Goal: Task Accomplishment & Management: Complete application form

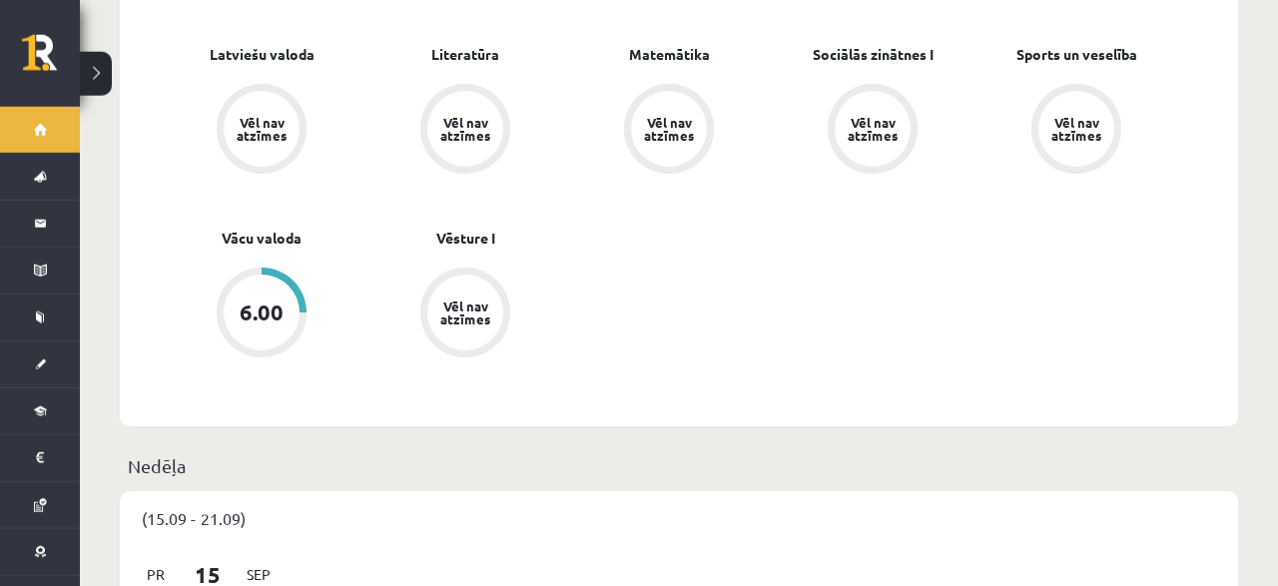
scroll to position [935, 0]
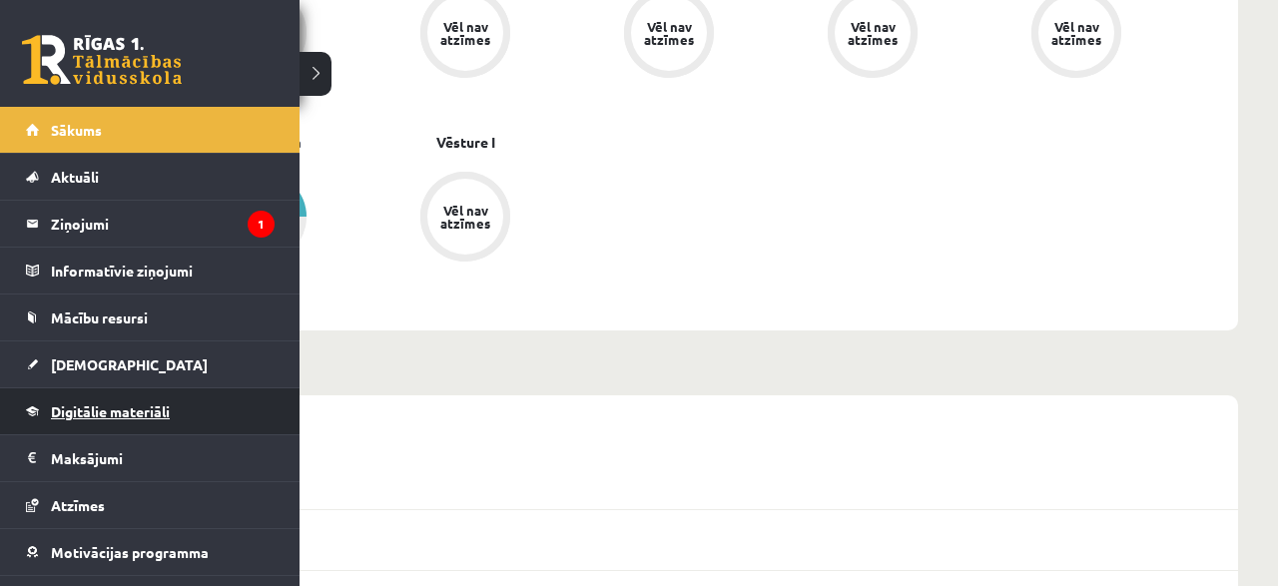
click at [93, 407] on span "Digitālie materiāli" at bounding box center [110, 411] width 119 height 18
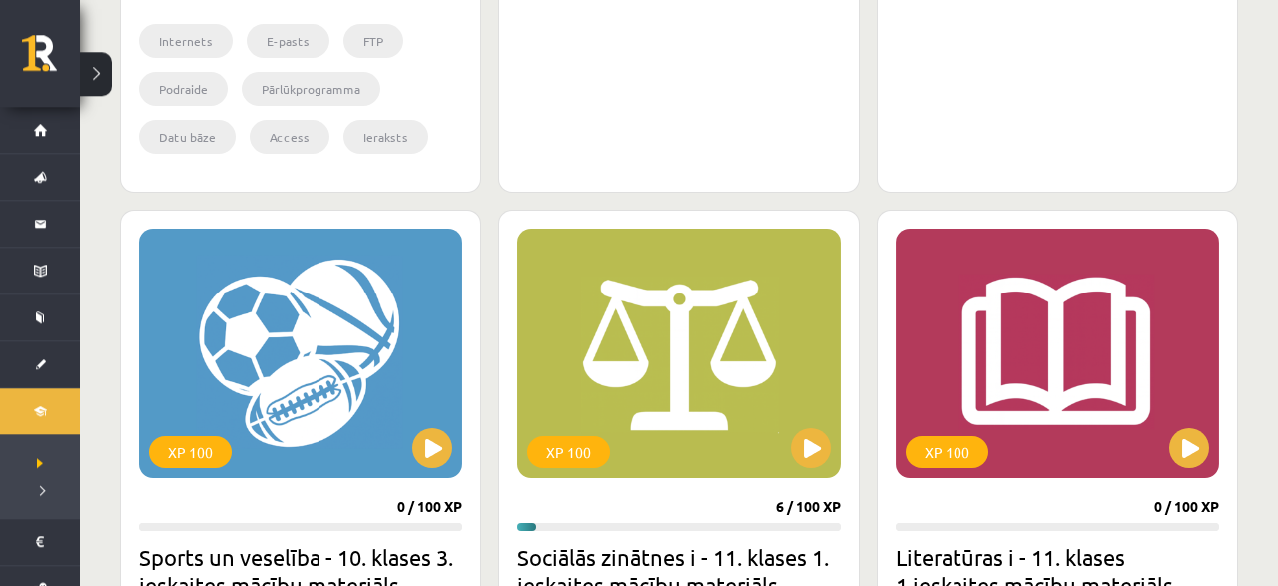
scroll to position [1661, 0]
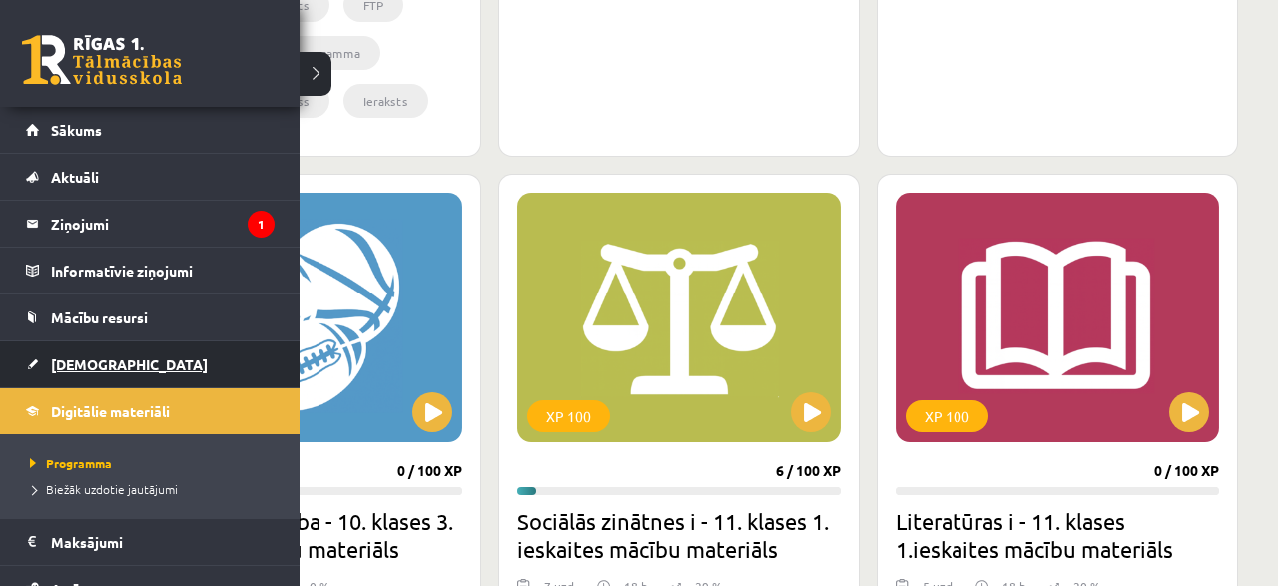
click at [75, 372] on link "[DEMOGRAPHIC_DATA]" at bounding box center [150, 364] width 249 height 46
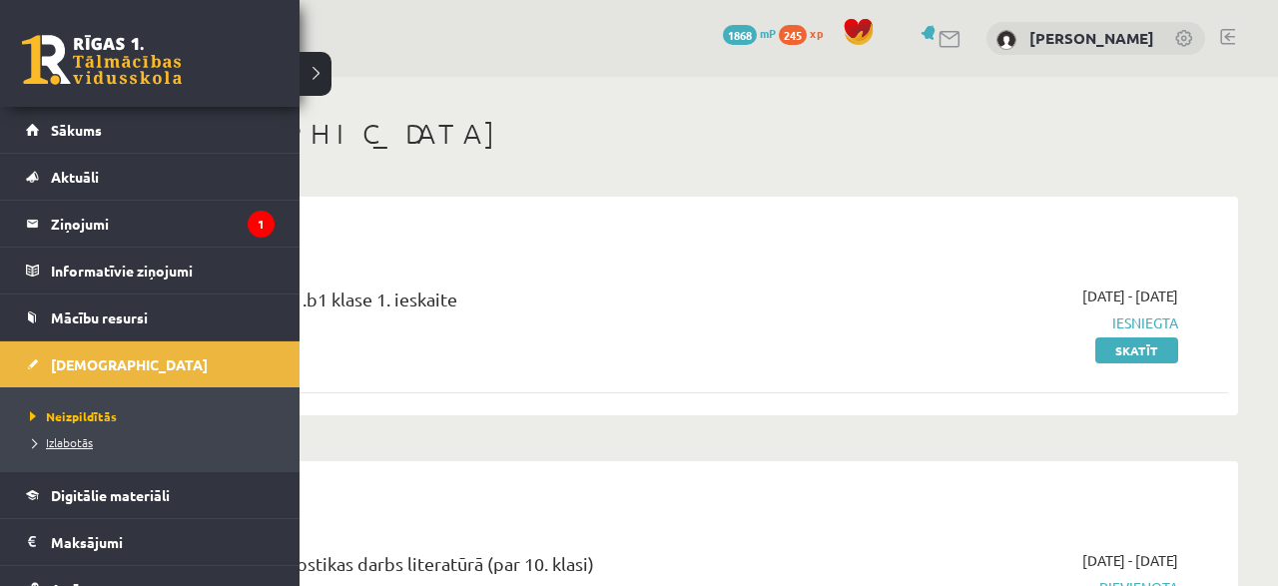
click at [55, 446] on span "Izlabotās" at bounding box center [59, 442] width 68 height 16
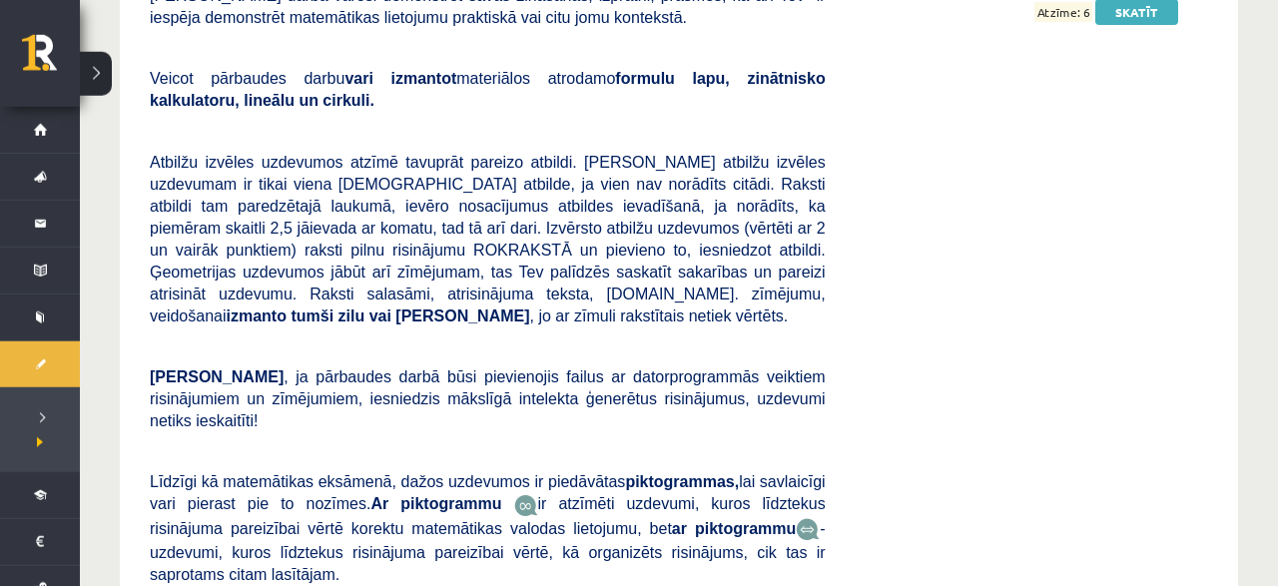
scroll to position [9657, 0]
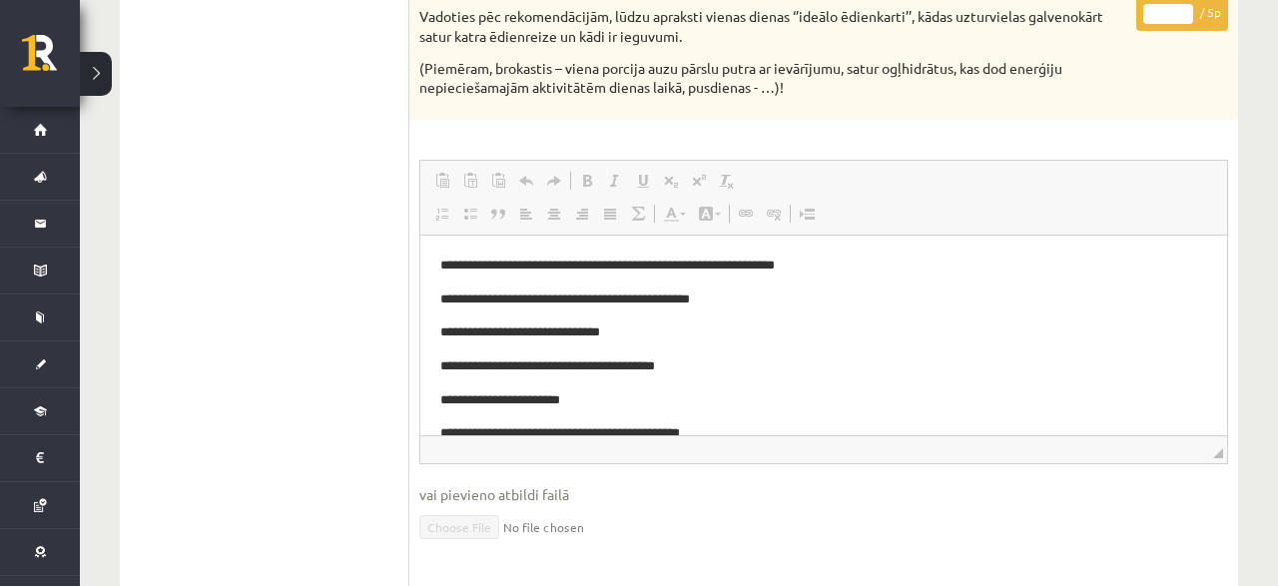
scroll to position [312, 0]
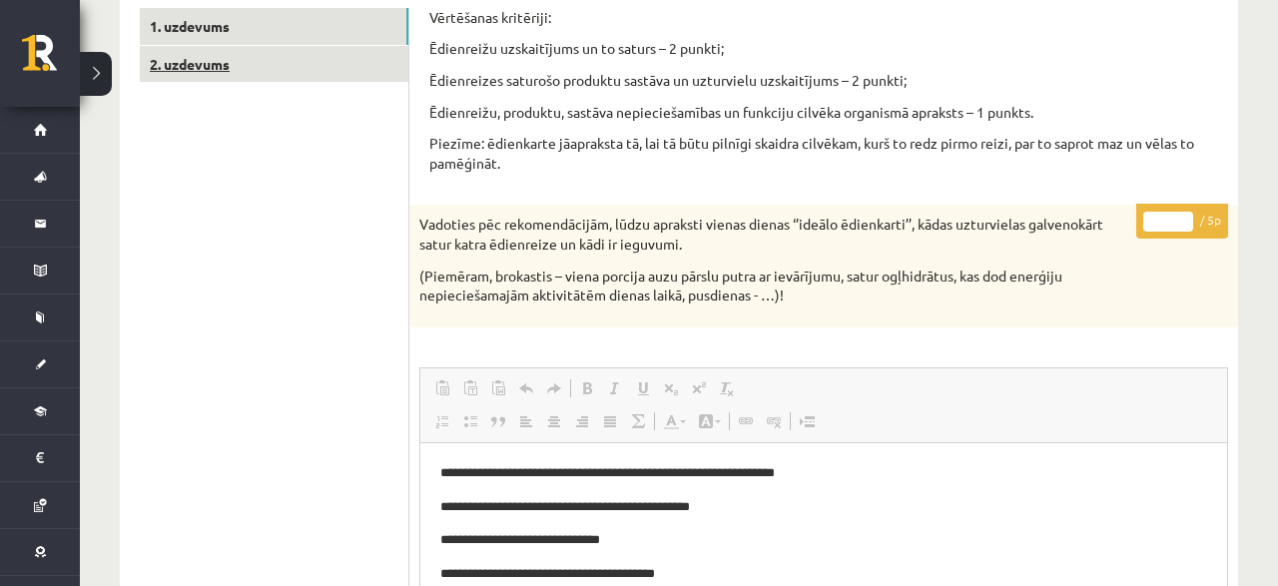
click at [223, 58] on link "2. uzdevums" at bounding box center [274, 64] width 269 height 37
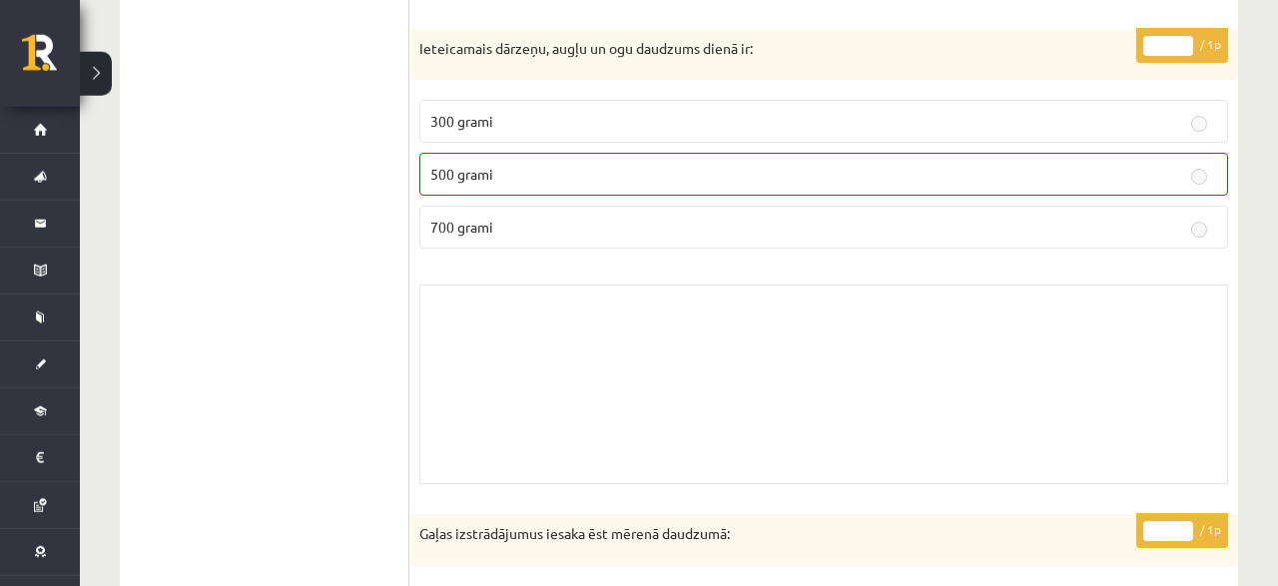
scroll to position [1765, 0]
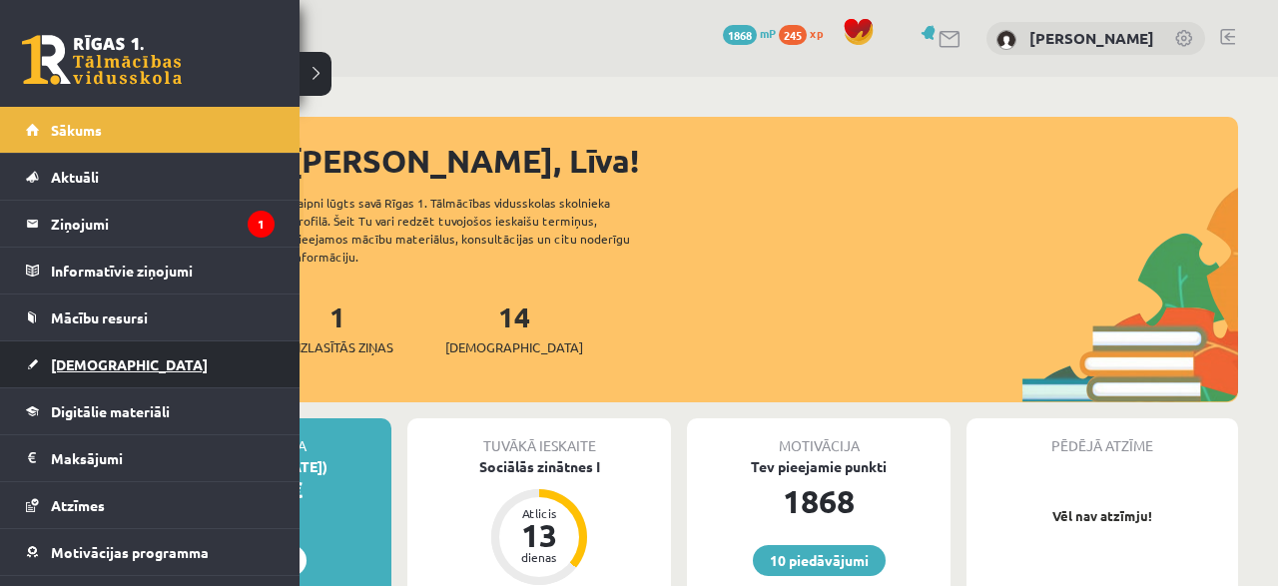
click at [41, 371] on link "[DEMOGRAPHIC_DATA]" at bounding box center [150, 364] width 249 height 46
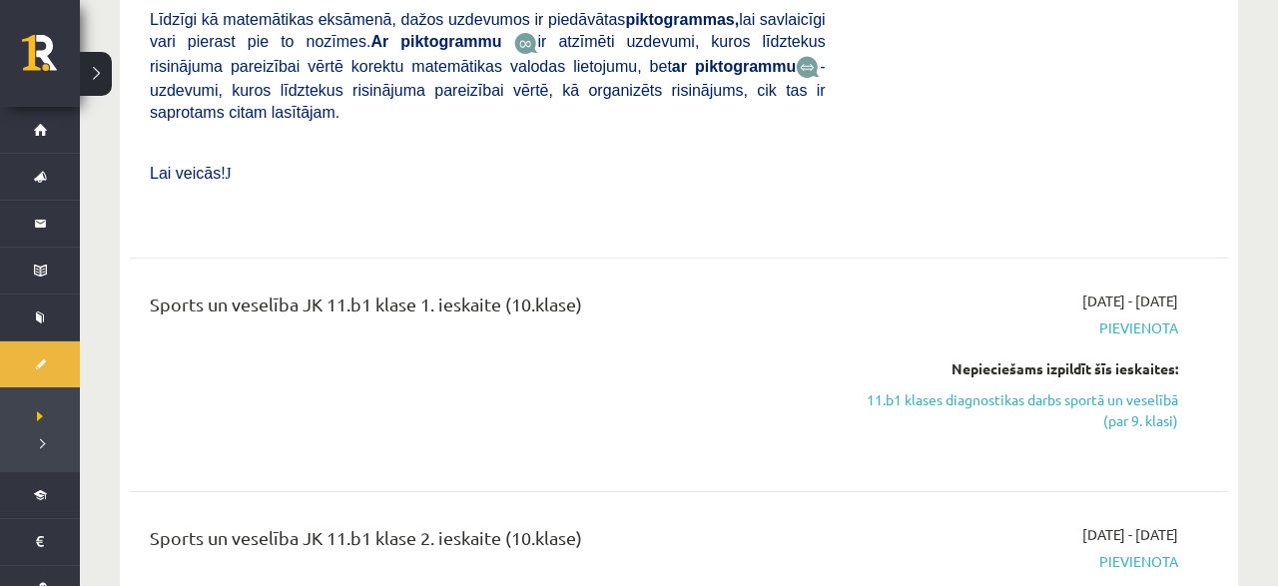
scroll to position [5711, 0]
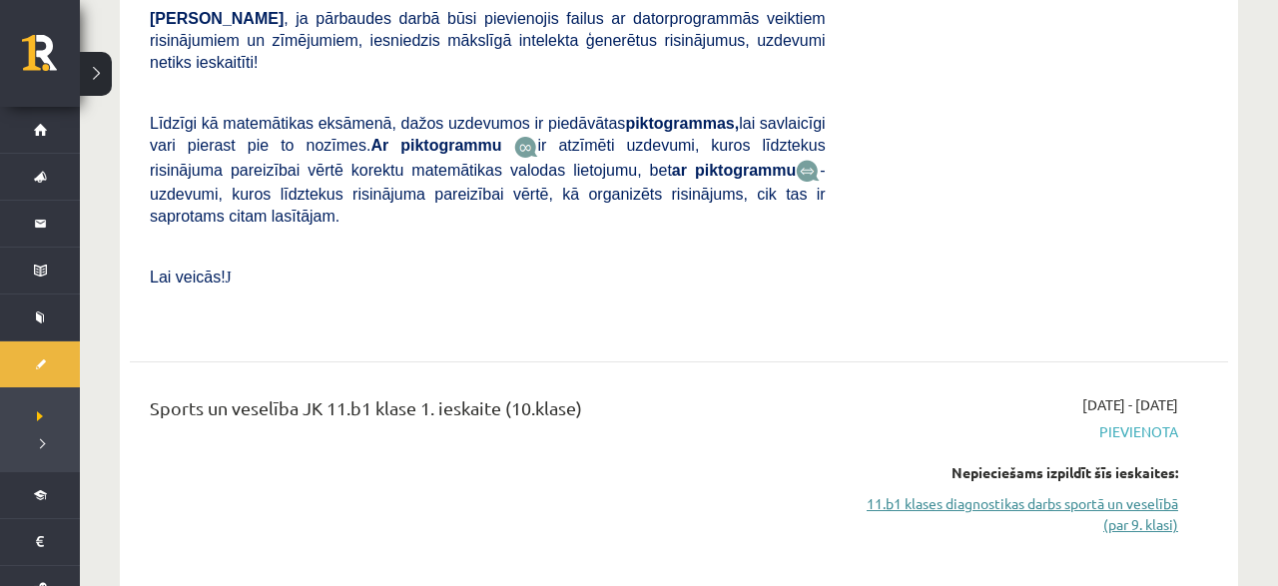
click at [1157, 493] on link "11.b1 klases diagnostikas darbs sportā un veselībā (par 9. klasi)" at bounding box center [1017, 514] width 323 height 42
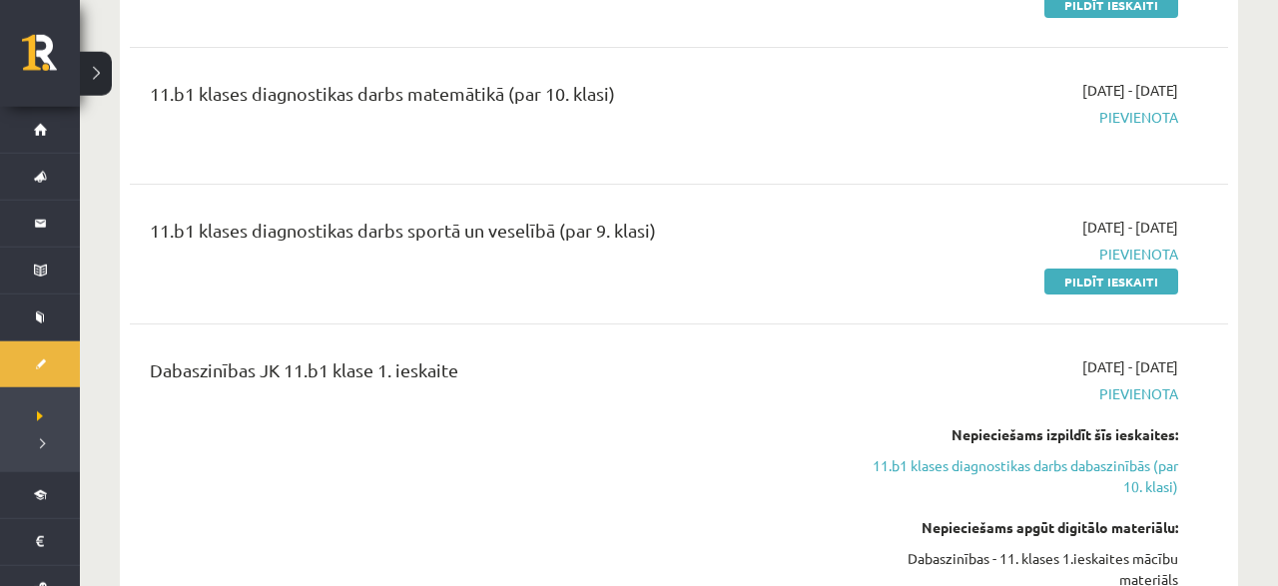
scroll to position [3036, 0]
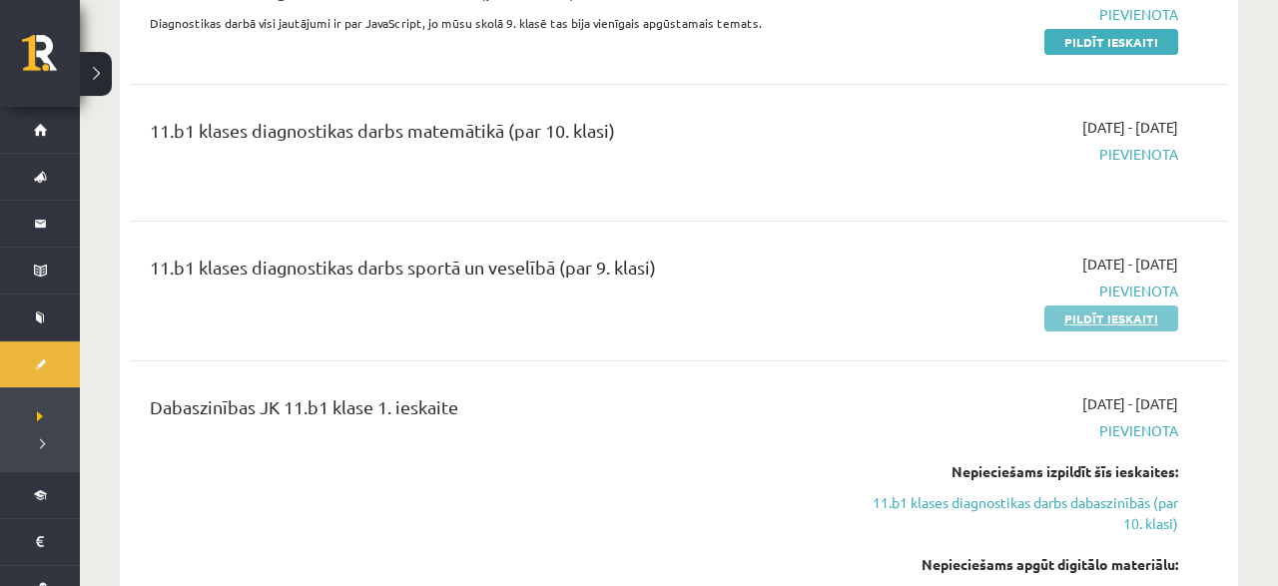
click at [1095, 306] on link "Pildīt ieskaiti" at bounding box center [1111, 319] width 134 height 26
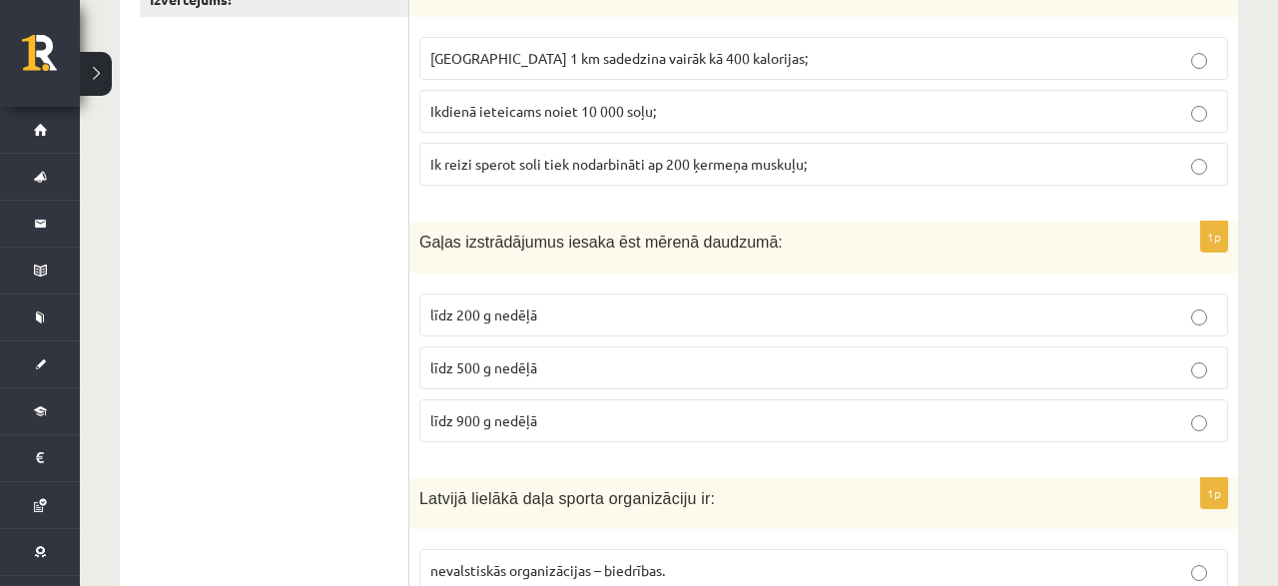
scroll to position [312, 0]
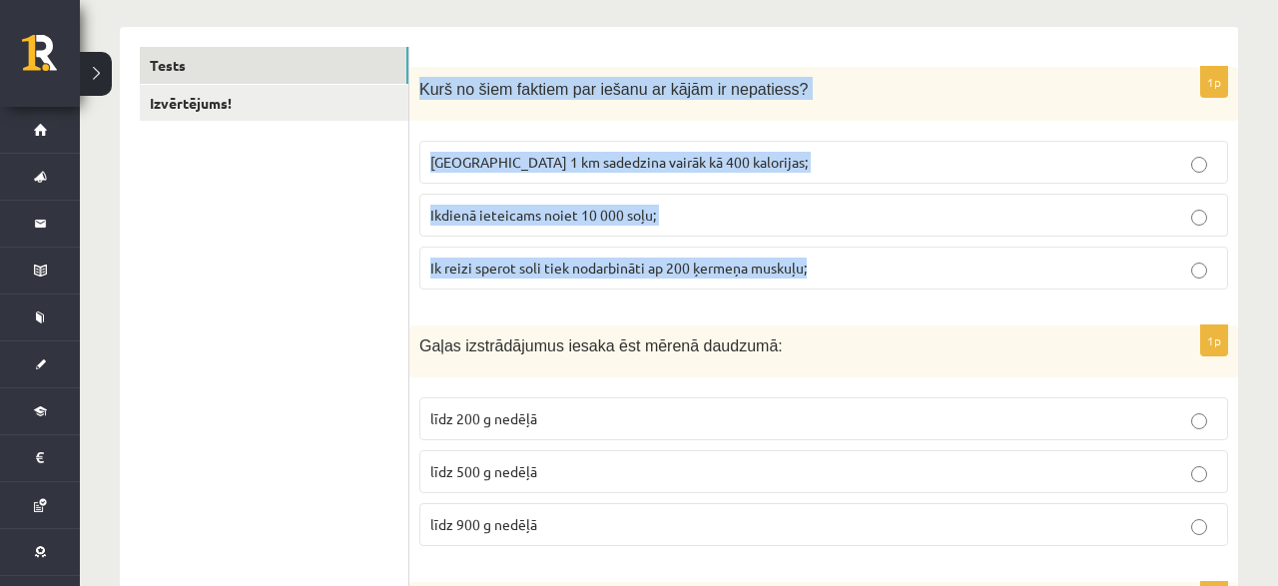
drag, startPoint x: 410, startPoint y: 83, endPoint x: 825, endPoint y: 278, distance: 457.8
click at [825, 122] on div "Kurš no šiem faktiem par iešanu ar kājām ir nepatiess?" at bounding box center [823, 94] width 829 height 55
copy div "Kurš no šiem faktiem par iešanu ar kājām ir nepatiess? Noiets 1 km sadedzina va…"
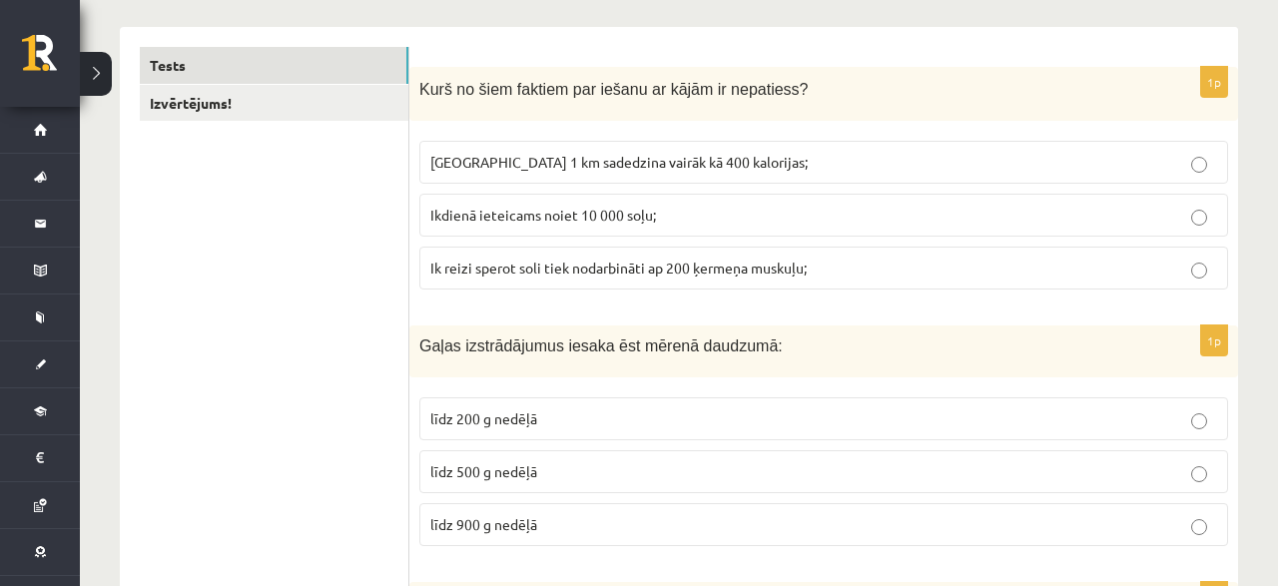
click at [646, 211] on span "Ikdienā ieteicams noiet 10 000 soļu;" at bounding box center [543, 215] width 226 height 18
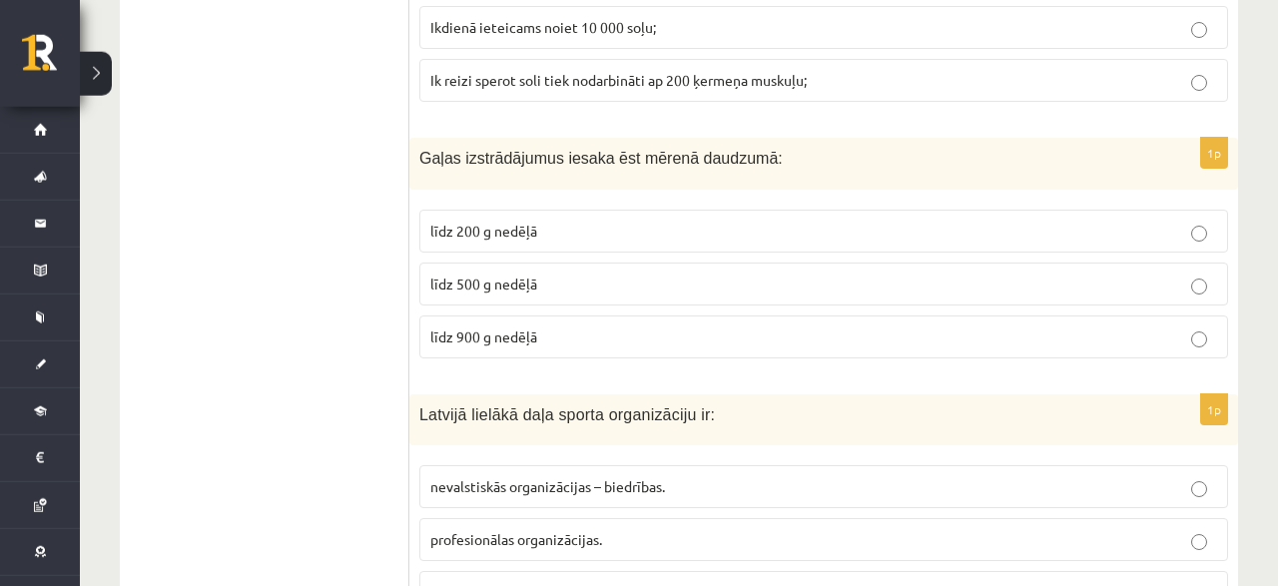
scroll to position [519, 0]
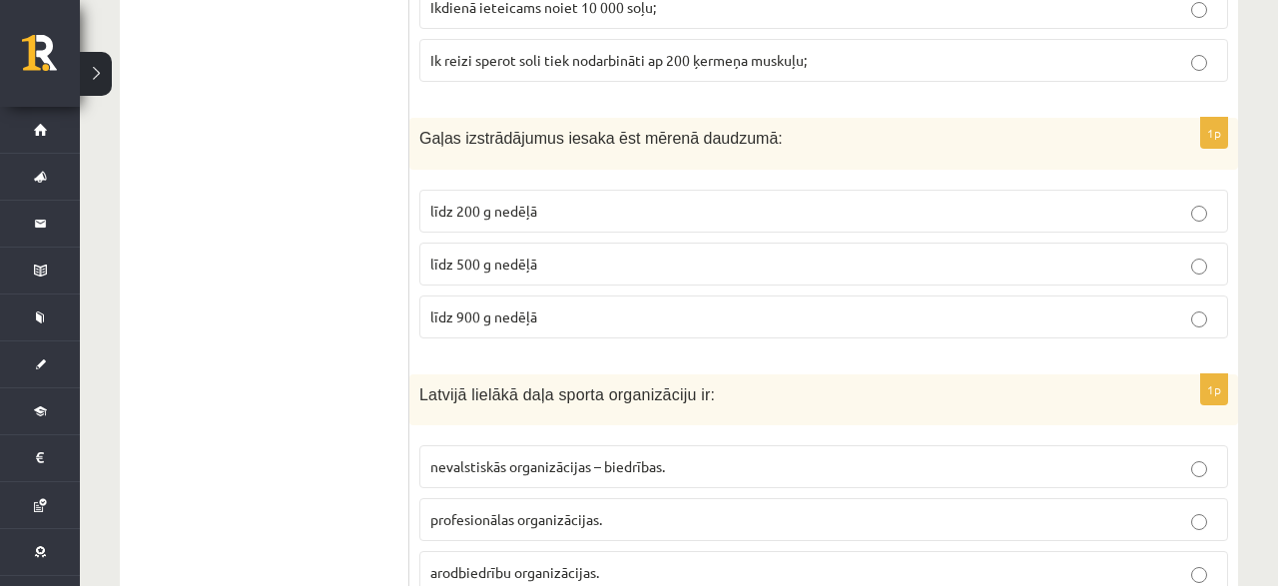
click at [514, 264] on span "līdz 500 g nedēļā" at bounding box center [483, 264] width 107 height 18
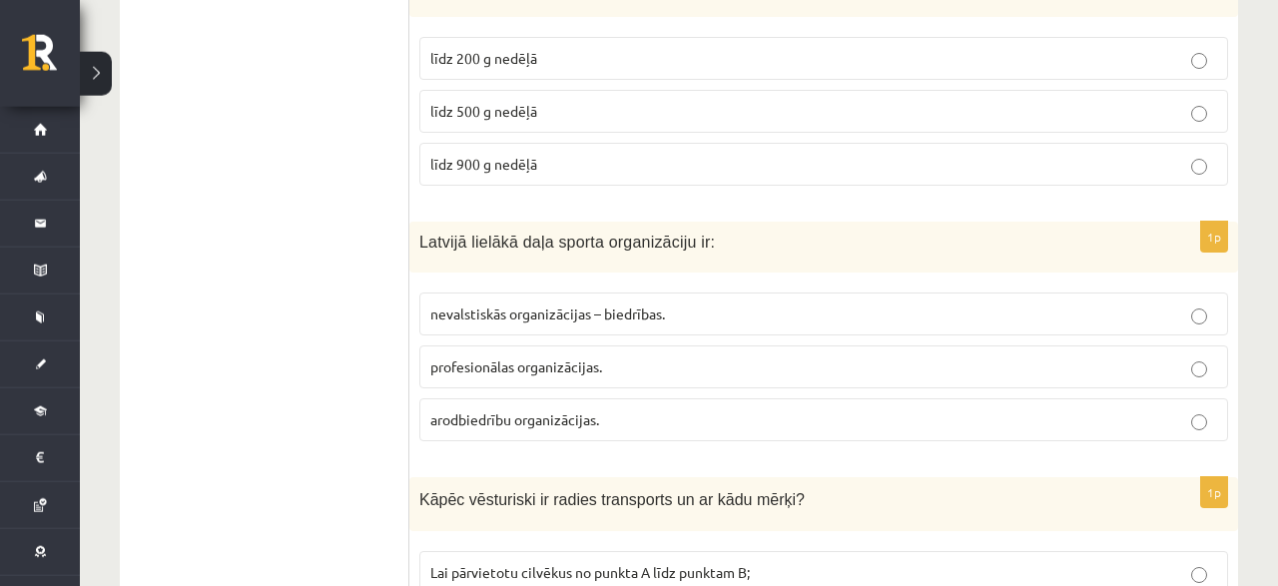
scroll to position [727, 0]
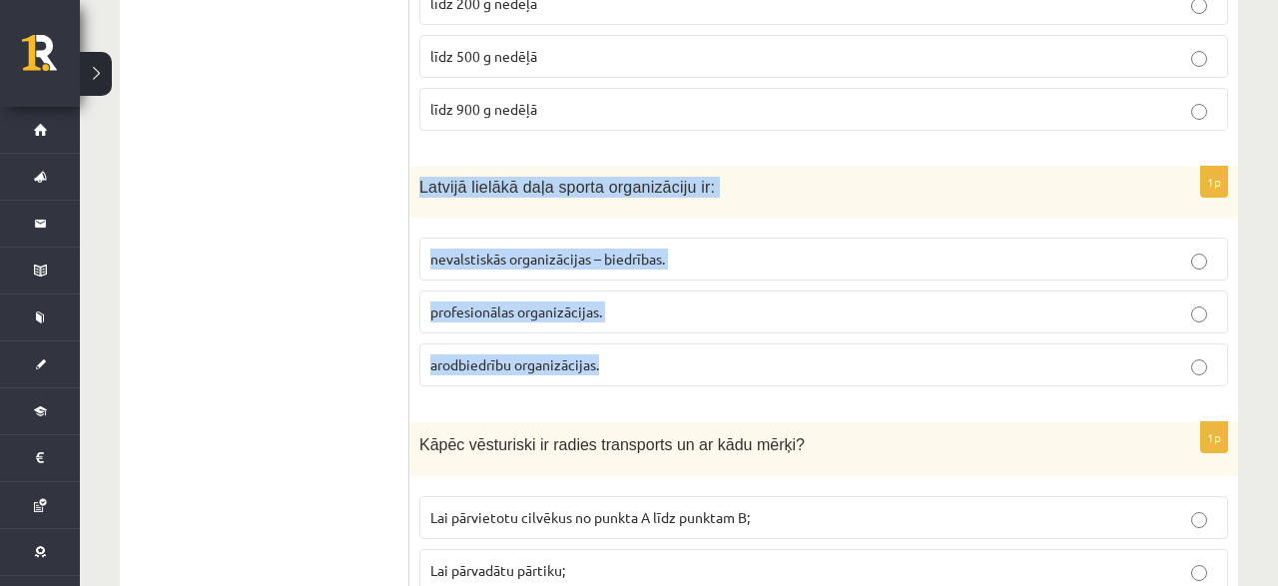
drag, startPoint x: 418, startPoint y: 177, endPoint x: 643, endPoint y: 368, distance: 295.3
click at [643, 218] on div "Latvijā lielākā daļa sporta organizāciju ir:" at bounding box center [823, 192] width 829 height 51
copy div "Latvijā lielākā daļa sporta organizāciju ir: nevalstiskās organizācijas – biedr…"
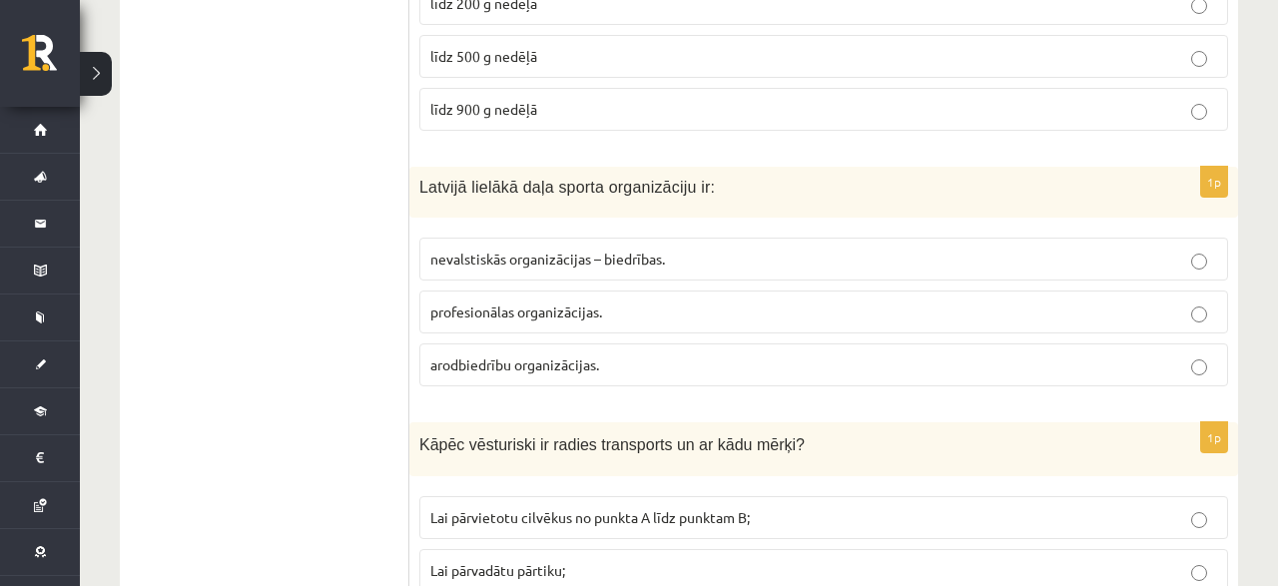
click at [531, 267] on label "nevalstiskās organizācijas – biedrības." at bounding box center [823, 259] width 809 height 43
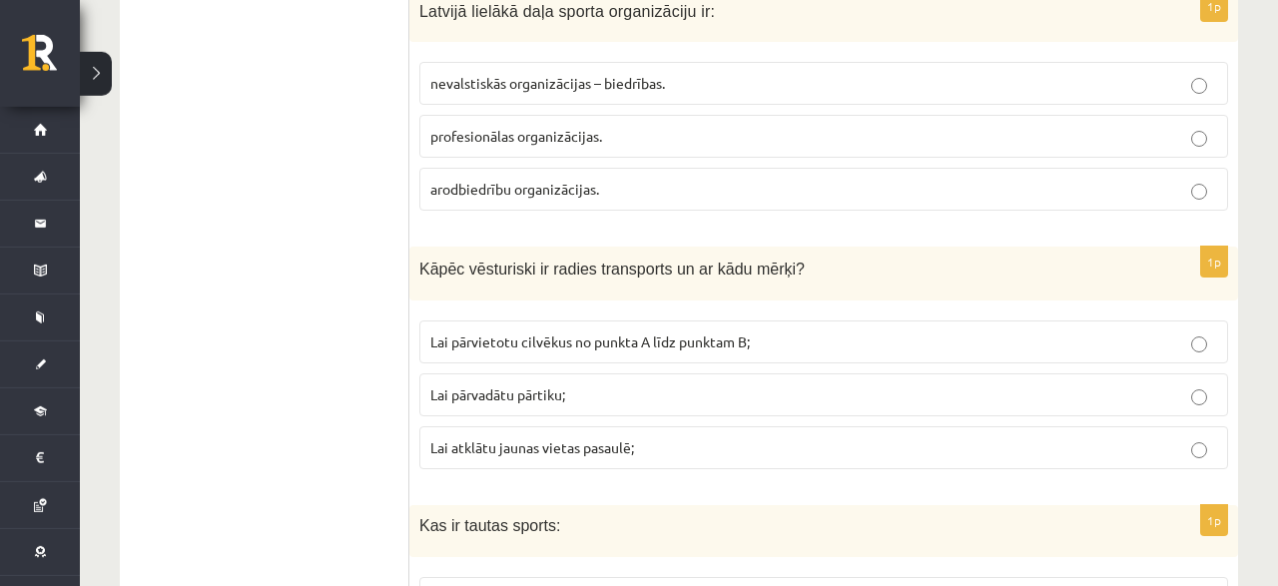
scroll to position [935, 0]
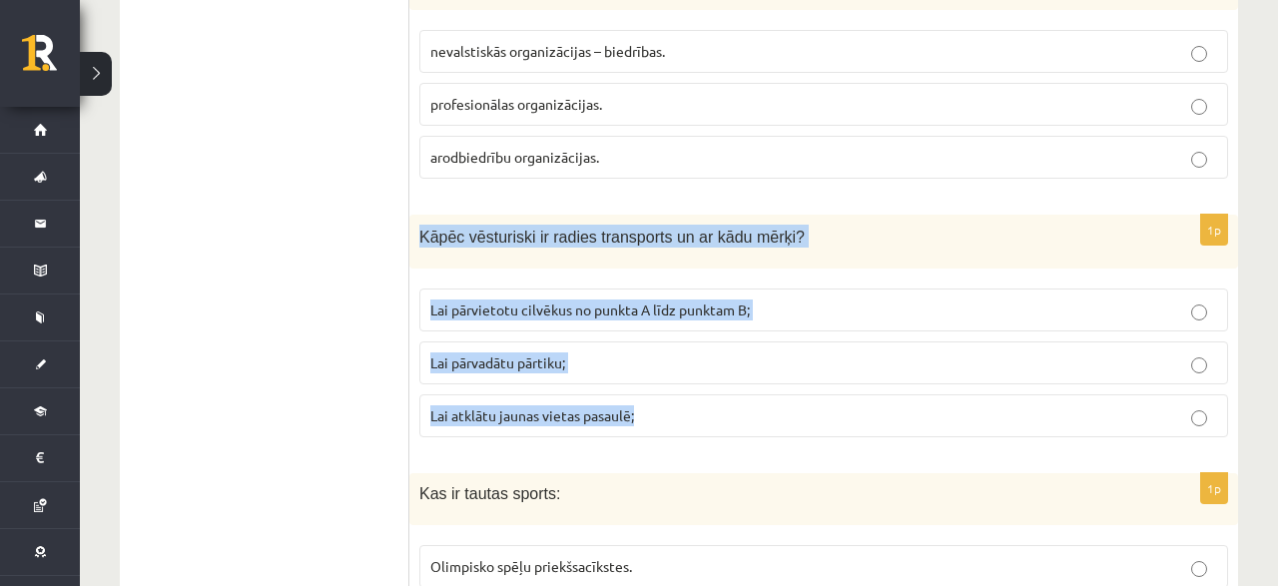
drag, startPoint x: 413, startPoint y: 230, endPoint x: 706, endPoint y: 410, distance: 343.9
click at [706, 270] on div "Kāpēc vēsturiski ir radies transports un ar kādu mērķi?" at bounding box center [823, 242] width 829 height 55
copy div "Kāpēc vēsturiski ir radies transports un ar kādu mērķi? Lai pārvietotu cilvēkus…"
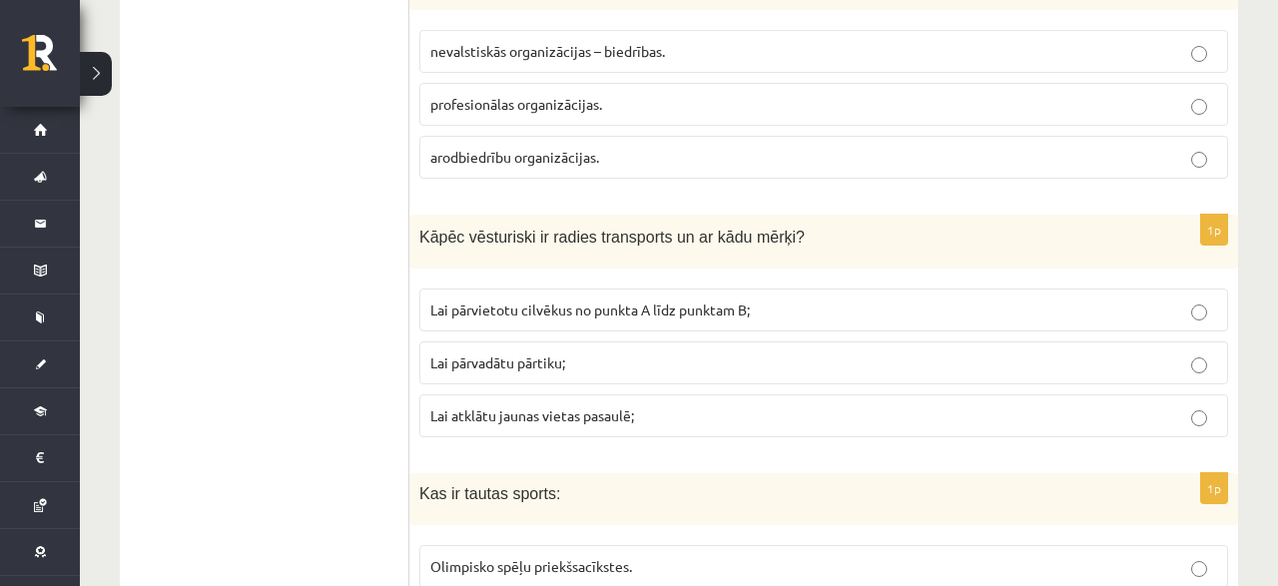
click at [504, 301] on span "Lai pārvietotu cilvēkus no punkta A līdz punktam B;" at bounding box center [590, 310] width 320 height 18
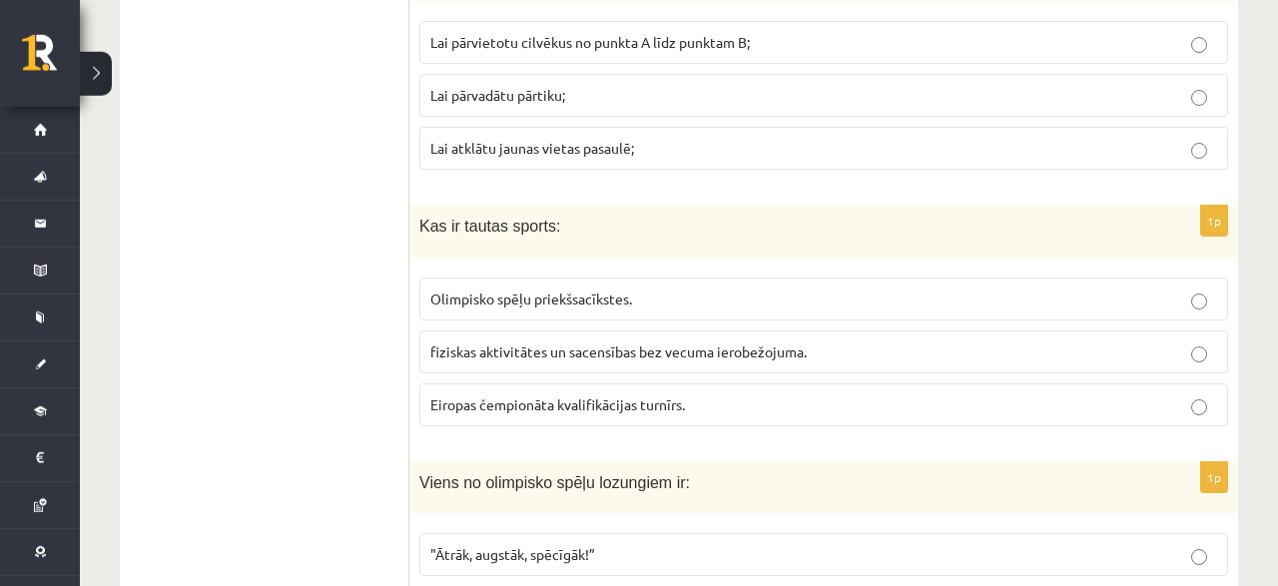
scroll to position [1246, 0]
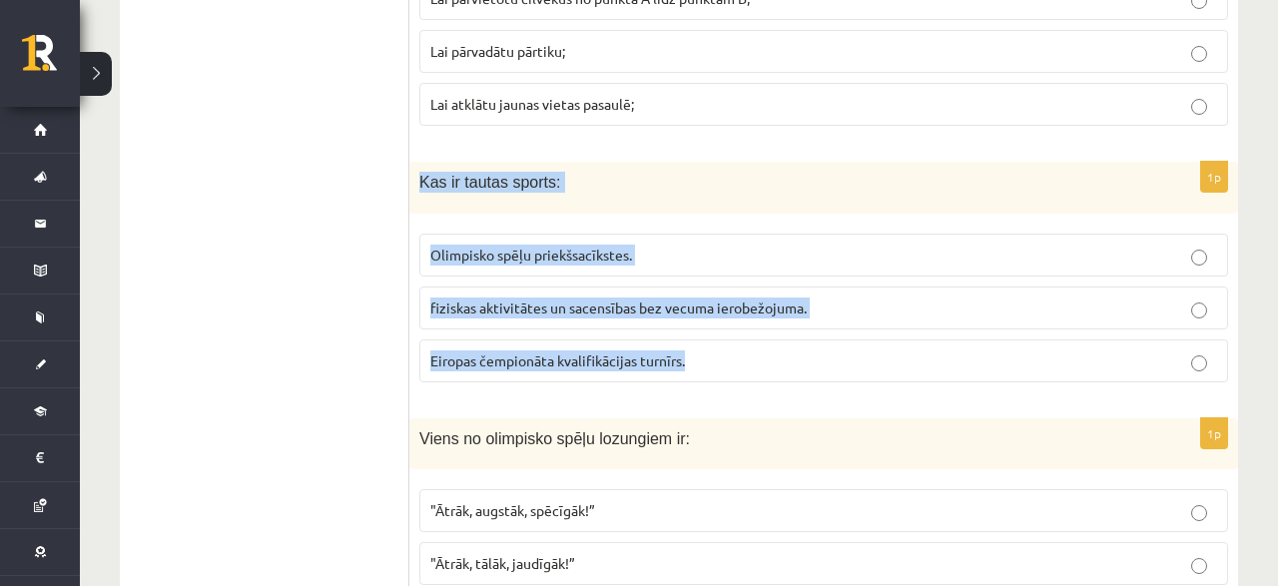
drag, startPoint x: 410, startPoint y: 169, endPoint x: 706, endPoint y: 366, distance: 355.6
click at [706, 213] on div "Kas ir tautas sports:" at bounding box center [823, 187] width 829 height 51
copy div "Kas ir tautas sports: Olimpisko spēļu priekšsacīkstes. fiziskas aktivitātes un …"
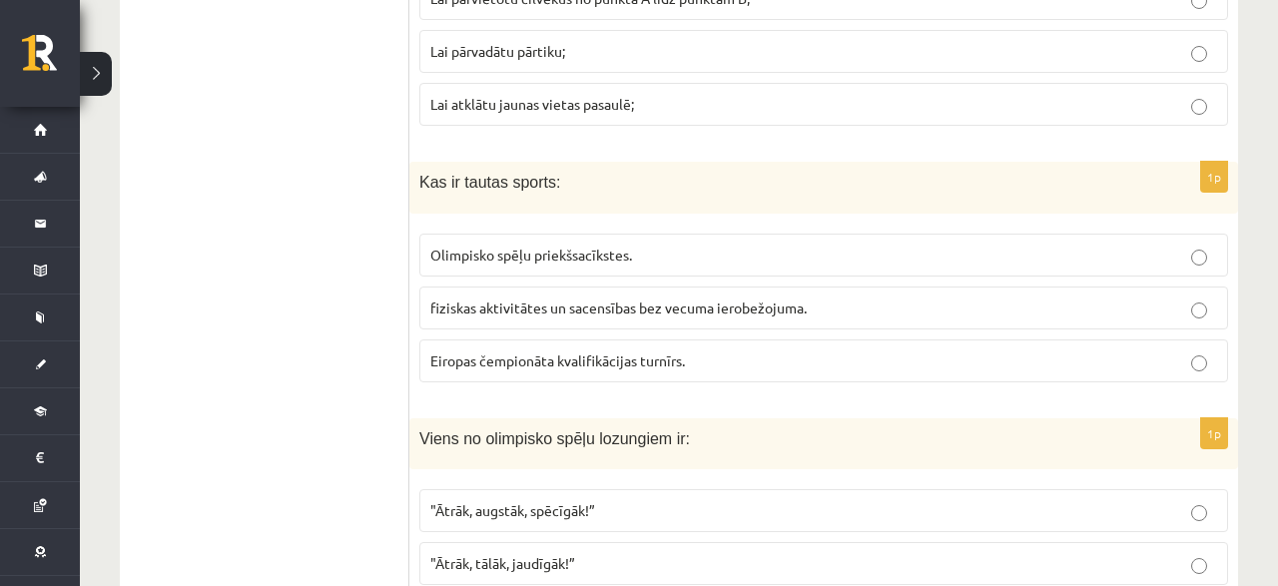
click at [500, 309] on p "fiziskas aktivitātes un sacensības bez vecuma ierobežojuma." at bounding box center [823, 308] width 787 height 21
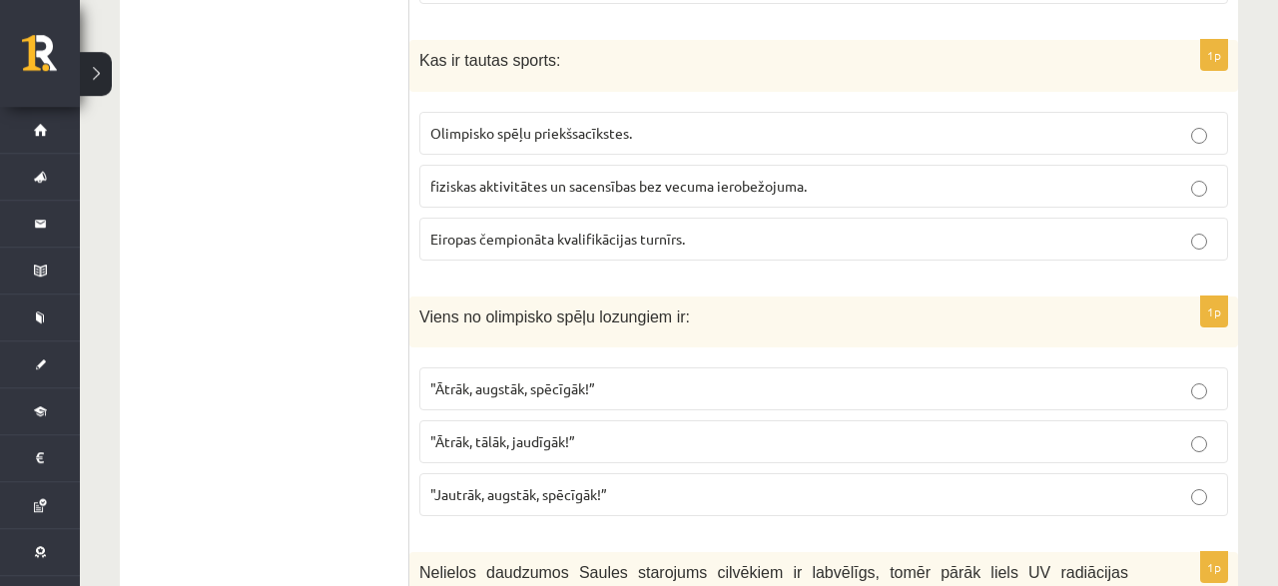
scroll to position [1454, 0]
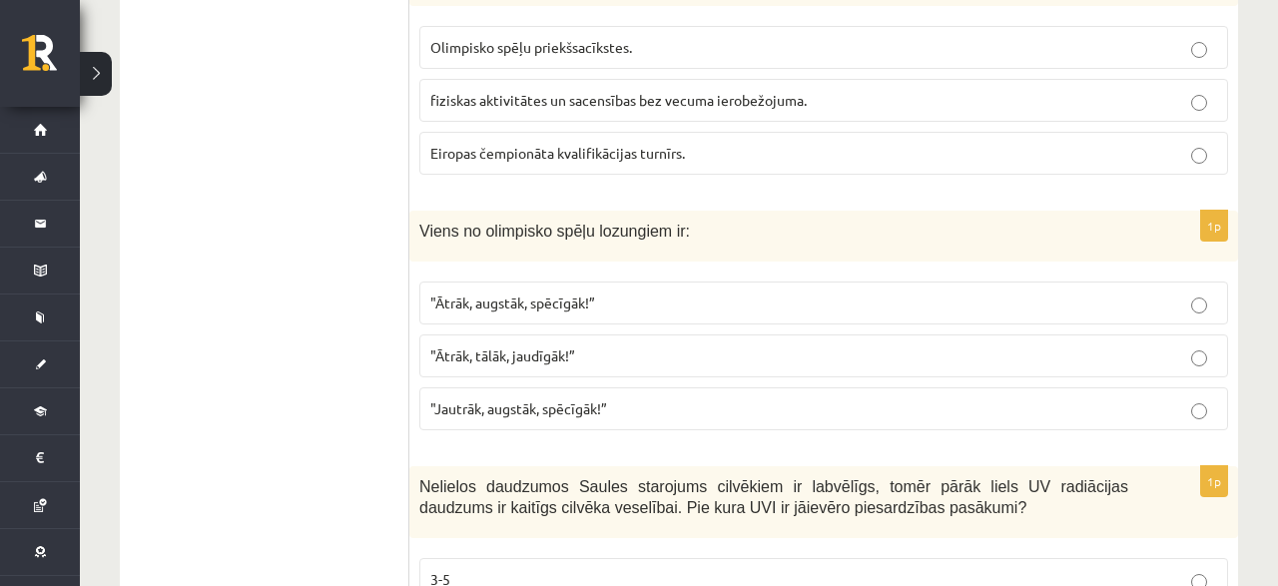
click at [670, 293] on p ""Ātrāk, augstāk, spēcīgāk!”" at bounding box center [823, 303] width 787 height 21
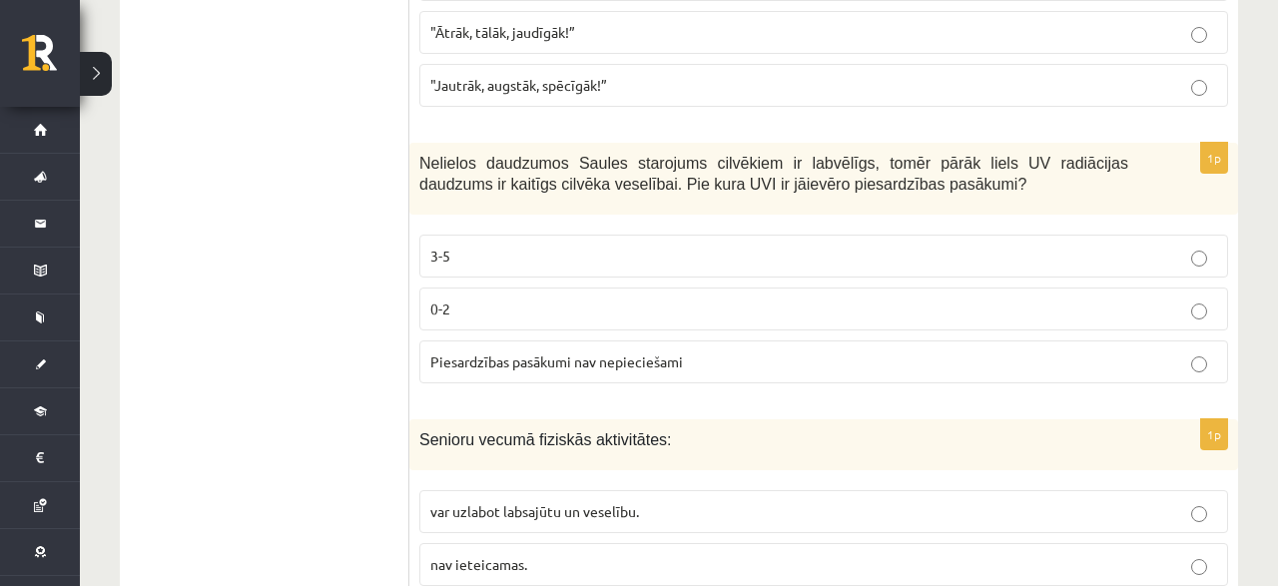
scroll to position [1869, 0]
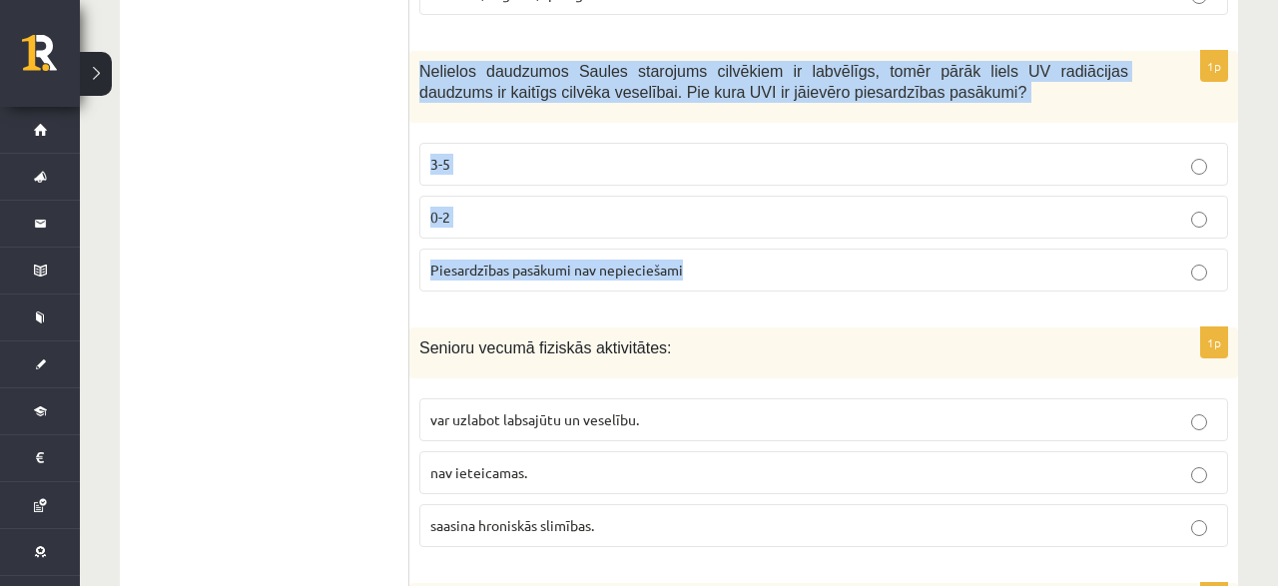
drag, startPoint x: 416, startPoint y: 56, endPoint x: 734, endPoint y: 257, distance: 375.6
click at [734, 123] on div "Nelielos daudzumos Saules starojums cilvēkiem ir labvēlīgs, tomēr pārāk liels U…" at bounding box center [823, 87] width 829 height 72
copy div "Nelielos daudzumos Saules starojums cilvēkiem ir labvēlīgs, tomēr pārāk liels U…"
click at [816, 160] on p "3-5" at bounding box center [823, 164] width 787 height 21
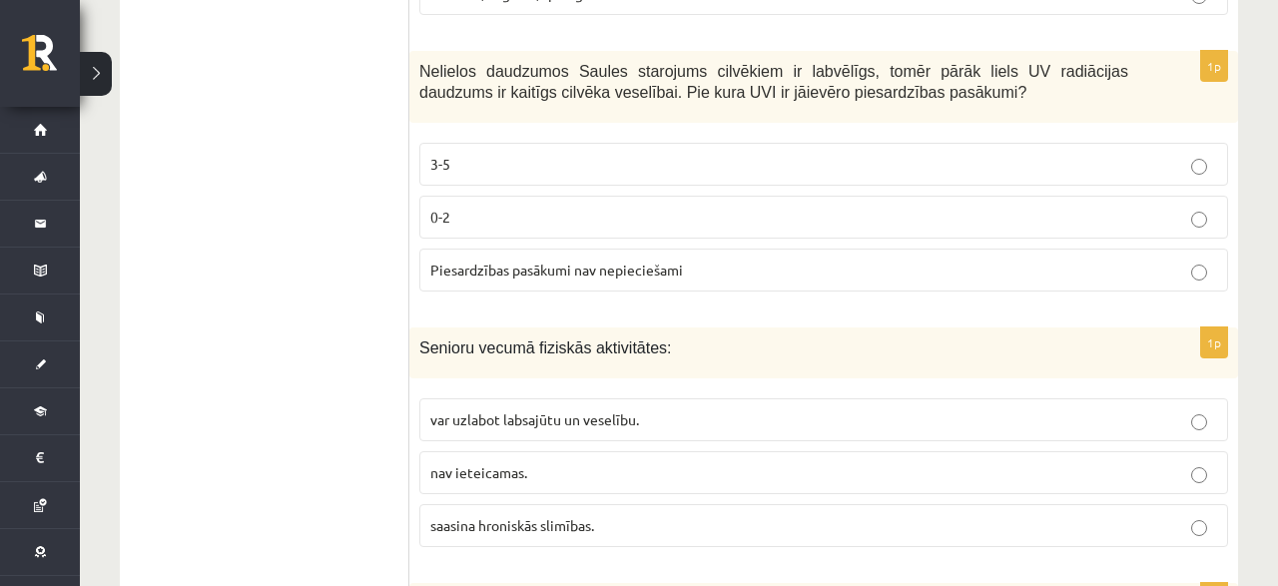
scroll to position [2077, 0]
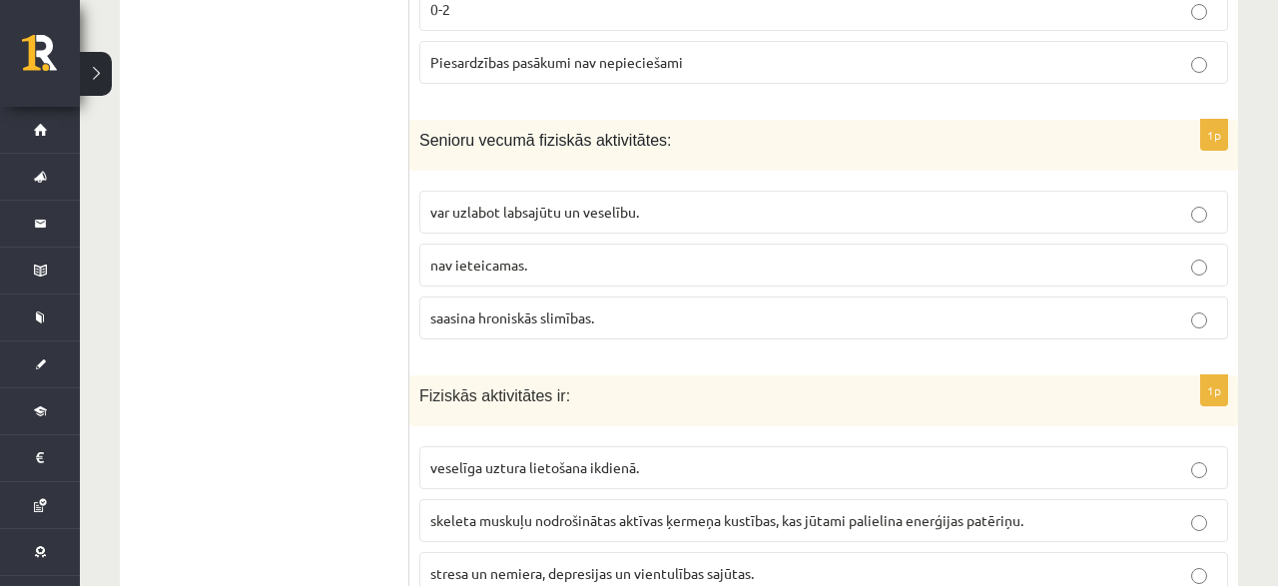
click at [562, 319] on label "saasina hroniskās slimības." at bounding box center [823, 318] width 809 height 43
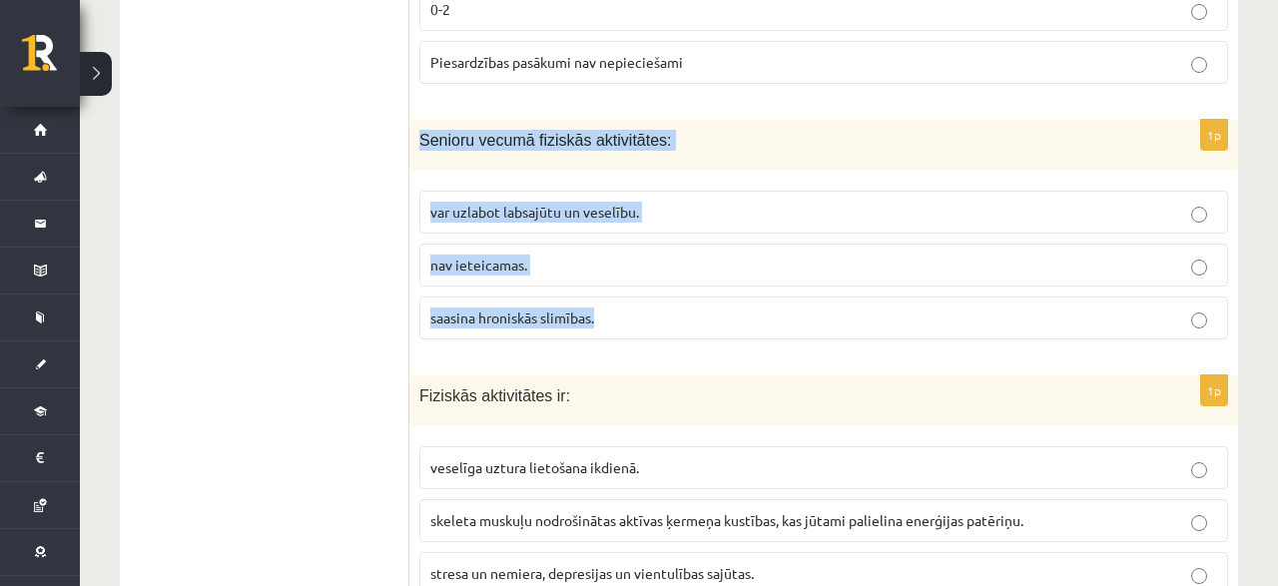
drag, startPoint x: 409, startPoint y: 124, endPoint x: 616, endPoint y: 310, distance: 277.9
click at [629, 171] on div "Senioru vecumā fiziskās aktivitātes:" at bounding box center [823, 145] width 829 height 51
copy div "Senioru vecumā fiziskās aktivitātes: var uzlabot labsajūtu un veselību. nav iet…"
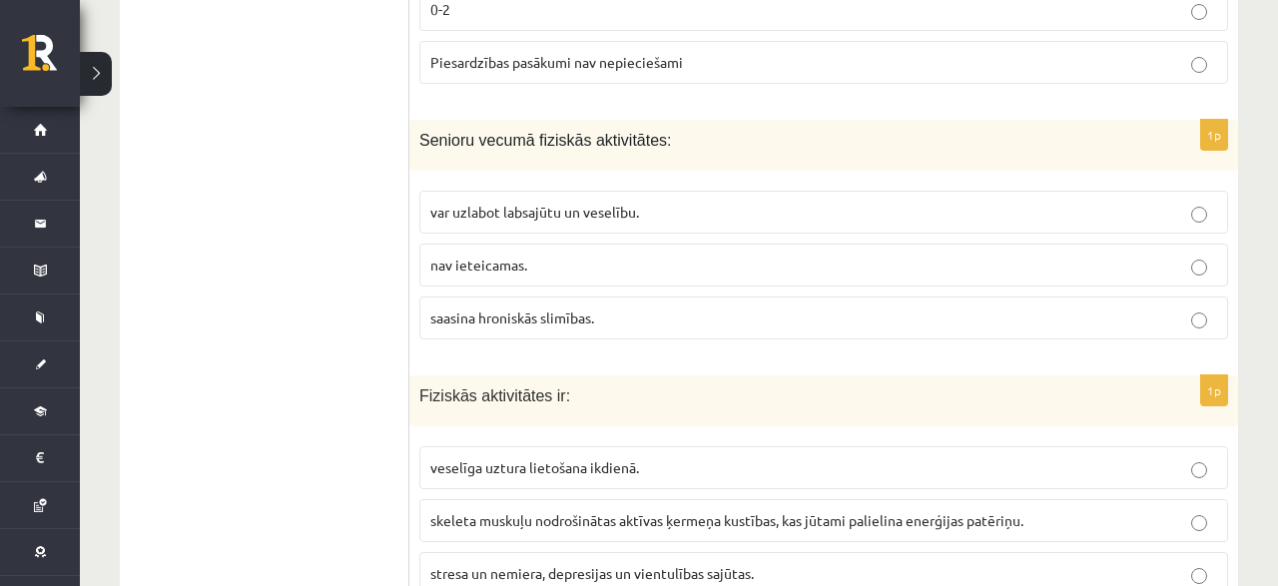
click at [507, 203] on span "var uzlabot labsajūtu un veselību." at bounding box center [534, 212] width 209 height 18
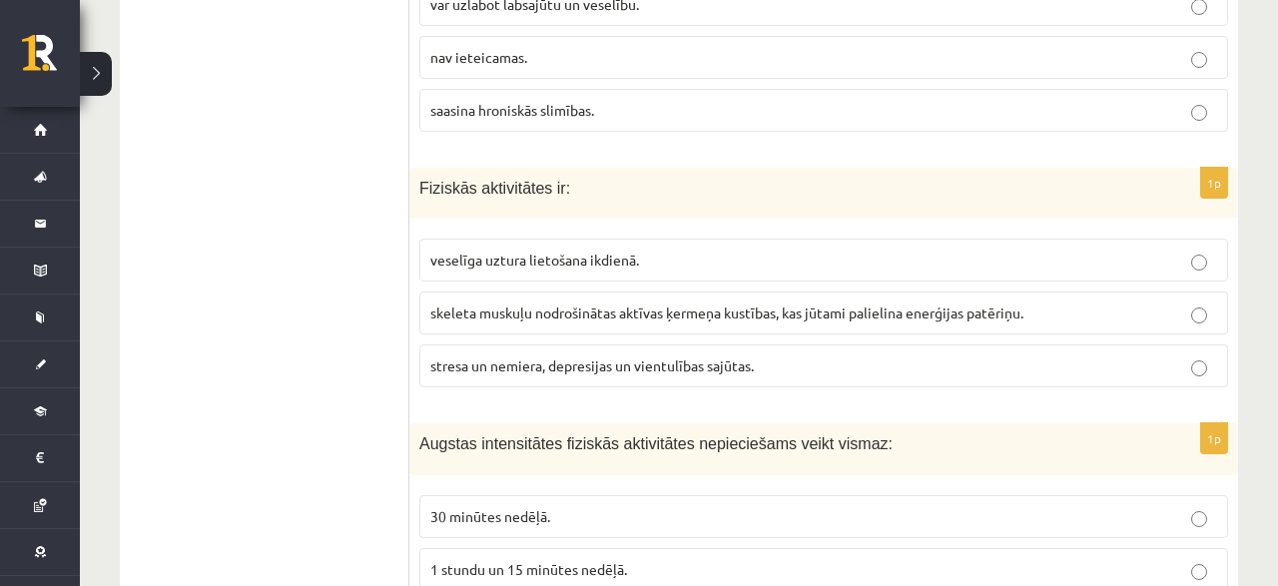
scroll to position [2388, 0]
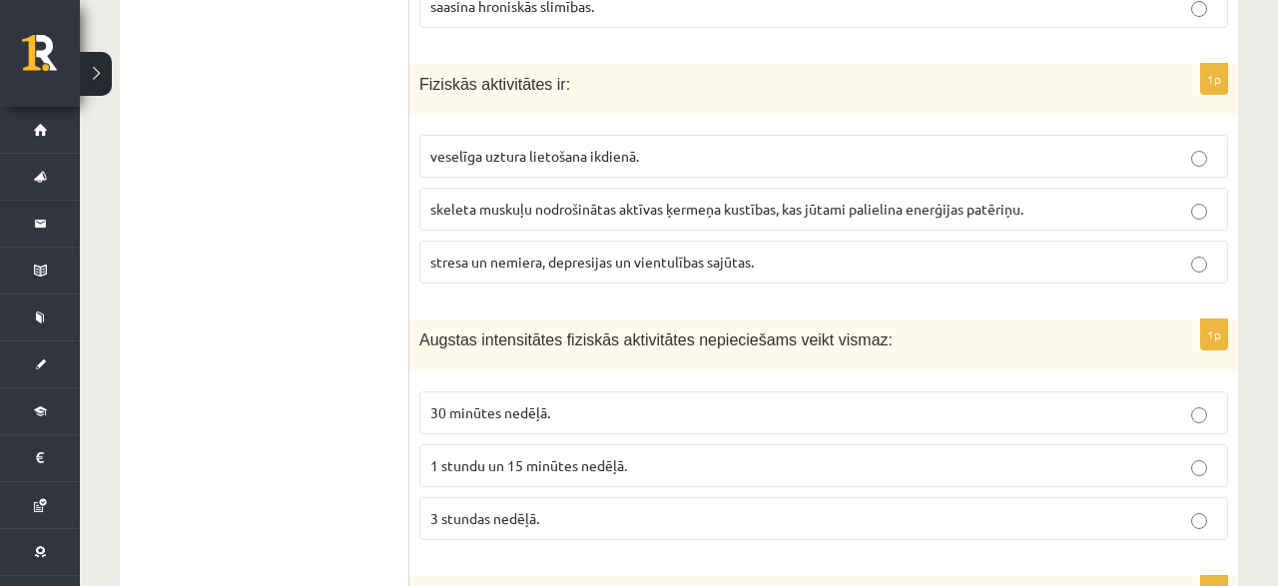
click at [692, 200] on span "skeleta muskuļu nodrošinātas aktīvas ķermeņa kustības, kas jūtami palielina ene…" at bounding box center [726, 209] width 593 height 18
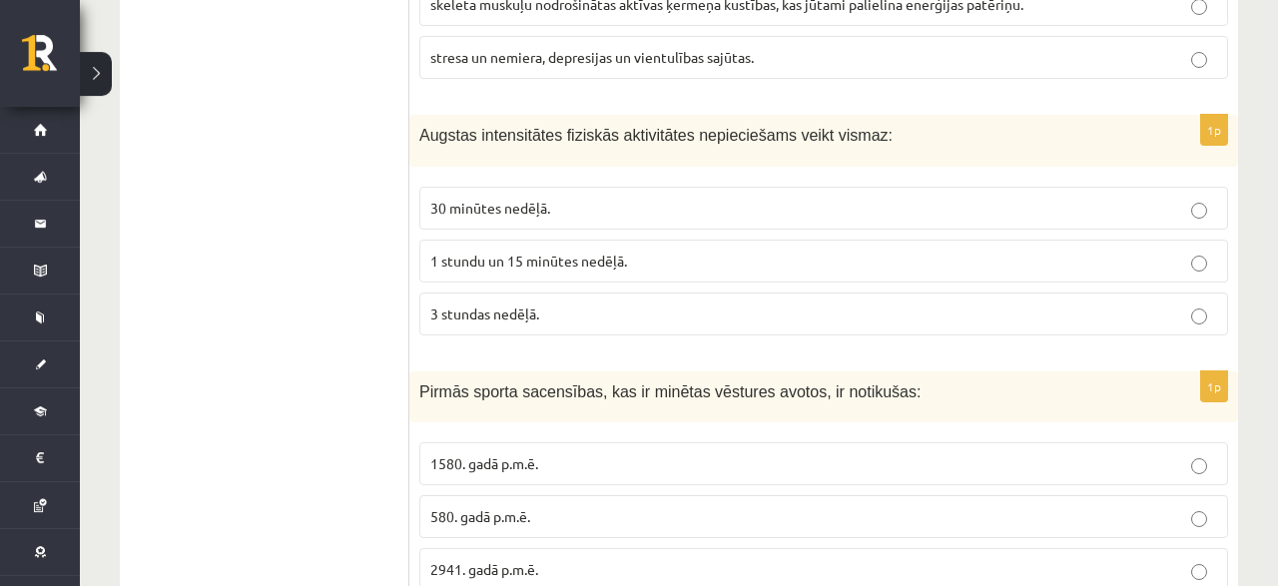
scroll to position [2596, 0]
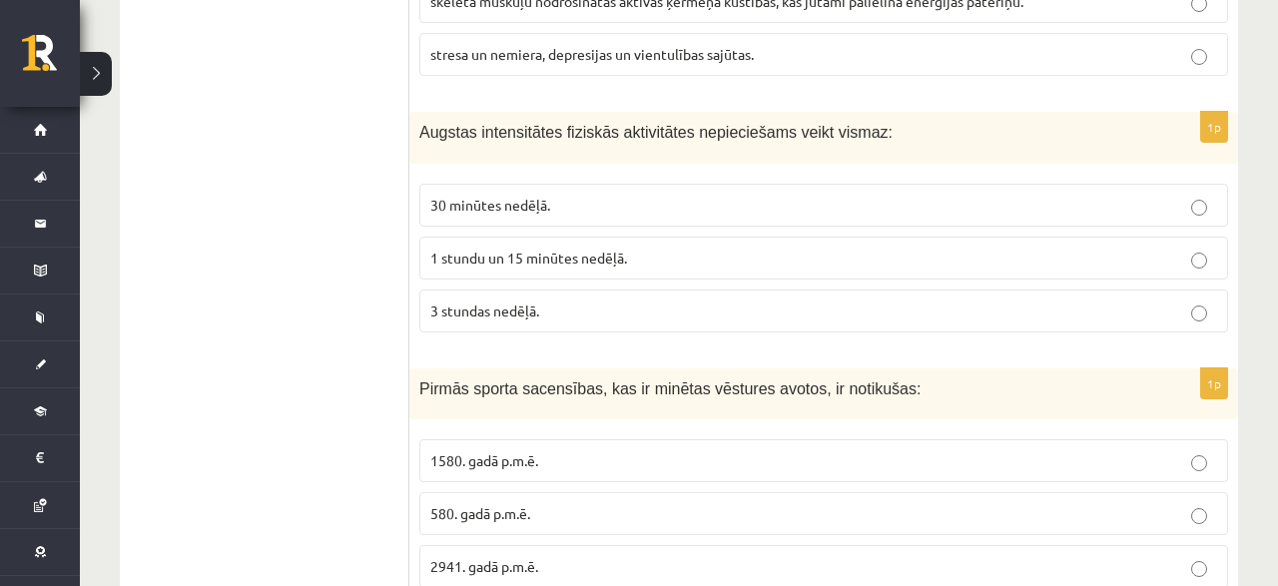
click at [543, 195] on p "30 minūtes nedēļā." at bounding box center [823, 205] width 787 height 21
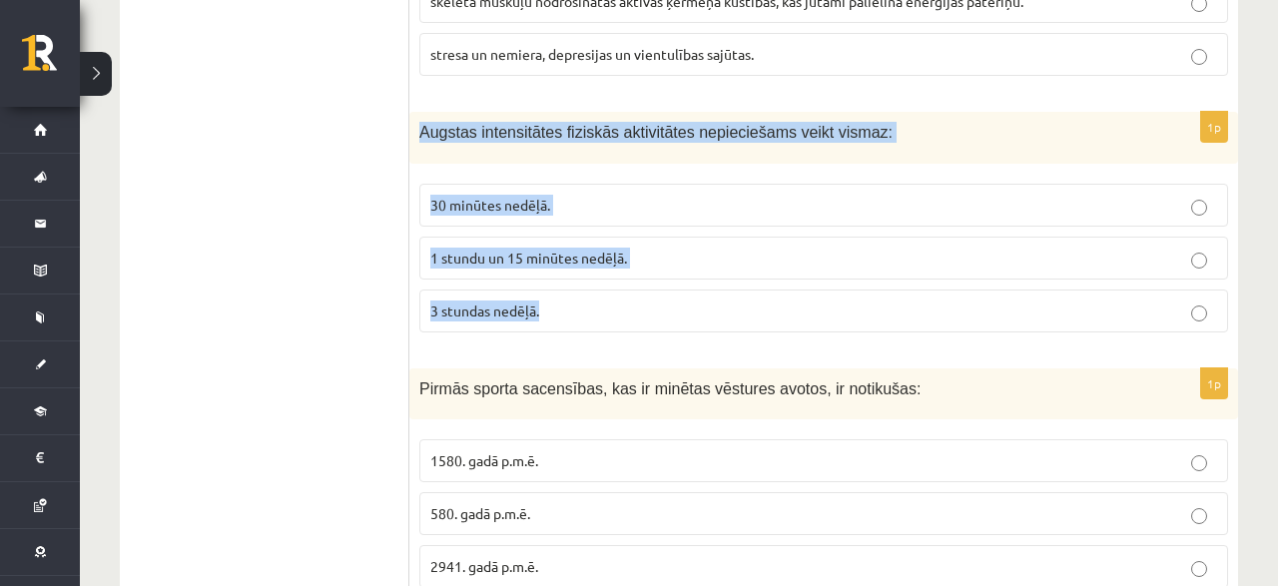
drag, startPoint x: 420, startPoint y: 115, endPoint x: 548, endPoint y: 301, distance: 225.4
click at [549, 163] on div "Augstas intensitātes fiziskās aktivitātes nepieciešams veikt vismaz:" at bounding box center [823, 137] width 829 height 51
copy div "Augstas intensitātes fiziskās aktivitātes nepieciešams veikt vismaz: 30 minūtes…"
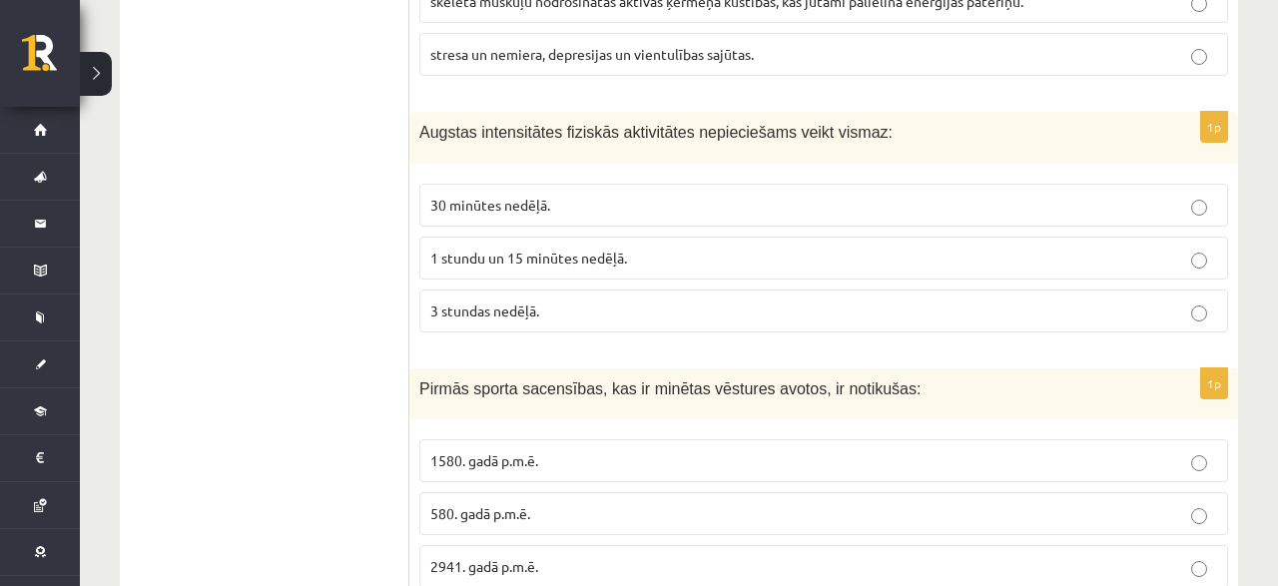
click at [468, 249] on span "1 stundu un 15 minūtes nedēļā." at bounding box center [528, 258] width 197 height 18
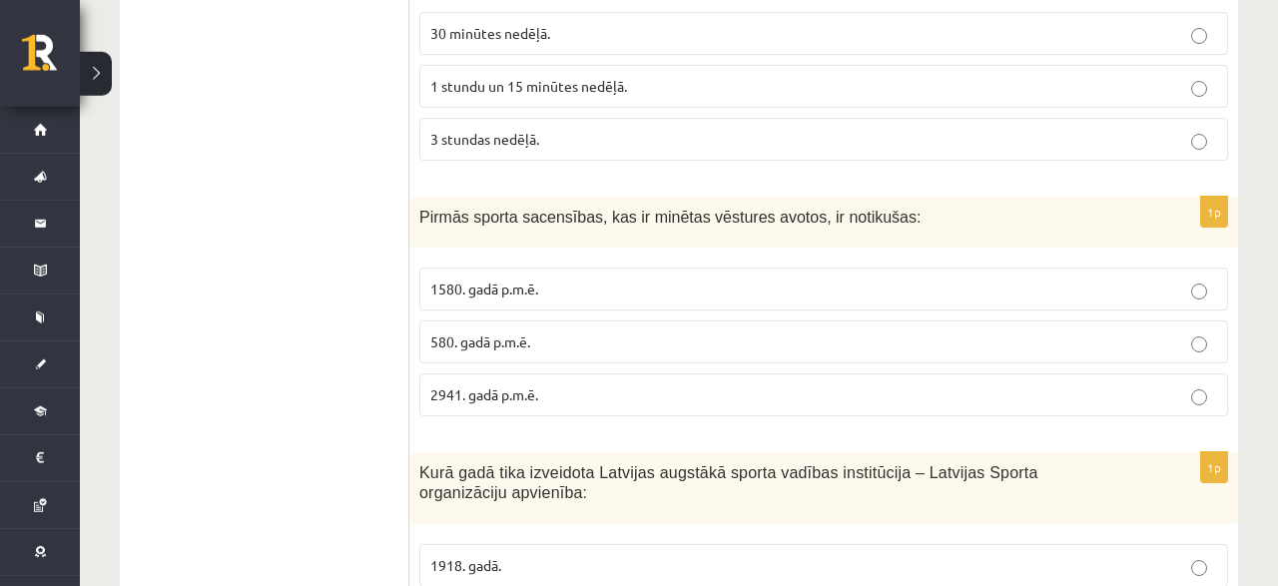
scroll to position [2804, 0]
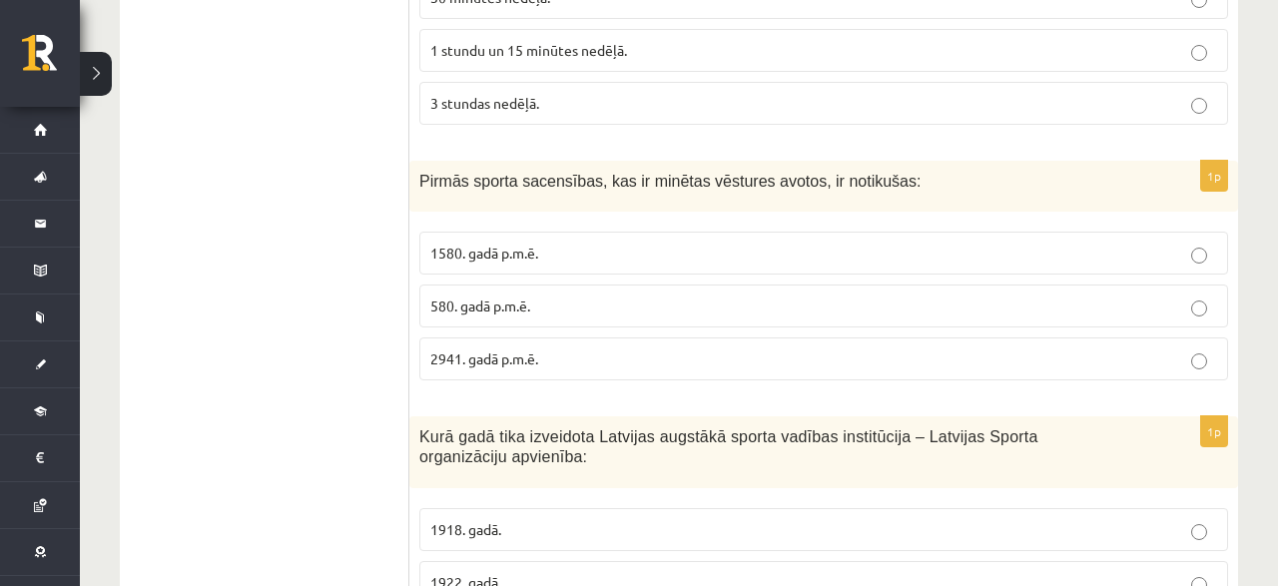
drag, startPoint x: 414, startPoint y: 158, endPoint x: 670, endPoint y: 343, distance: 316.0
click at [670, 212] on div "Pirmās sporta sacensības, kas ir minētas vēstures avotos, ir notikušas:" at bounding box center [823, 186] width 829 height 51
copy div "Pirmās sporta sacensības, kas ir minētas vēstures avotos, ir notikušas: 1580. g…"
click at [654, 243] on p "1580. gadā p.m.ē." at bounding box center [823, 253] width 787 height 21
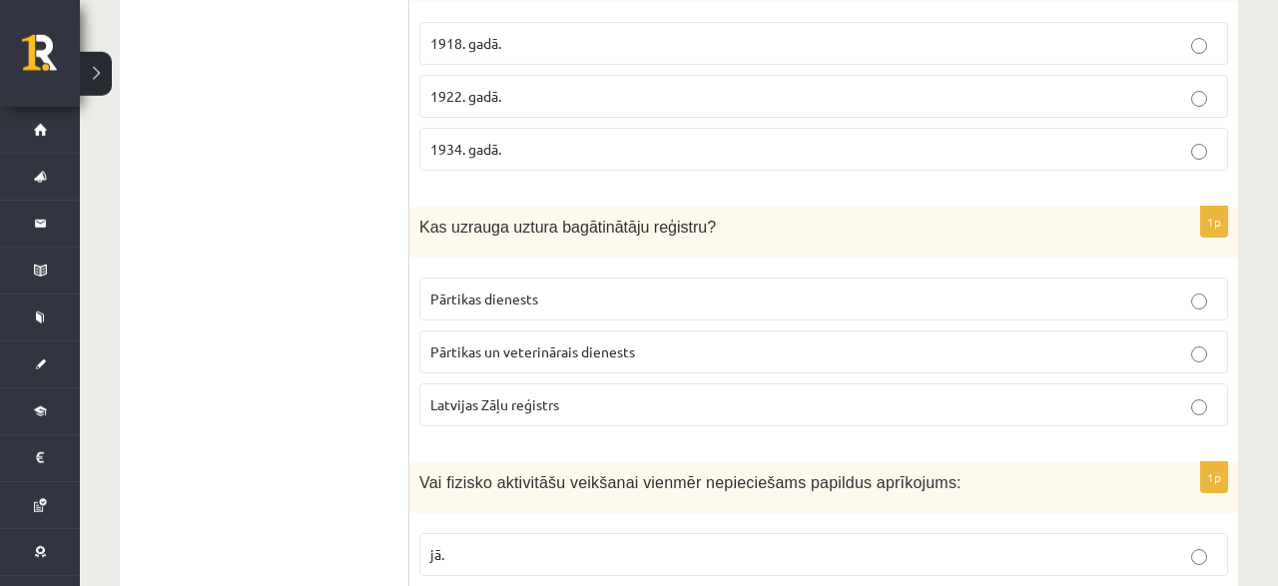
scroll to position [3323, 0]
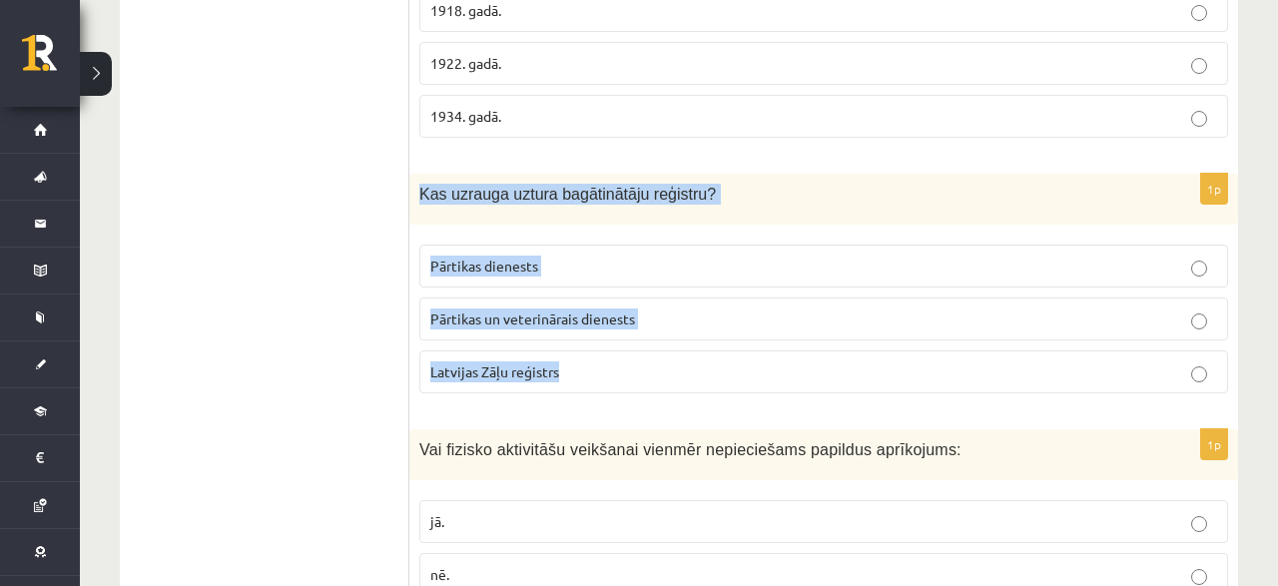
drag, startPoint x: 416, startPoint y: 169, endPoint x: 616, endPoint y: 344, distance: 266.0
click at [616, 225] on div "Kas uzrauga uztura bagātinātāju reģistru?" at bounding box center [823, 199] width 829 height 51
copy div "Kas uzrauga uztura bagātinātāju reģistru? Pārtikas dienests Pārtikas un veterin…"
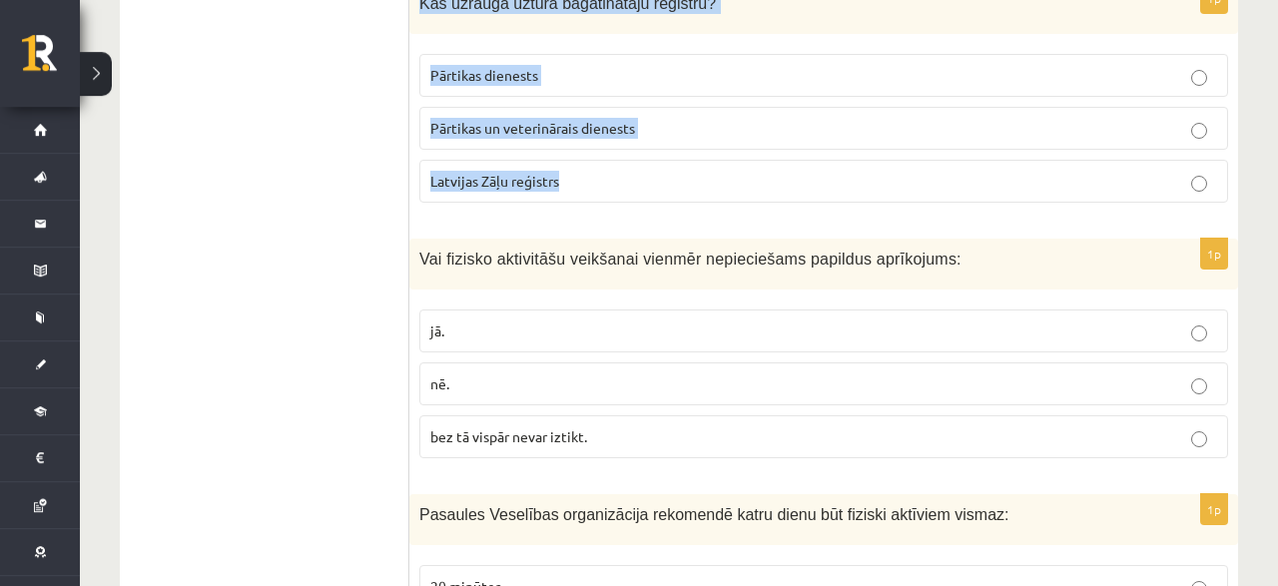
scroll to position [3531, 0]
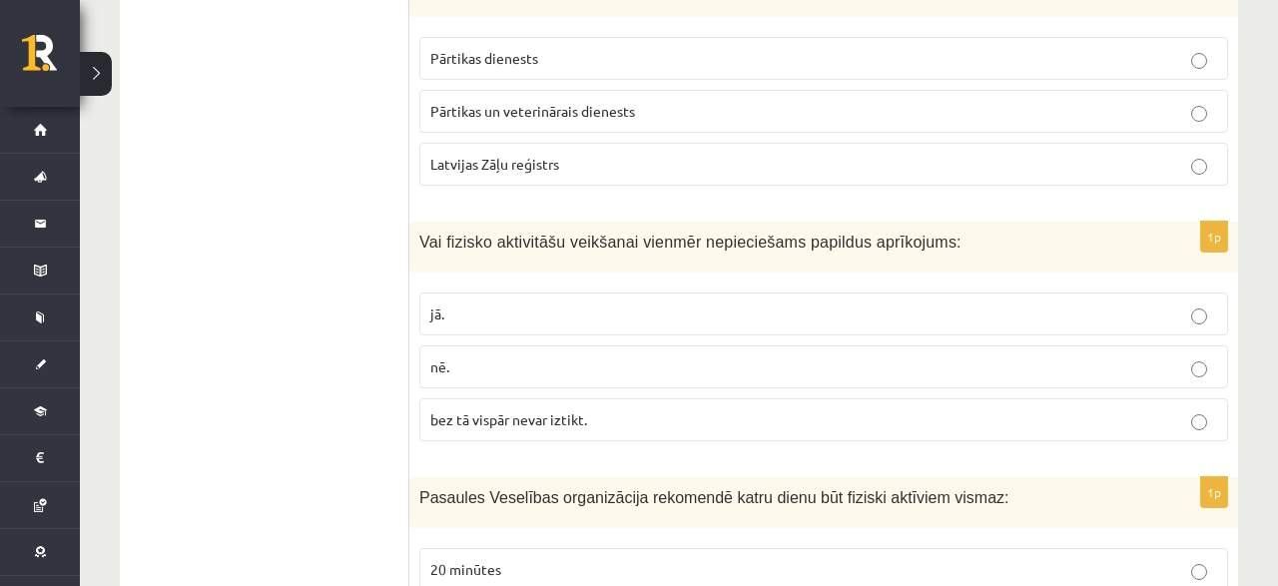
click at [500, 410] on span "bez tā vispār nevar iztikt." at bounding box center [508, 419] width 157 height 18
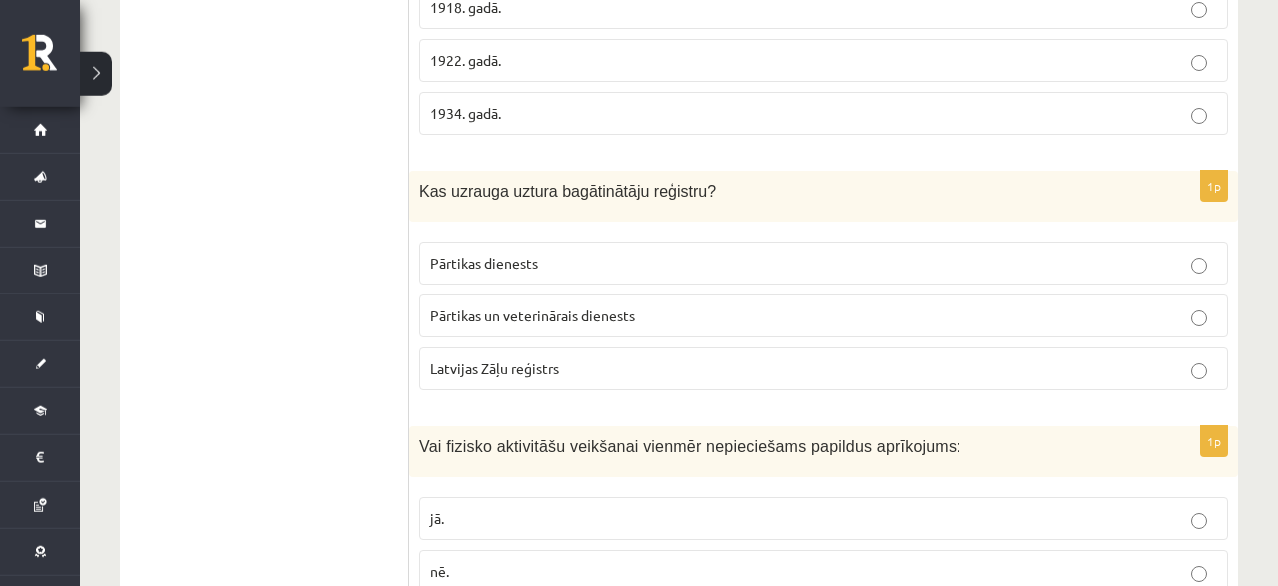
scroll to position [3323, 0]
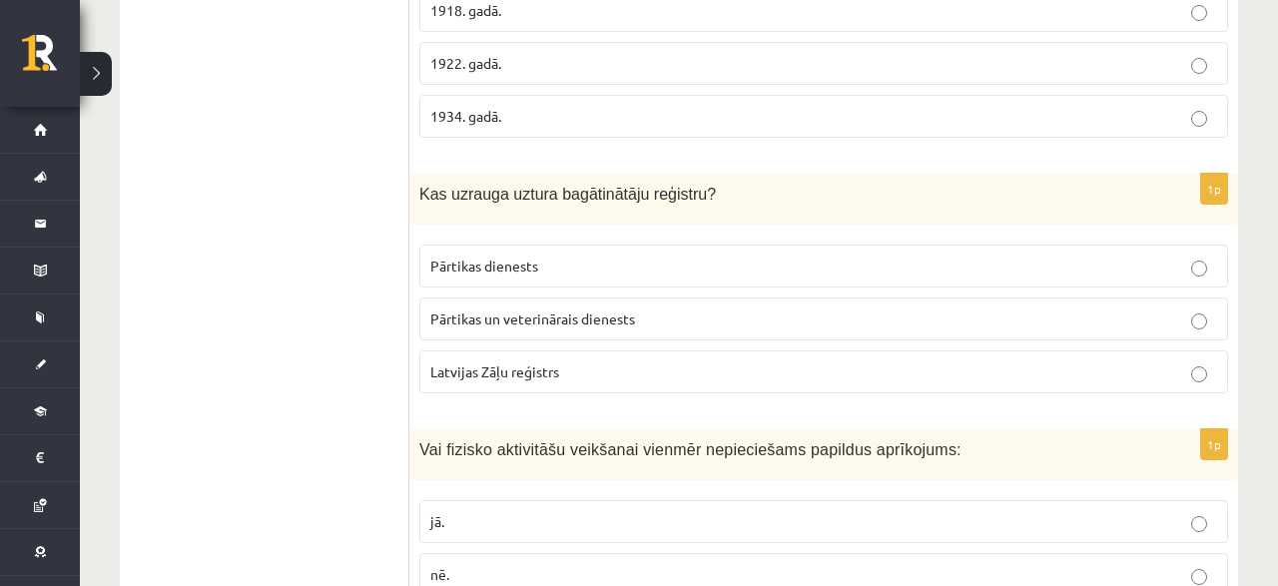
click at [471, 310] on span "Pārtikas un veterinārais dienests" at bounding box center [532, 319] width 205 height 18
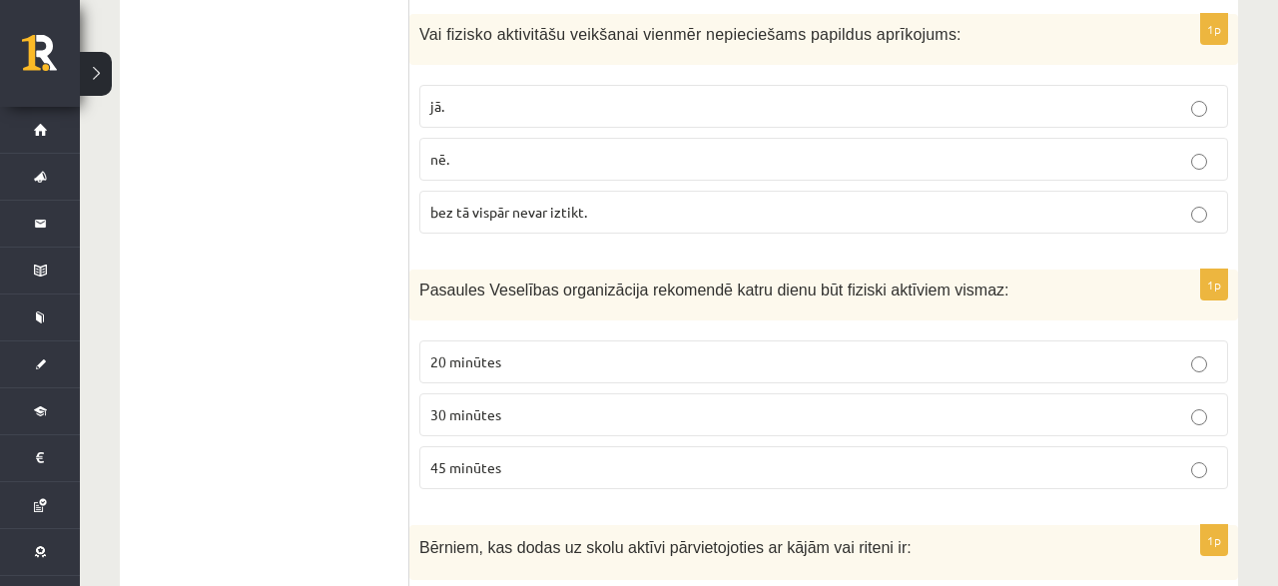
scroll to position [3842, 0]
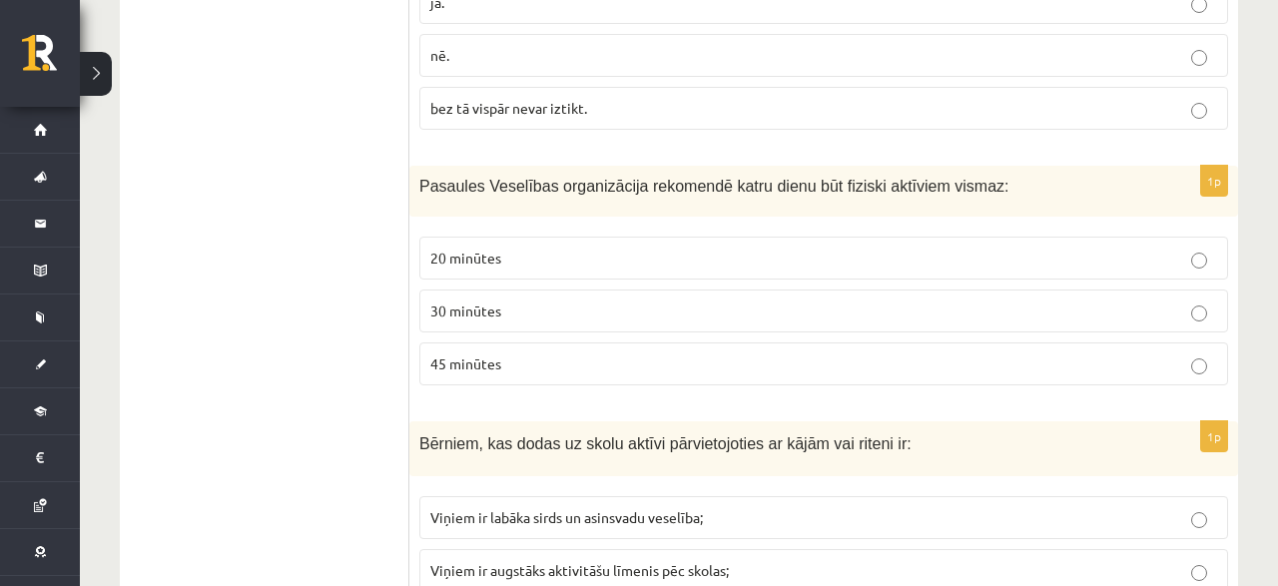
click at [513, 301] on p "30 minūtes" at bounding box center [823, 311] width 787 height 21
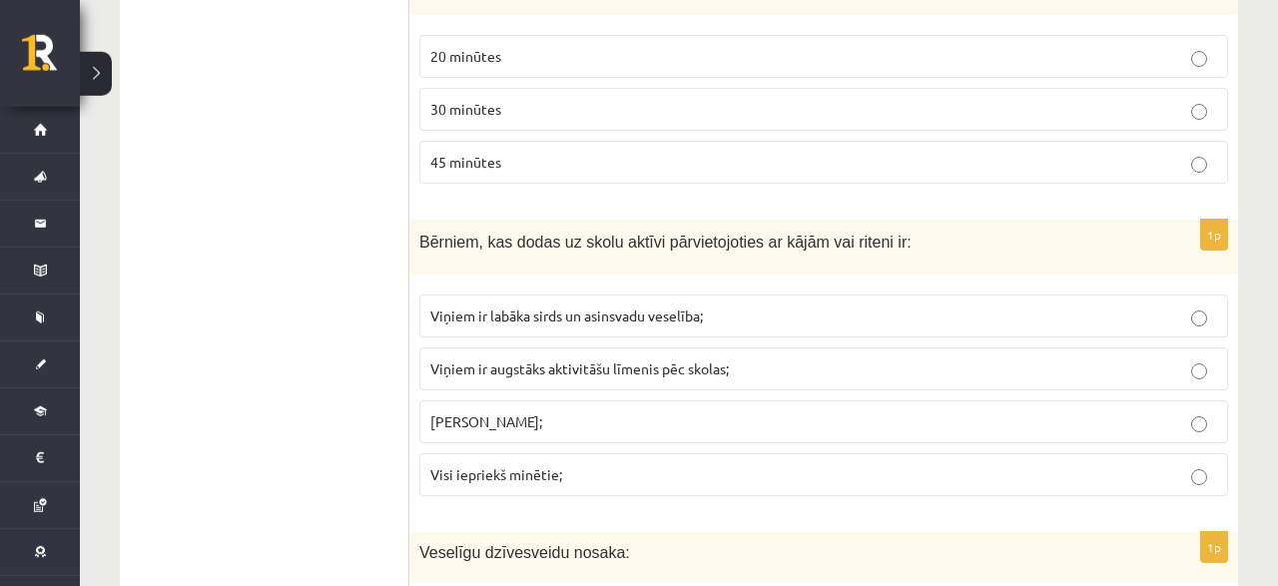
scroll to position [4050, 0]
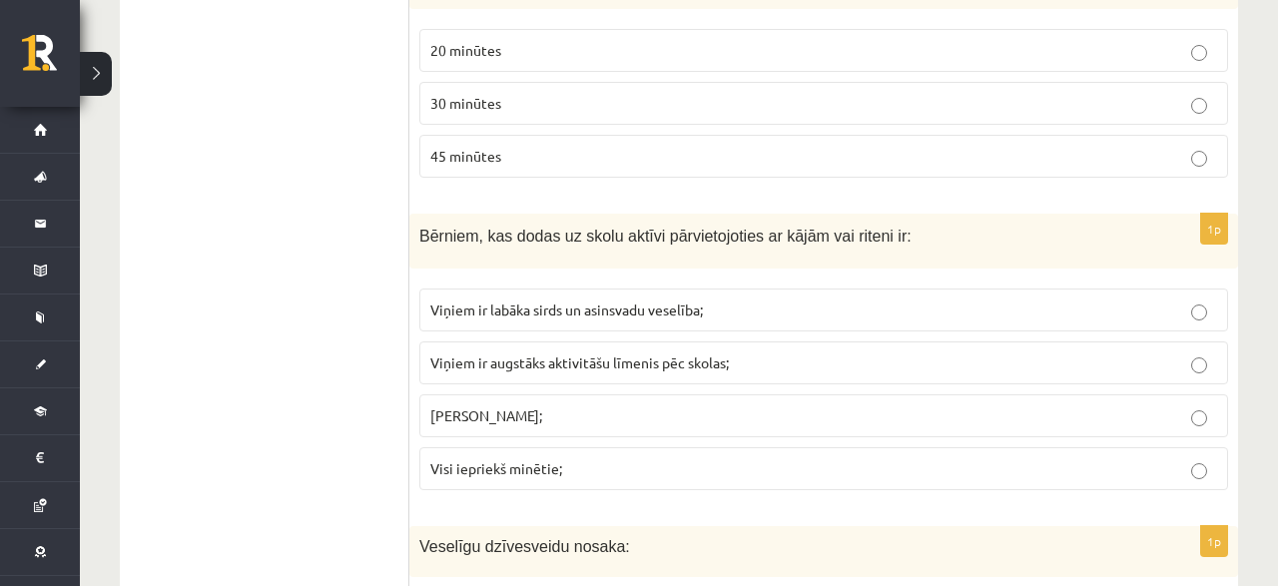
click at [513, 301] on span "Viņiem ir labāka sirds un asinsvadu veselība;" at bounding box center [566, 310] width 273 height 18
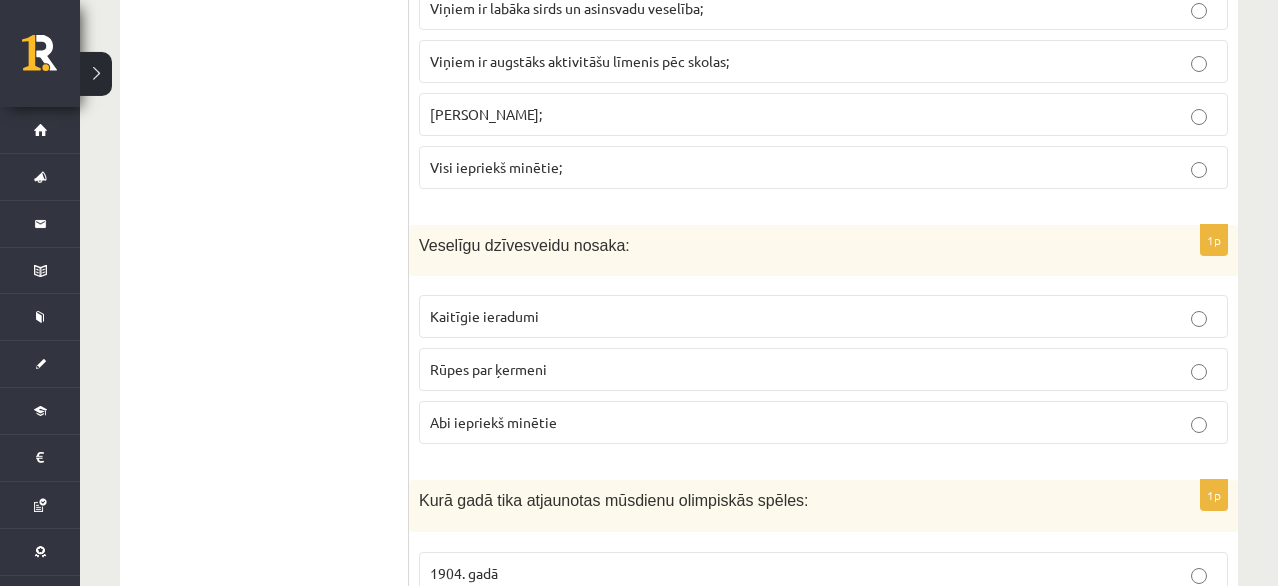
scroll to position [4361, 0]
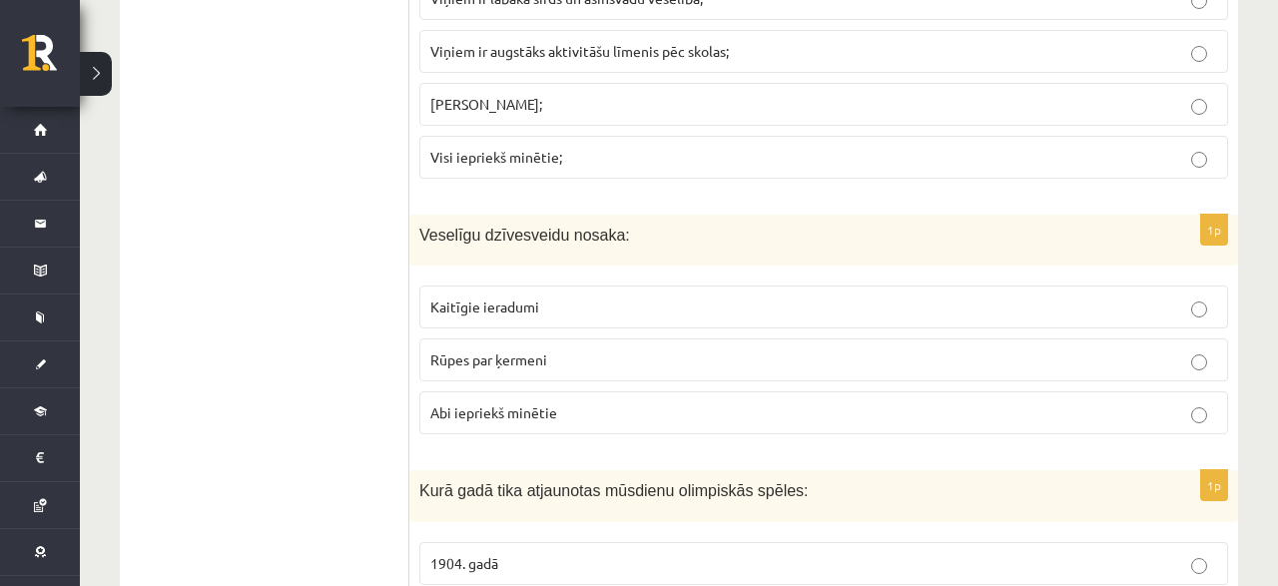
click at [558, 349] on p "Rūpes par ķermeni" at bounding box center [823, 359] width 787 height 21
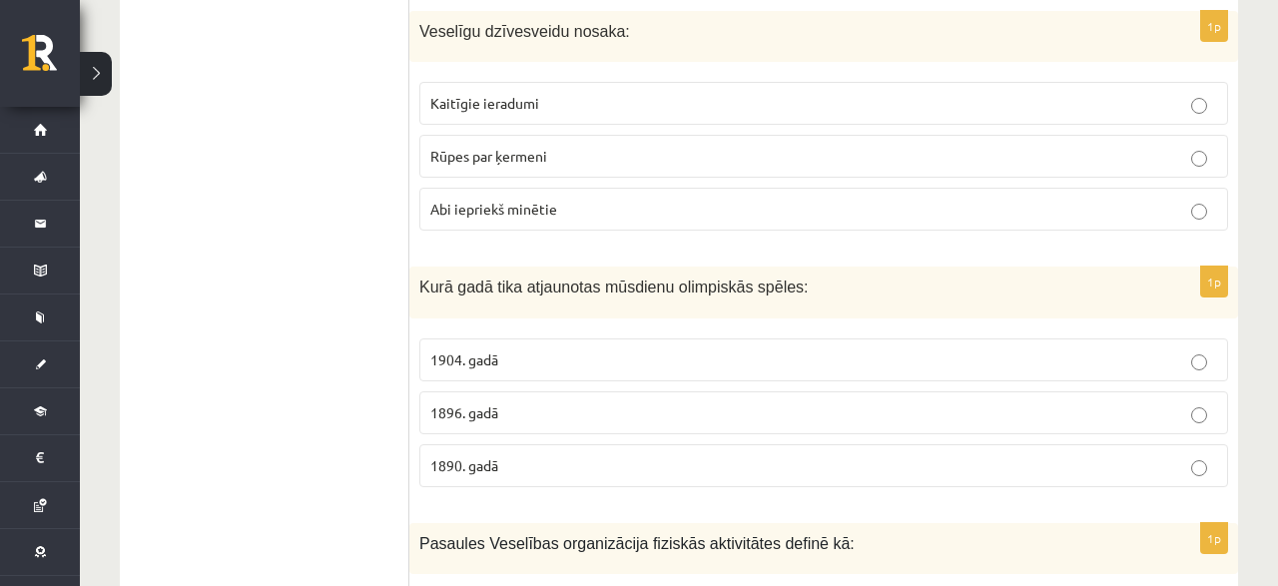
scroll to position [4569, 0]
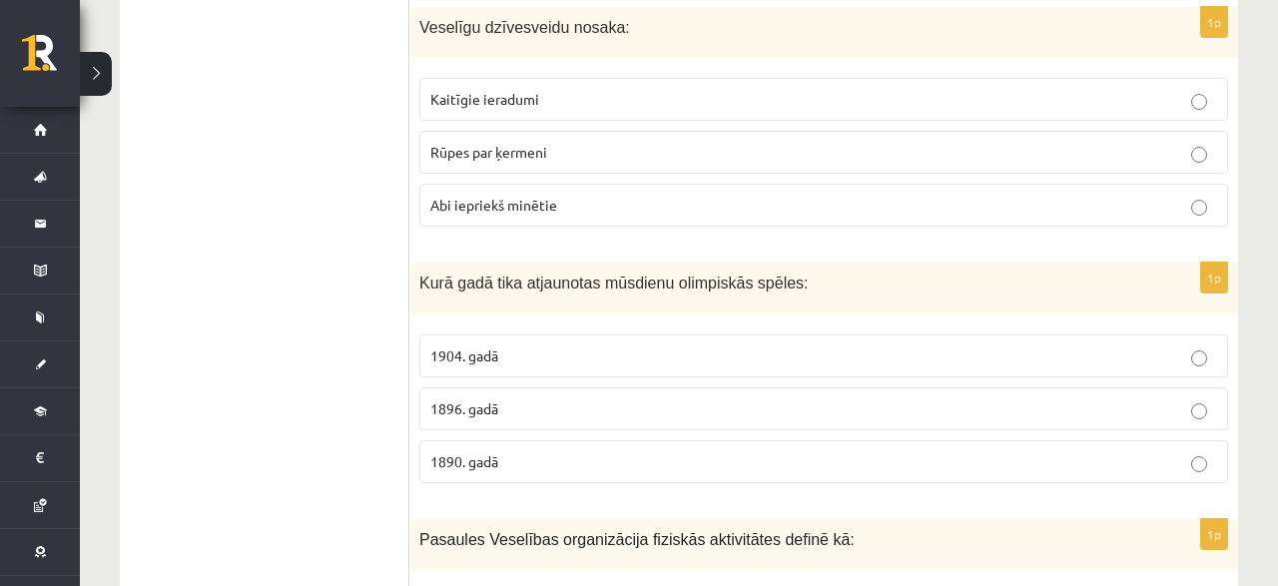
drag, startPoint x: 408, startPoint y: 250, endPoint x: 442, endPoint y: 280, distance: 45.3
click at [463, 287] on div "1p Kurā gadā tika atjaunotas mūsdienu olimpiskās spēles: 1904. gadā 1896. gadā …" at bounding box center [823, 381] width 829 height 236
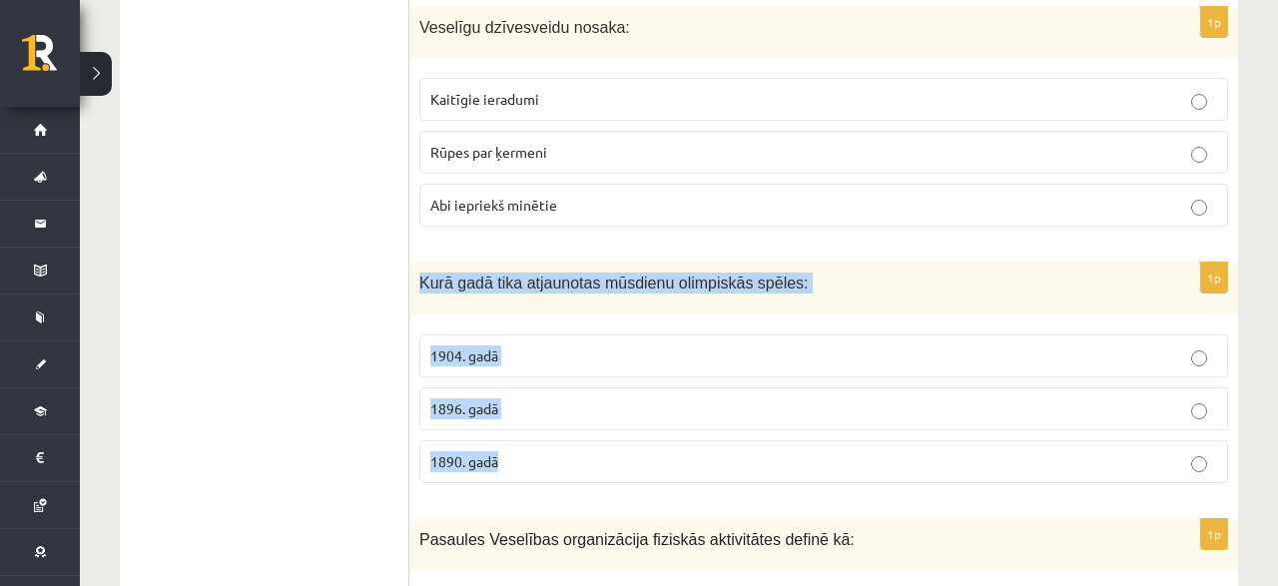
drag, startPoint x: 411, startPoint y: 240, endPoint x: 598, endPoint y: 437, distance: 271.9
click at [598, 314] on div "Kurā gadā tika atjaunotas mūsdienu olimpiskās spēles:" at bounding box center [823, 288] width 829 height 51
copy div "Kurā gadā tika atjaunotas mūsdienu olimpiskās spēles: 1904. gadā 1896. gadā 189…"
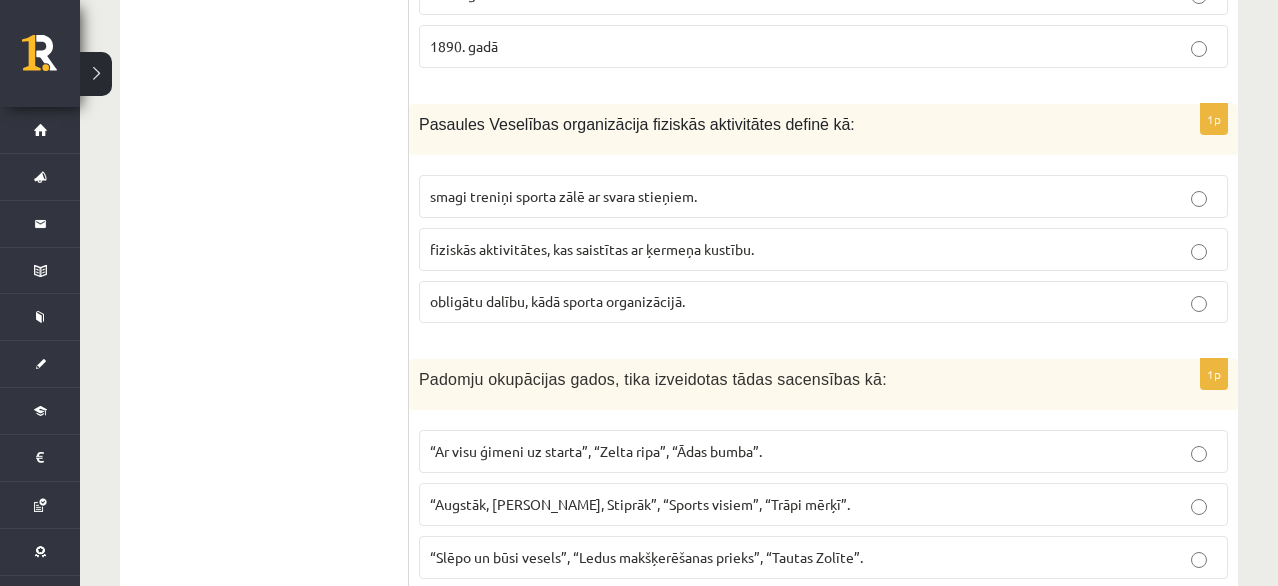
scroll to position [4777, 0]
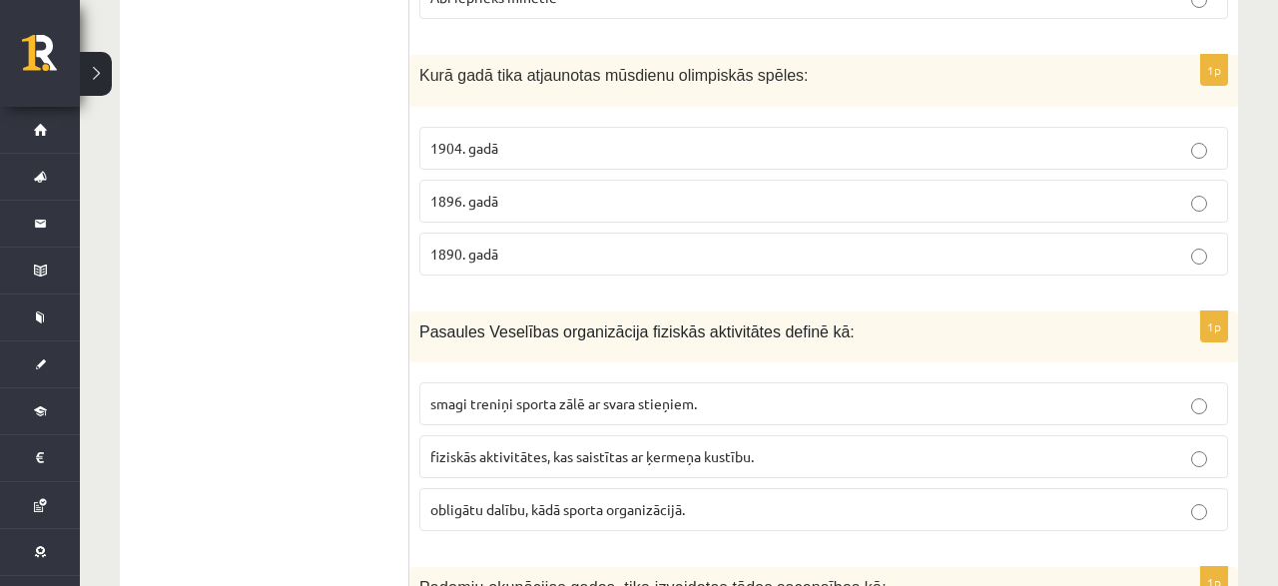
click at [476, 192] on span "1896. gadā" at bounding box center [464, 201] width 68 height 18
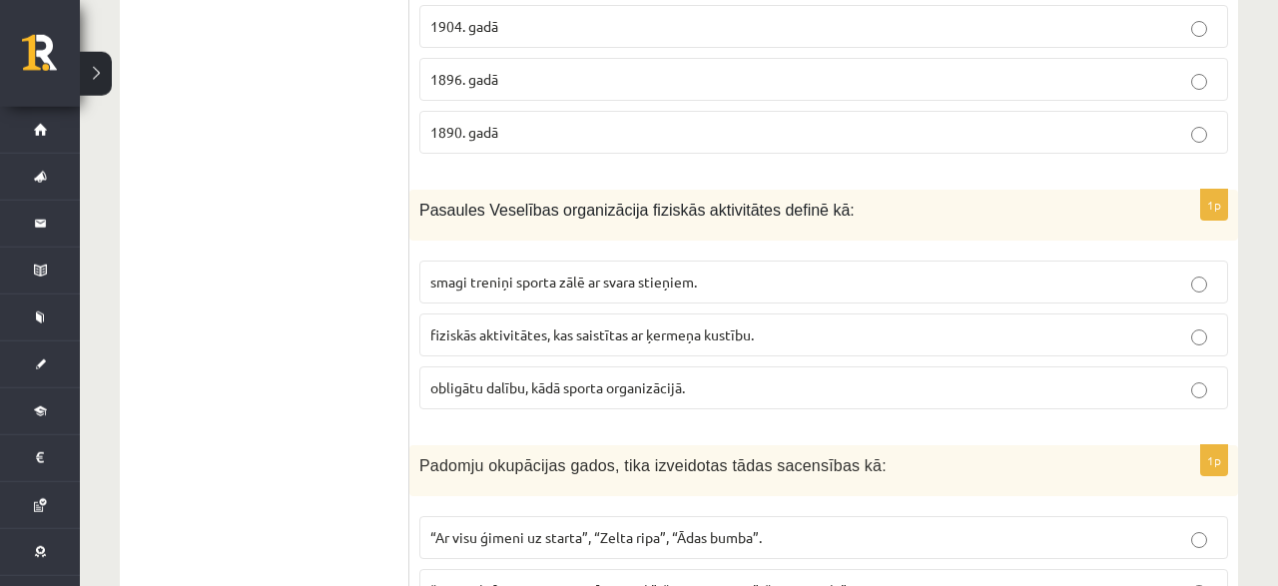
scroll to position [4881, 0]
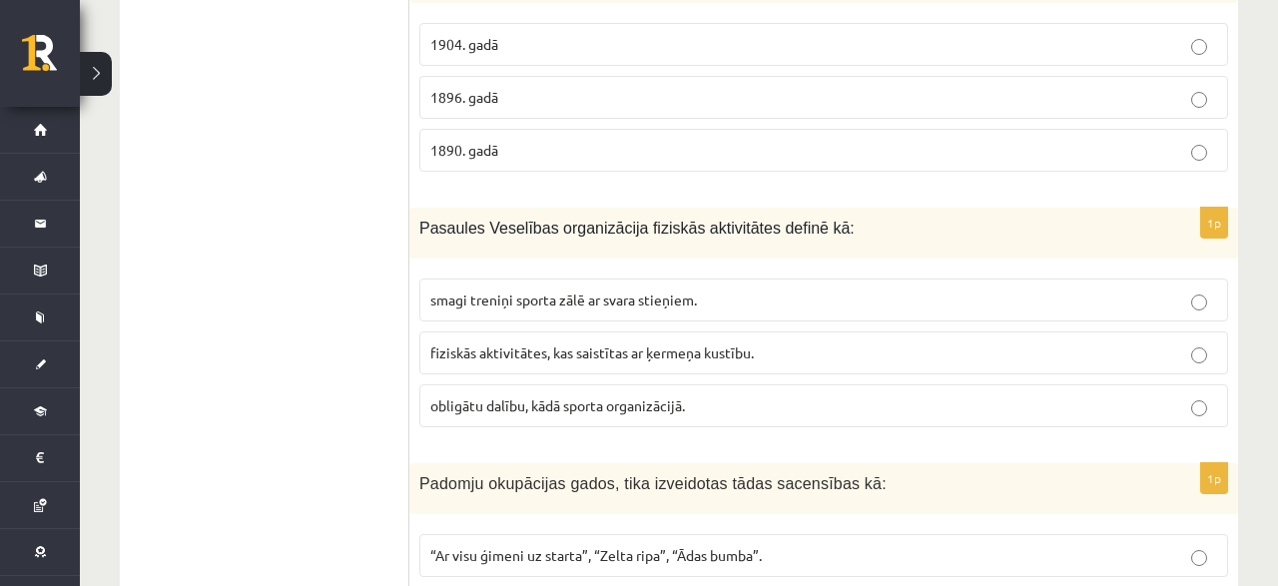
click at [592, 331] on label "fiziskās aktivitātes, kas saistītas ar ķermeņa kustību." at bounding box center [823, 352] width 809 height 43
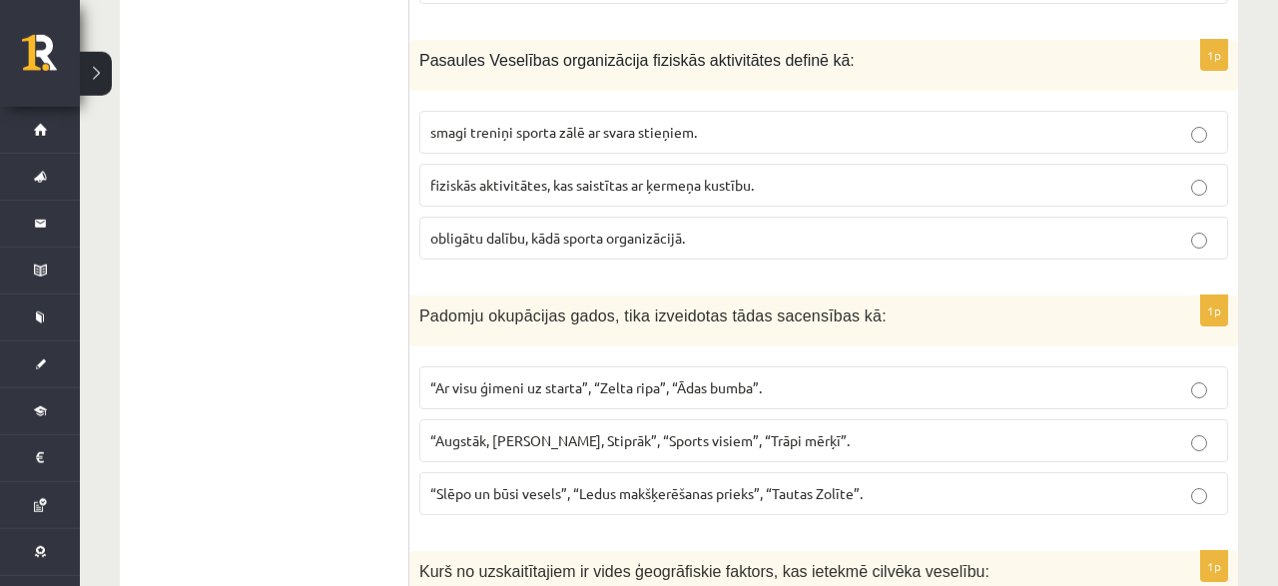
scroll to position [5088, 0]
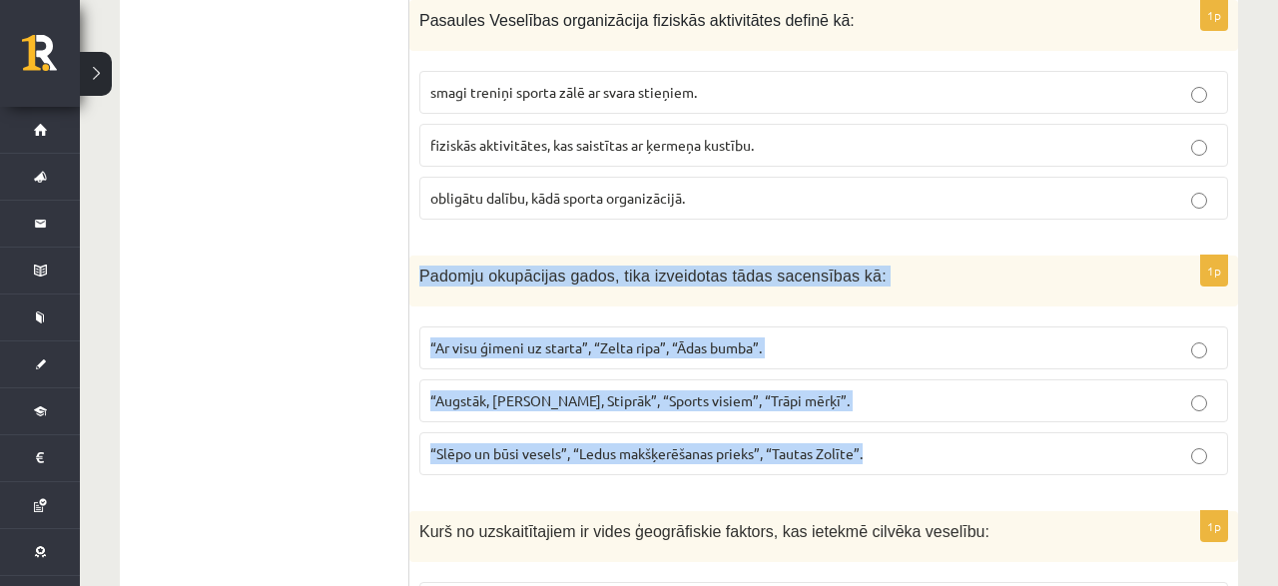
drag, startPoint x: 418, startPoint y: 233, endPoint x: 876, endPoint y: 443, distance: 503.5
click at [876, 307] on div "Padomju okupācijas gados, tika izveidotas tādas sacensības kā:" at bounding box center [823, 281] width 829 height 51
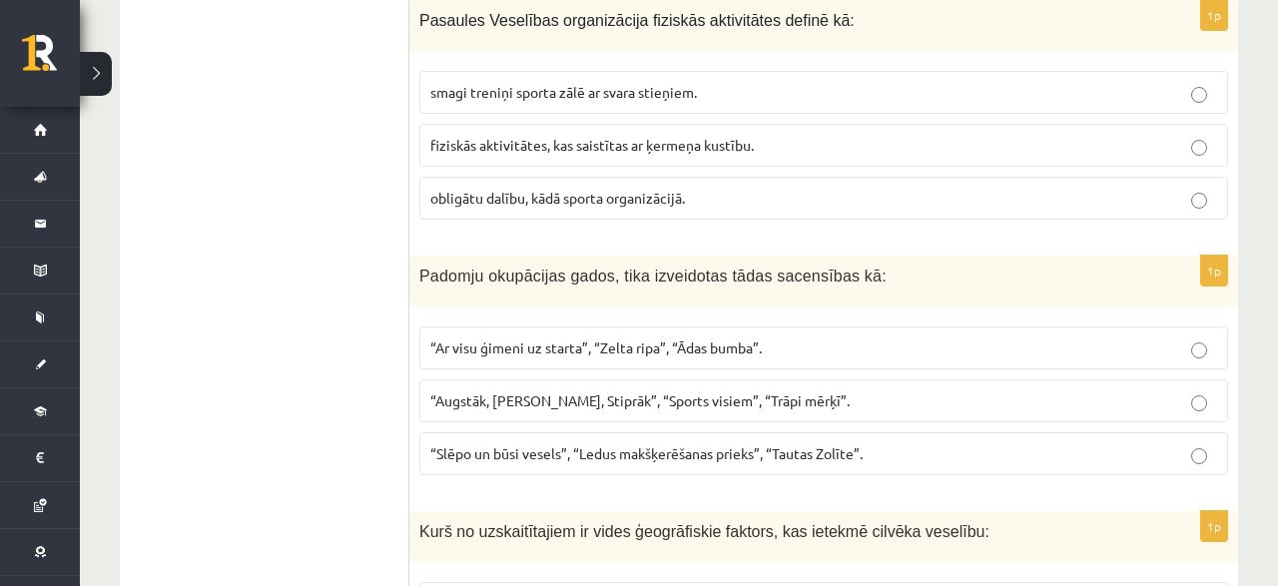
click at [469, 327] on label "“Ar visu ģimeni uz starta”, “Zelta ripa”, “Ādas bumba”." at bounding box center [823, 348] width 809 height 43
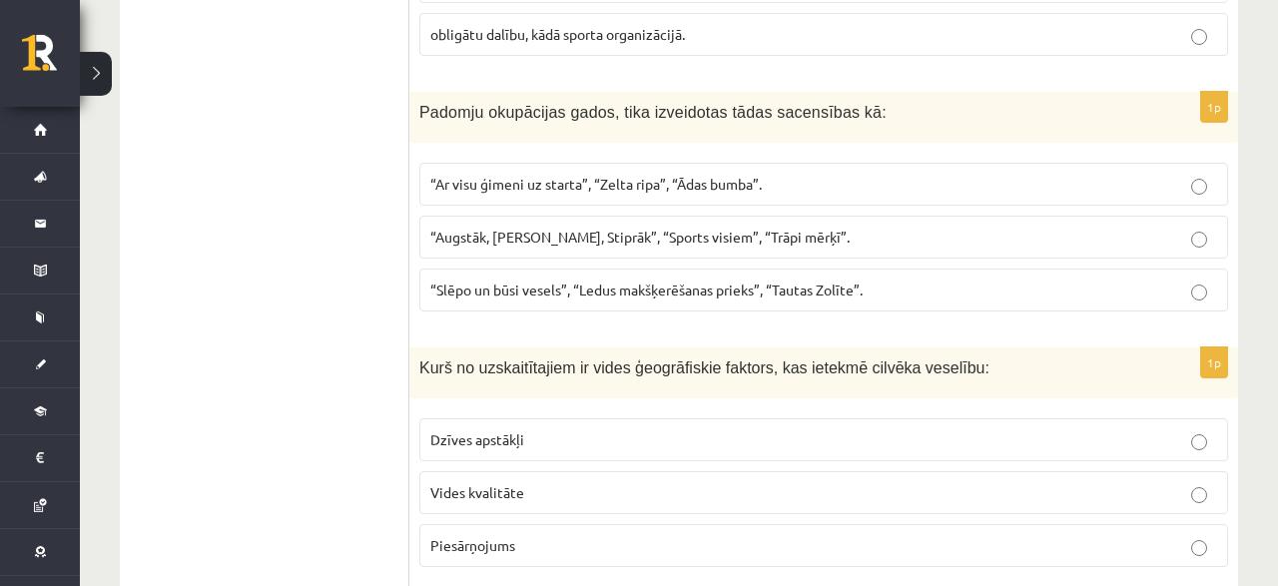
scroll to position [5296, 0]
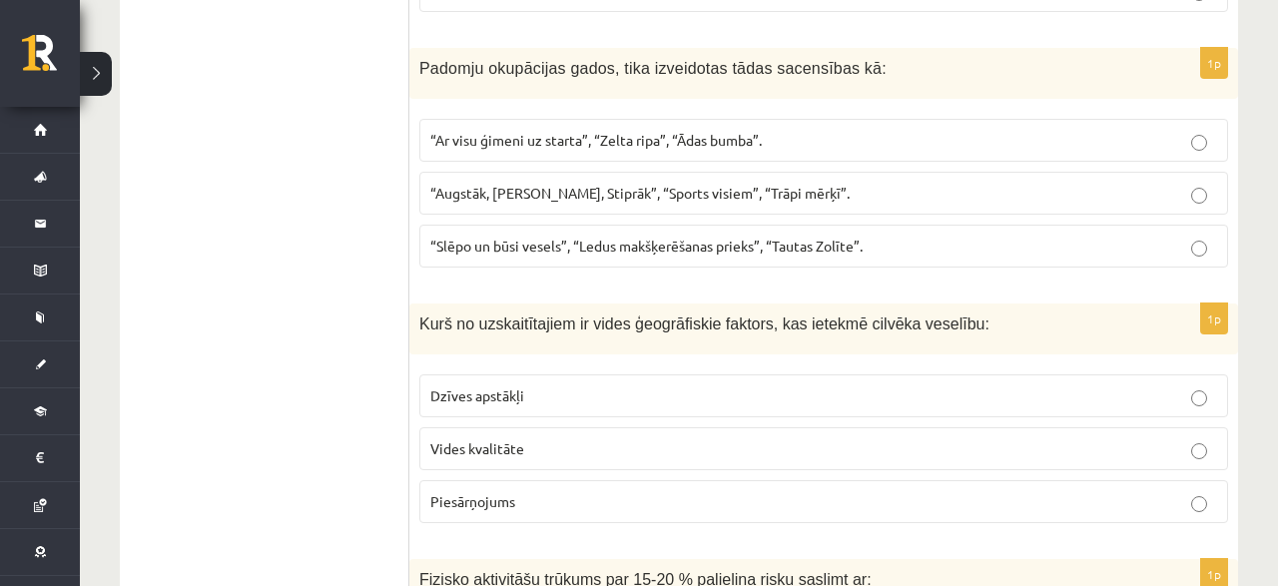
click at [519, 386] on span "Dzīves apstākļi" at bounding box center [477, 395] width 94 height 18
click at [528, 438] on p "Vides kvalitāte" at bounding box center [823, 448] width 787 height 21
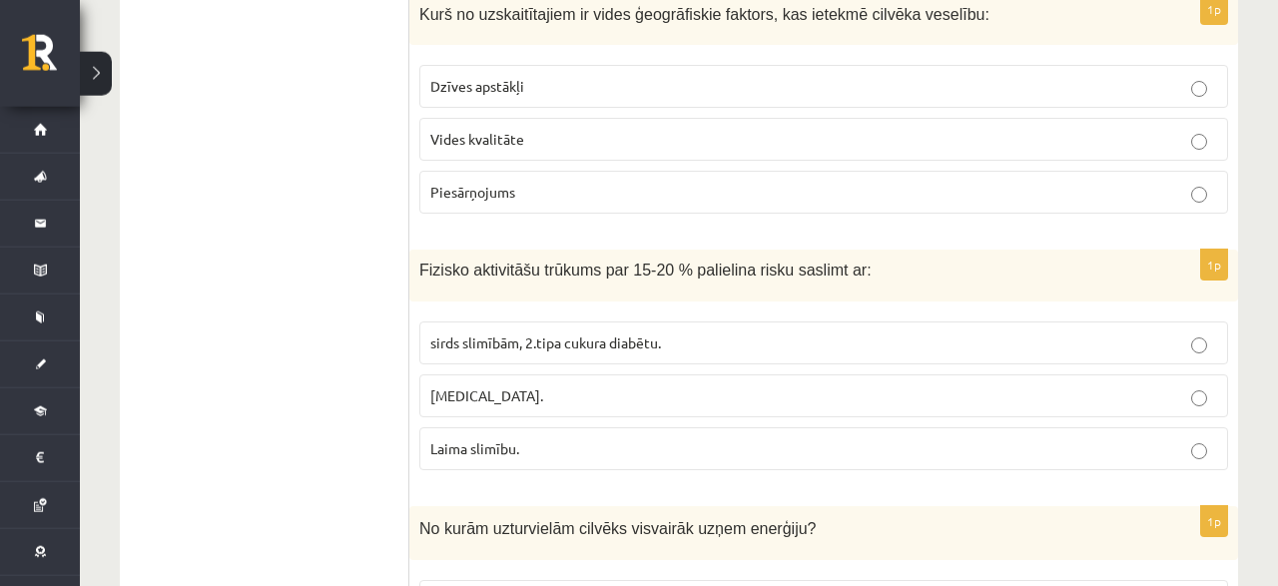
scroll to position [5607, 0]
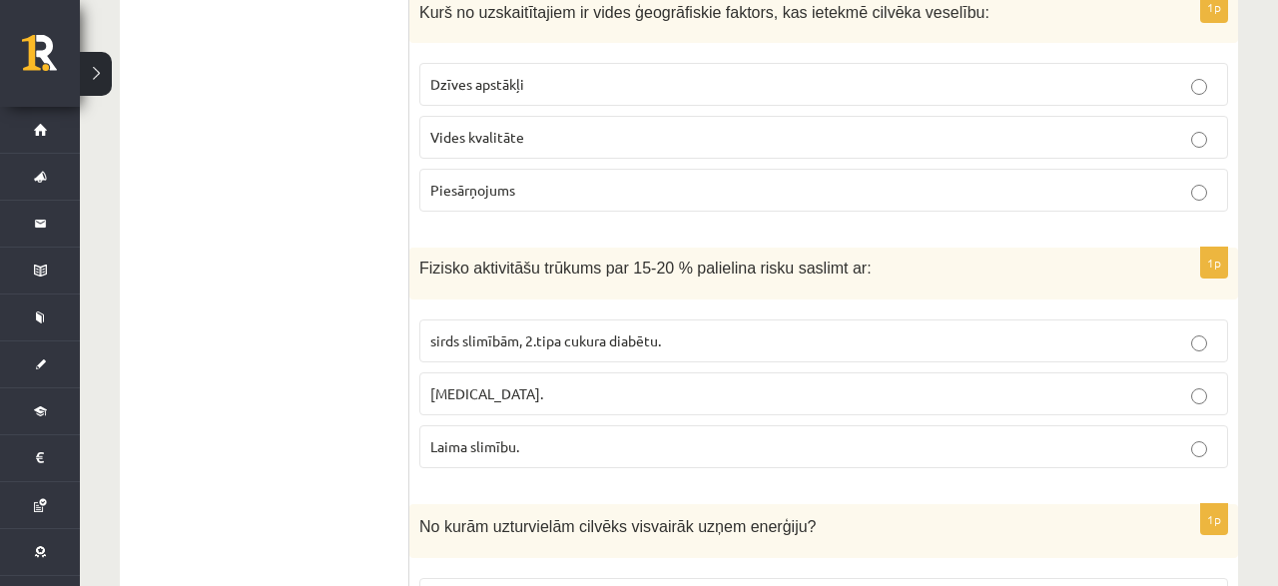
click at [538, 320] on label "sirds slimībām, 2.tipa cukura diabētu." at bounding box center [823, 341] width 809 height 43
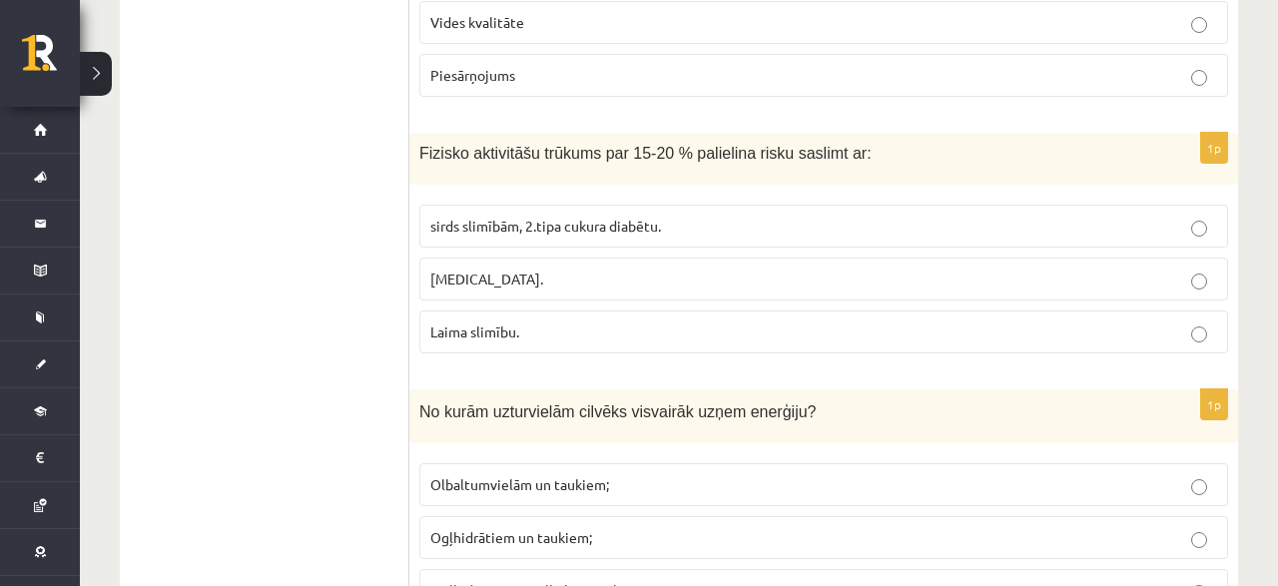
scroll to position [5815, 0]
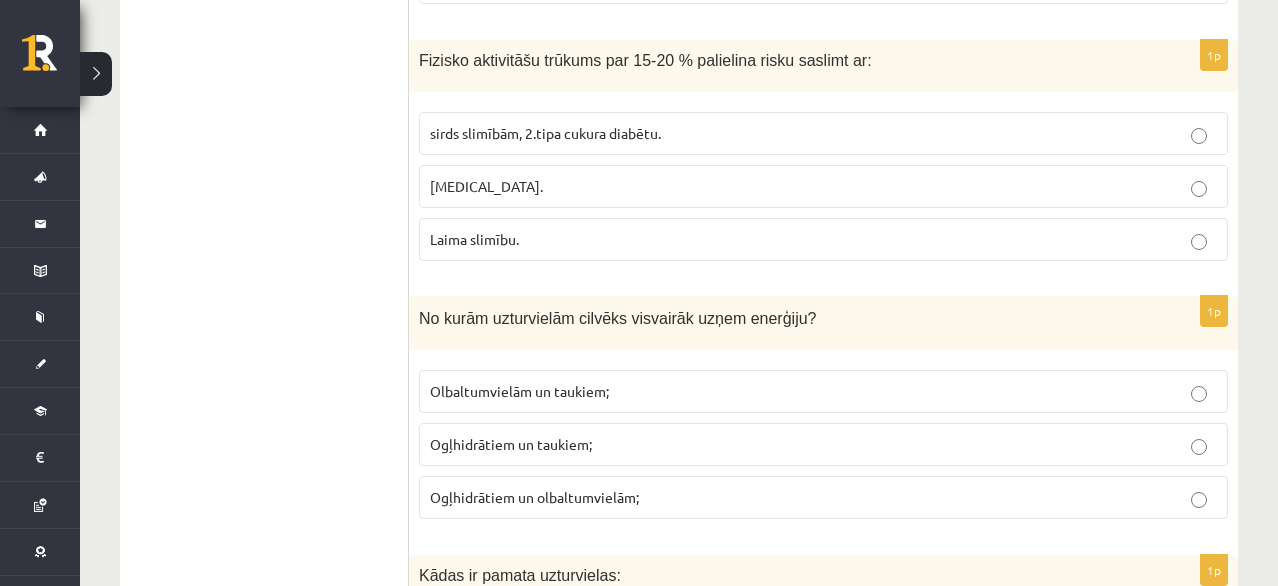
click at [474, 488] on span "Ogļhidrātiem un olbaltumvielām;" at bounding box center [534, 497] width 209 height 18
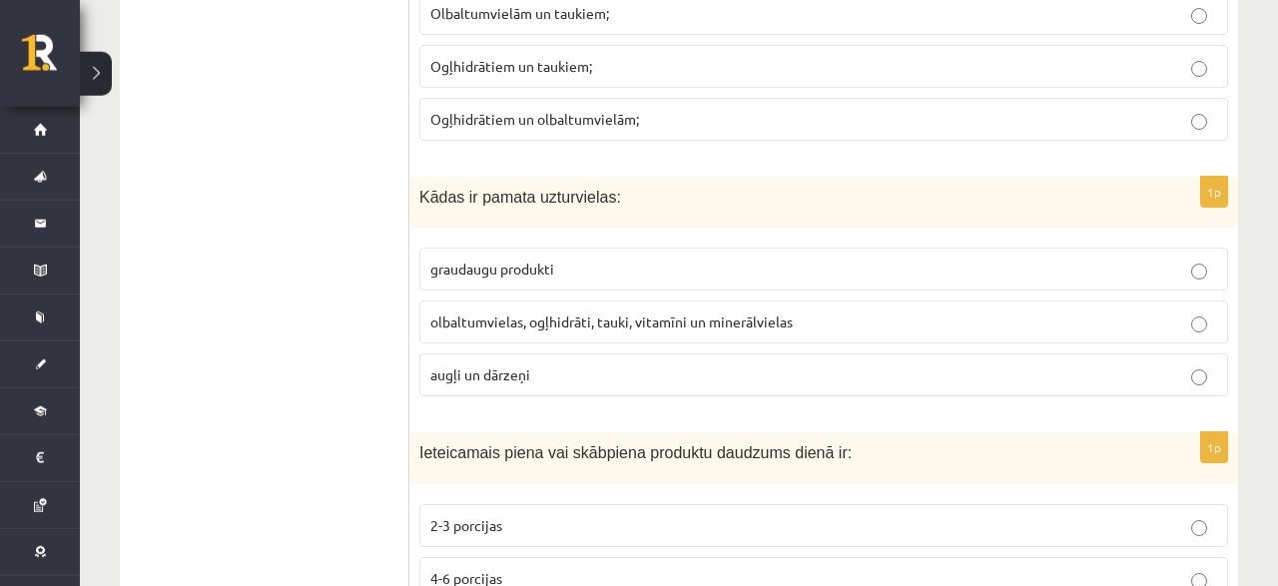
scroll to position [6231, 0]
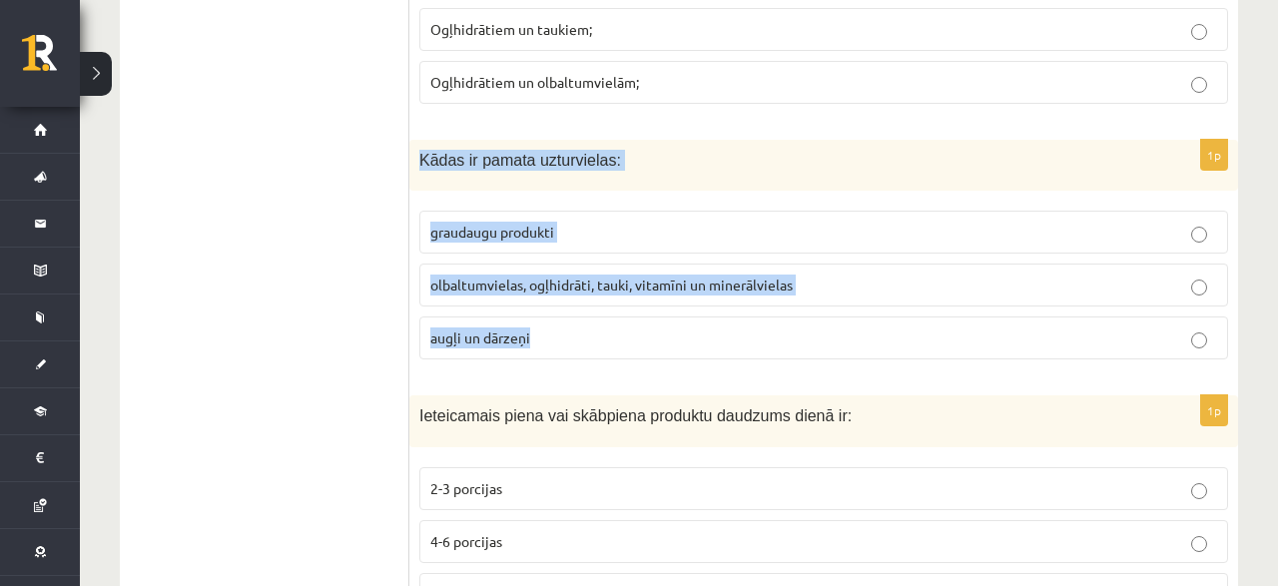
drag, startPoint x: 420, startPoint y: 107, endPoint x: 673, endPoint y: 282, distance: 307.2
click at [673, 191] on div "Kādas ir pamata uzturvielas:" at bounding box center [823, 165] width 829 height 51
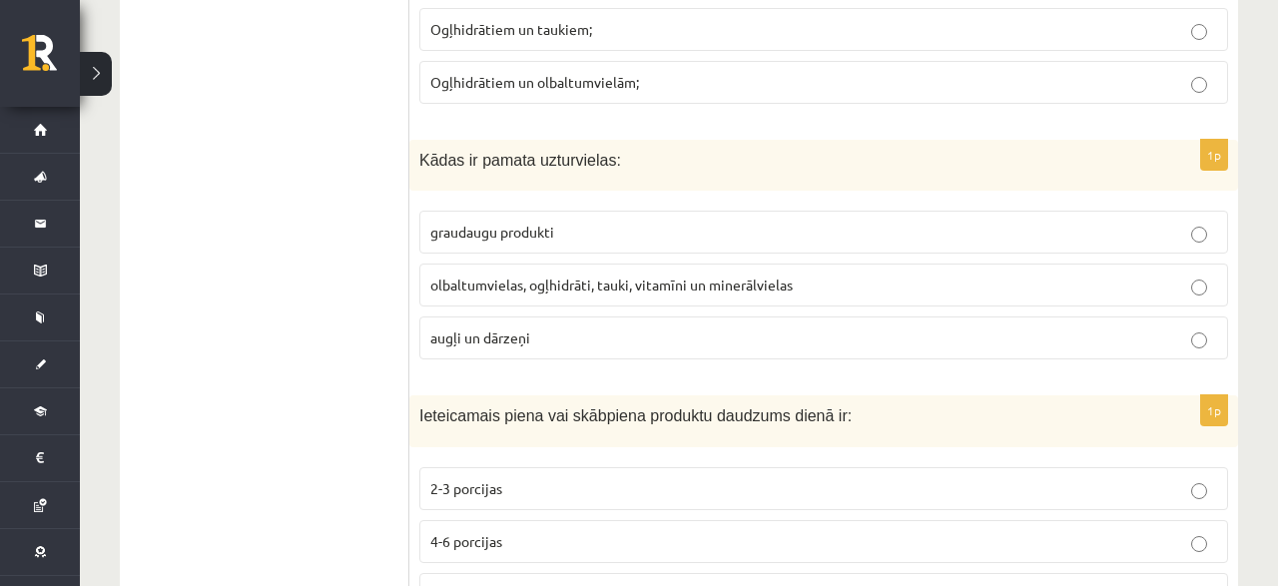
click at [476, 467] on label "2-3 porcijas" at bounding box center [823, 488] width 809 height 43
click at [478, 264] on label "olbaltumvielas, ogļhidrāti, tauki, vitamīni un minerālvielas" at bounding box center [823, 285] width 809 height 43
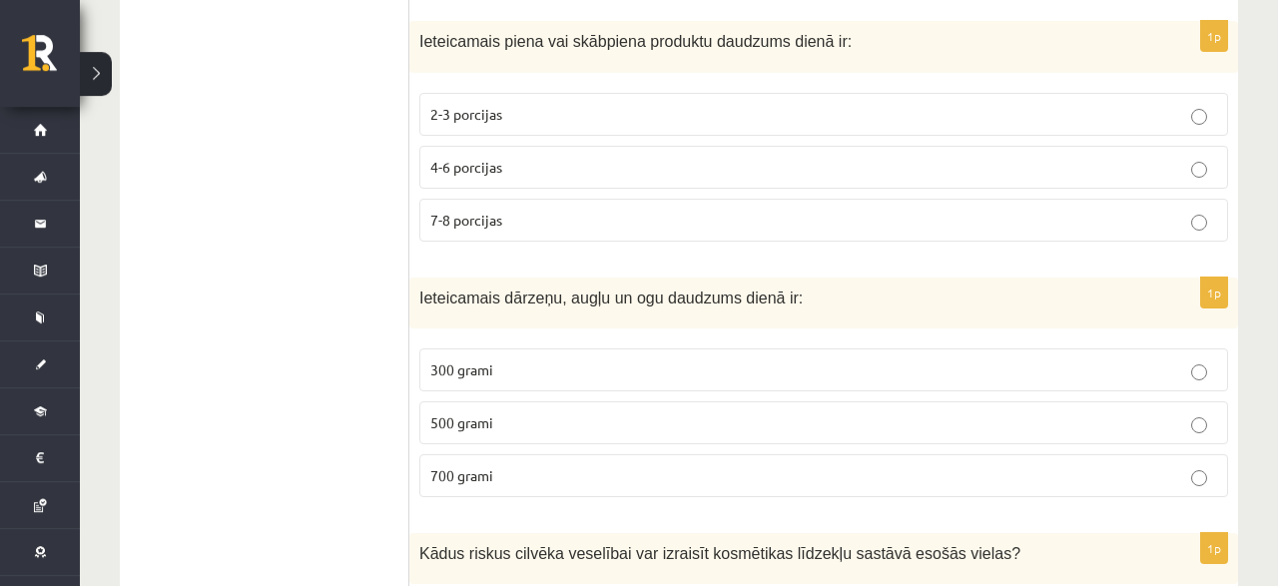
scroll to position [6646, 0]
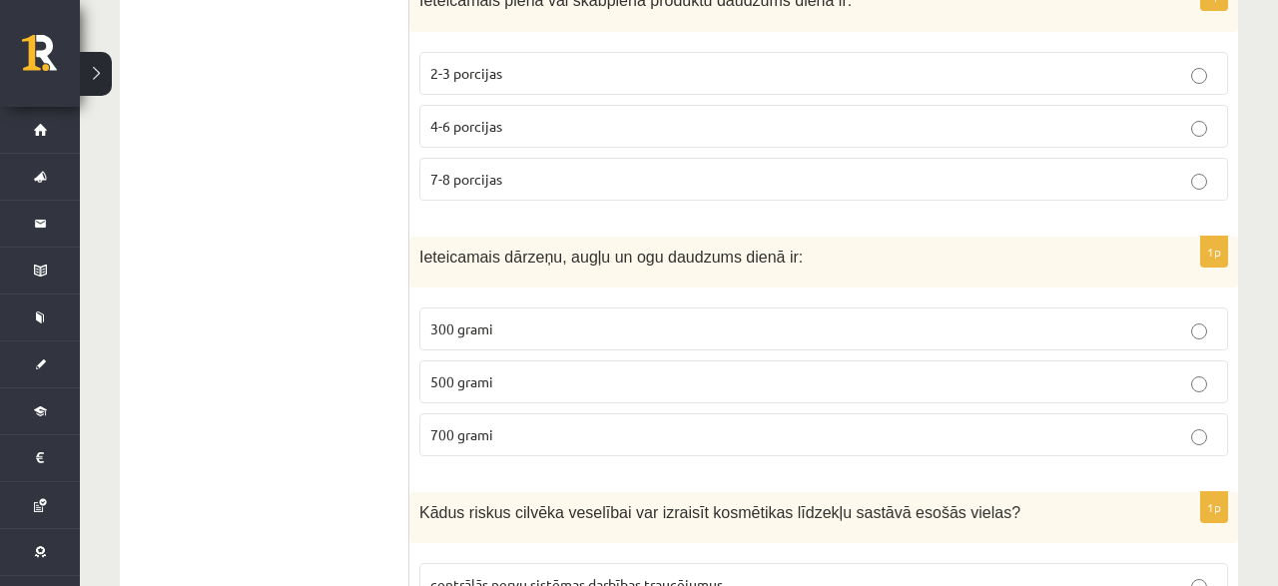
click at [481, 371] on p "500 grami" at bounding box center [823, 381] width 787 height 21
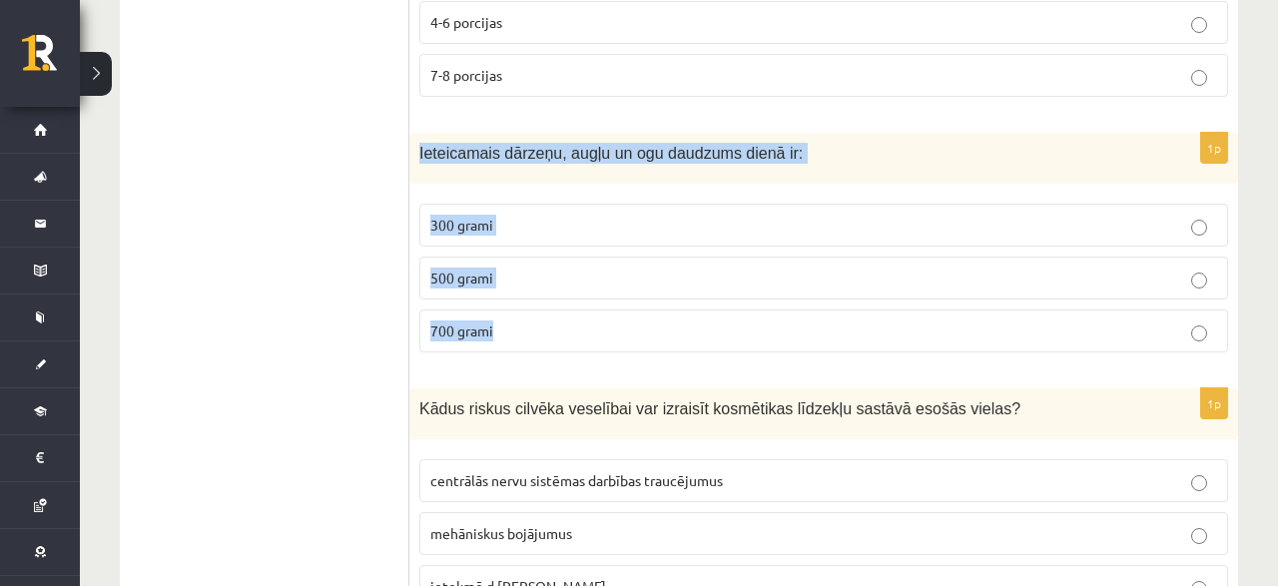
drag, startPoint x: 413, startPoint y: 109, endPoint x: 563, endPoint y: 279, distance: 226.4
click at [563, 184] on div "Ieteicamais dārzeņu, augļu un ogu daudzums dienā ir:" at bounding box center [823, 158] width 829 height 51
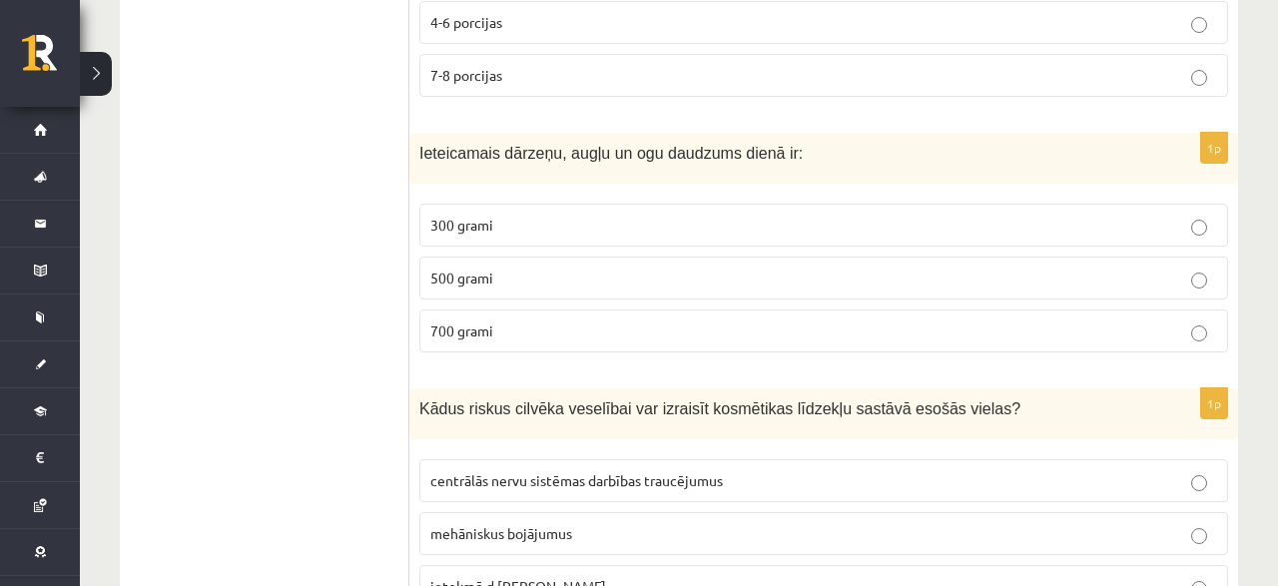
click at [574, 400] on span "Kādus riskus cilvēka veselībai var izraisīt kosmētikas līdzekļu sastāvā esošās …" at bounding box center [719, 408] width 601 height 17
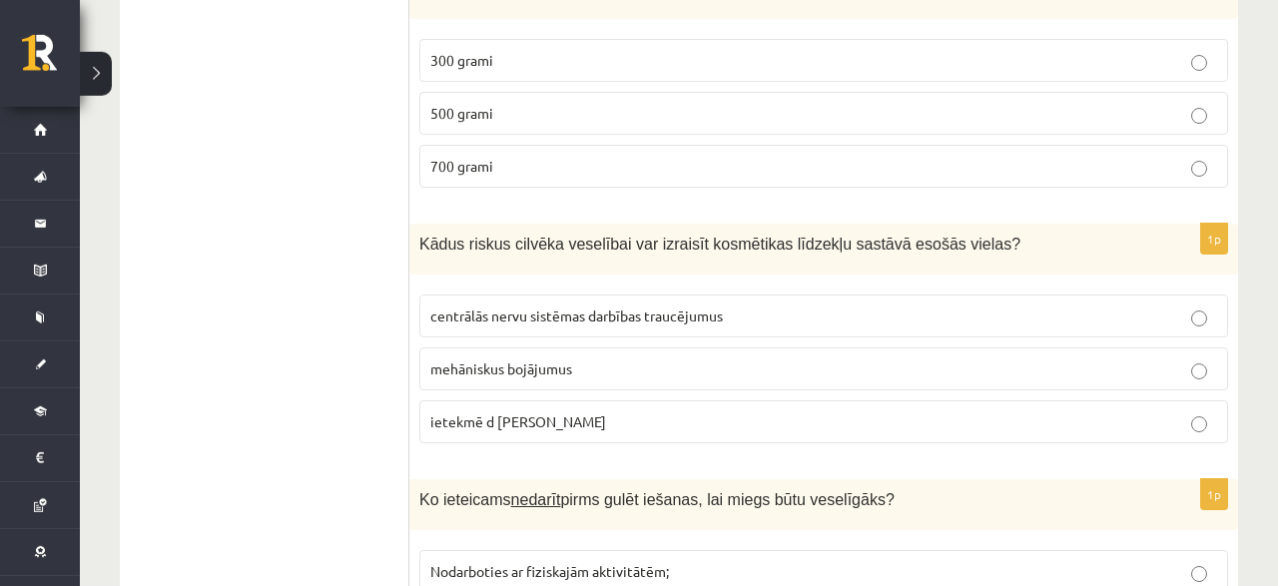
scroll to position [6957, 0]
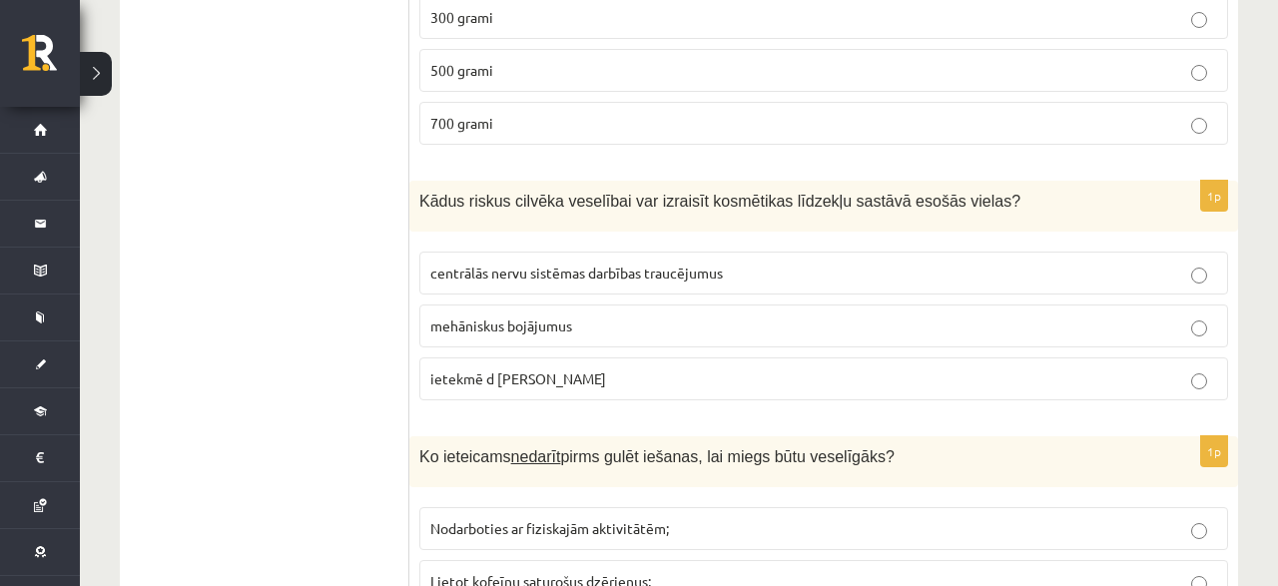
drag, startPoint x: 420, startPoint y: 153, endPoint x: 630, endPoint y: 310, distance: 261.8
click at [630, 232] on div "Kādus riskus cilvēka veselībai var izraisīt kosmētikas līdzekļu sastāvā esošās …" at bounding box center [823, 206] width 829 height 51
click at [504, 263] on p "centrālās nervu sistēmas darbības traucējumus" at bounding box center [823, 273] width 787 height 21
click at [518, 264] on span "centrālās nervu sistēmas darbības traucējumus" at bounding box center [576, 273] width 293 height 18
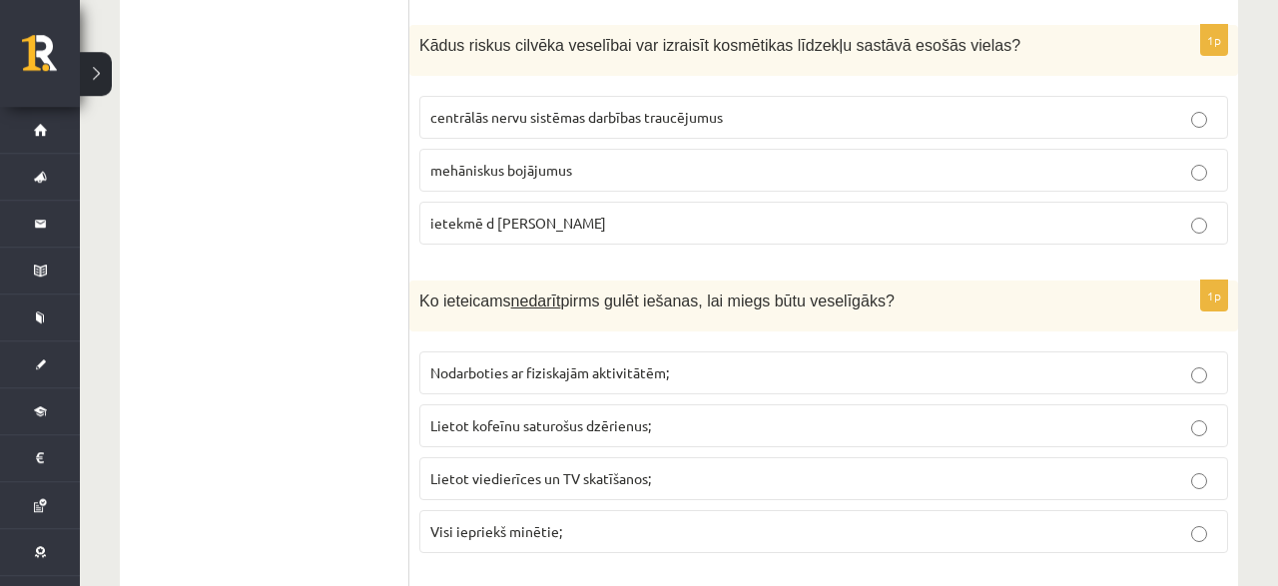
scroll to position [7165, 0]
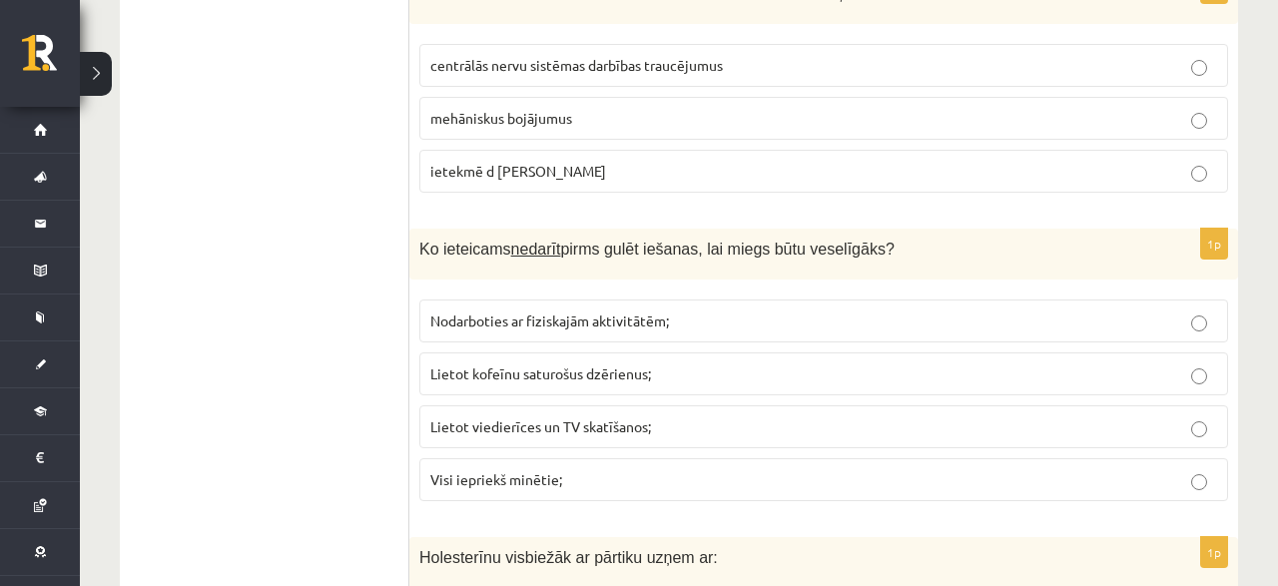
click at [531, 458] on label "Visi iepriekš minētie;" at bounding box center [823, 479] width 809 height 43
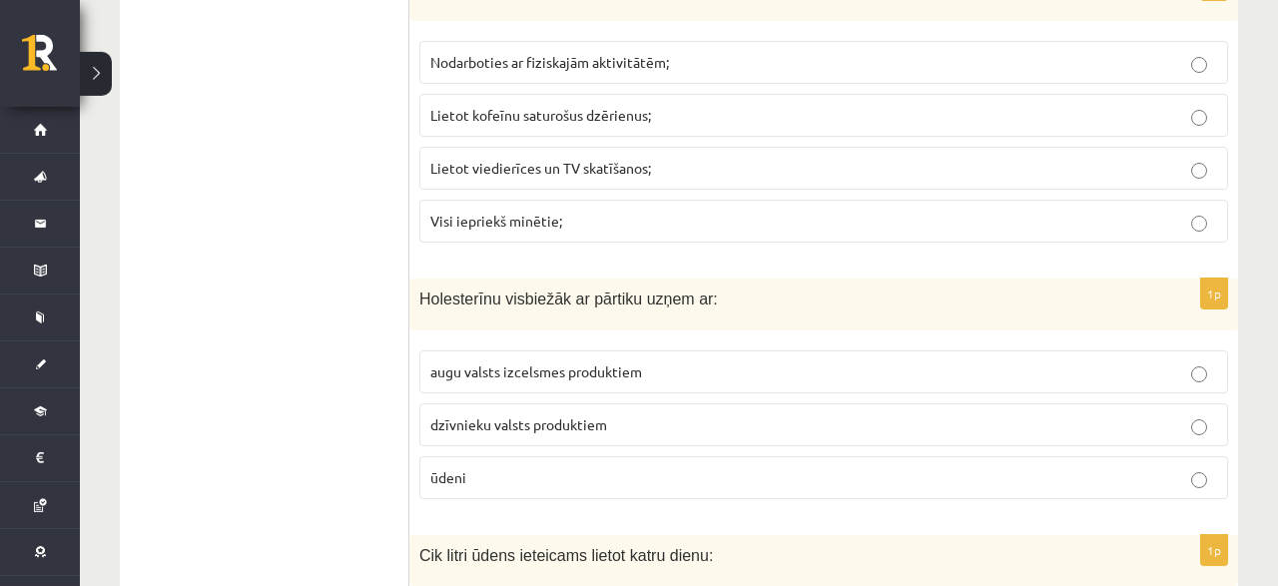
scroll to position [7477, 0]
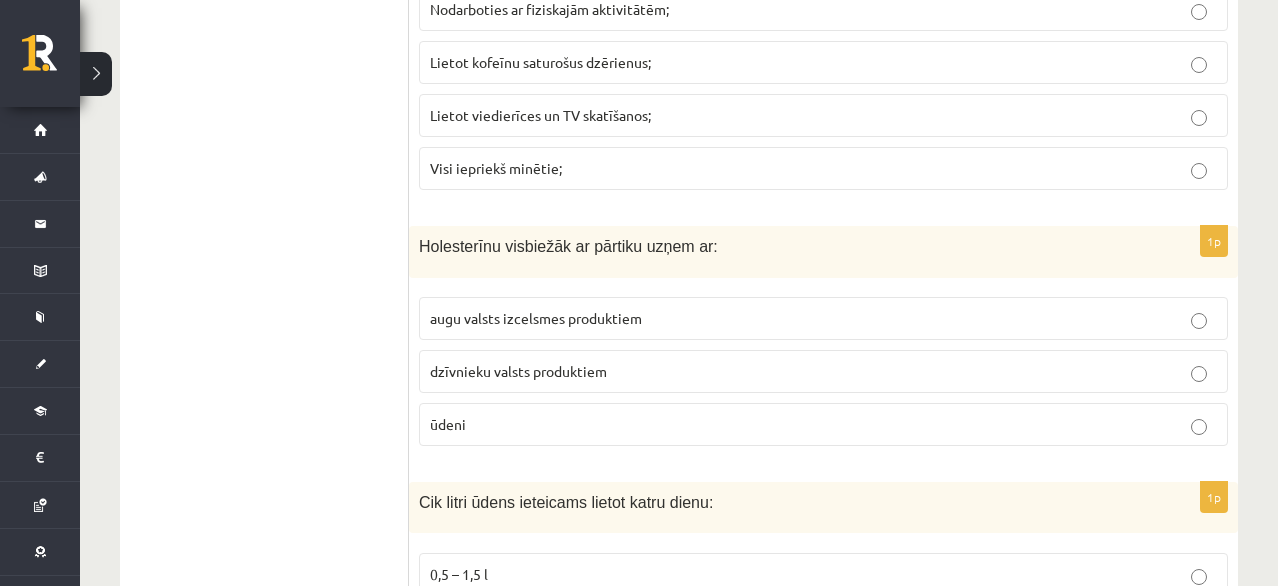
drag, startPoint x: 408, startPoint y: 187, endPoint x: 484, endPoint y: 277, distance: 117.6
click at [490, 291] on fieldset "augu valsts izcelsmes produktiem dzīvnieku valsts produktiem ūdeni" at bounding box center [823, 370] width 809 height 165
click at [467, 362] on span "dzīvnieku valsts produktiem" at bounding box center [518, 371] width 177 height 18
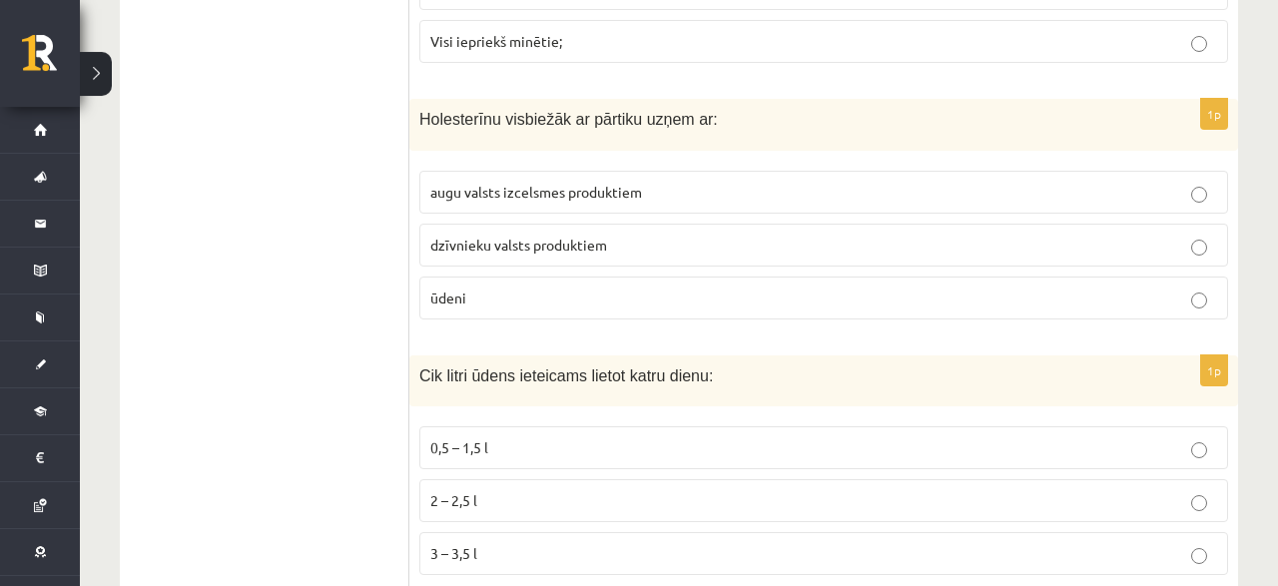
scroll to position [7604, 0]
click at [478, 489] on p "2 – 2,5 l" at bounding box center [823, 499] width 787 height 21
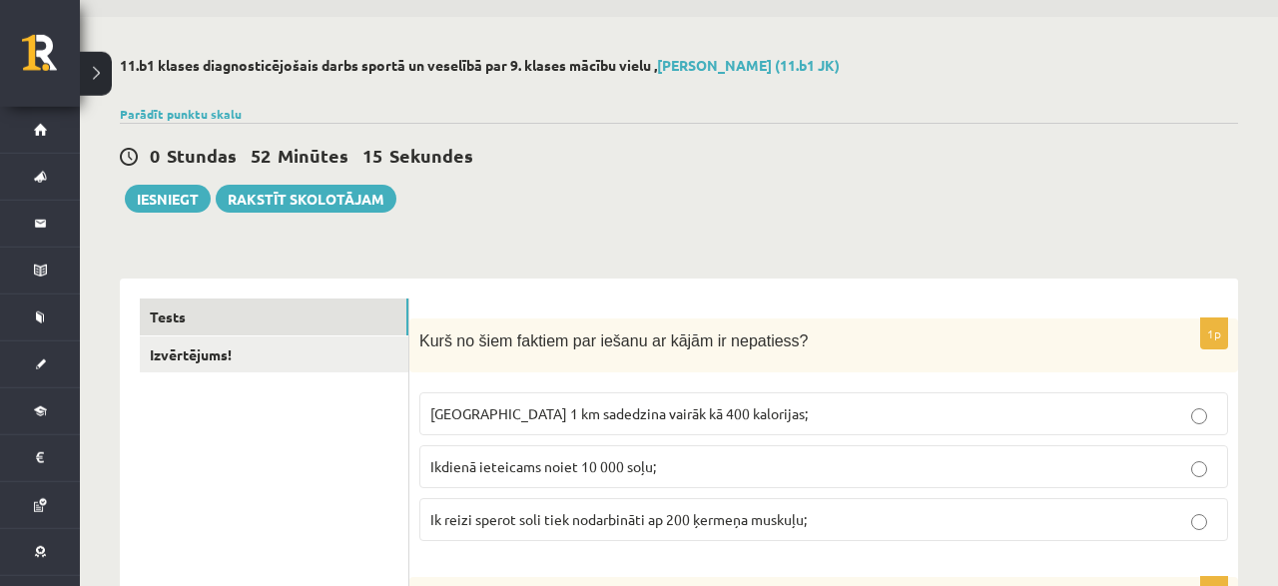
scroll to position [24, 0]
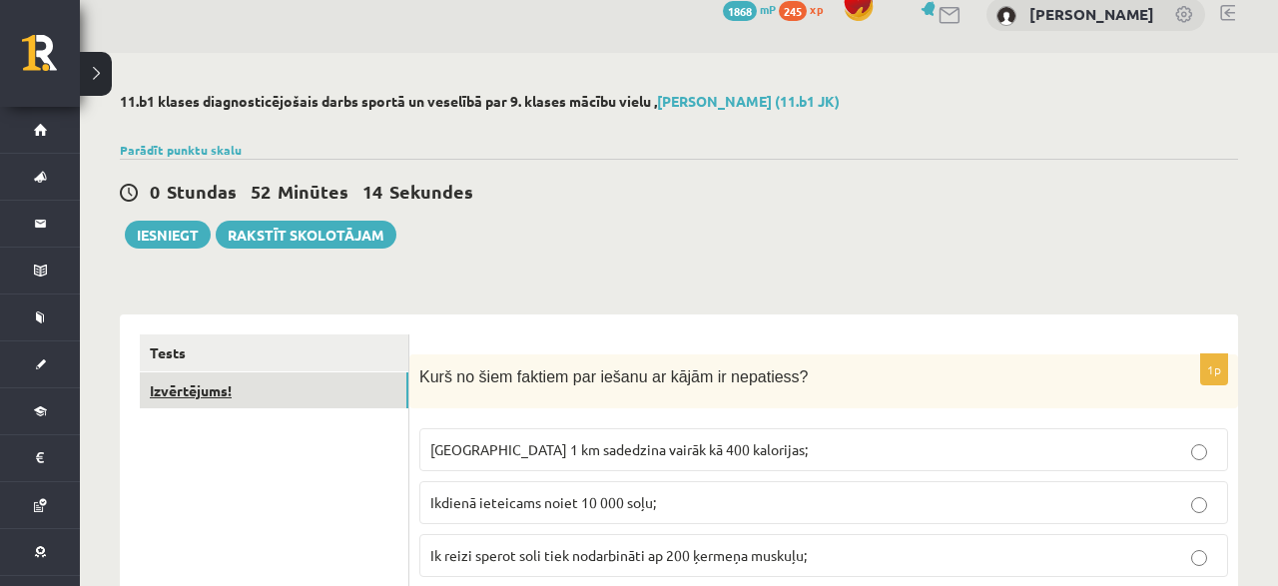
click at [197, 390] on link "Izvērtējums!" at bounding box center [274, 390] width 269 height 37
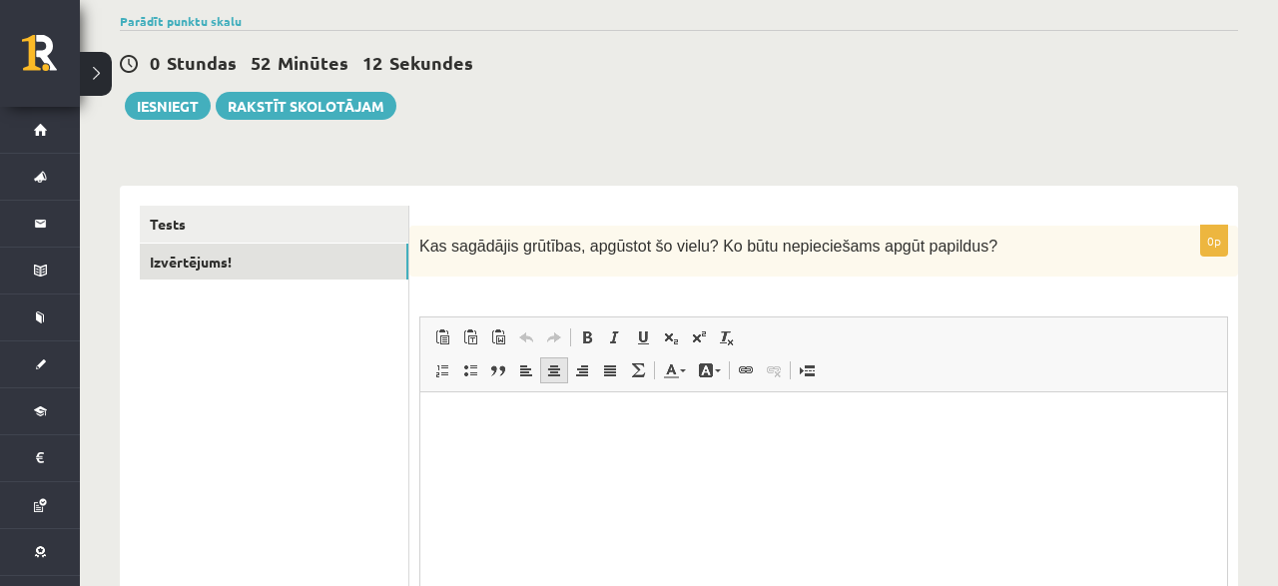
scroll to position [0, 0]
click at [531, 409] on html at bounding box center [823, 492] width 807 height 200
click at [179, 101] on button "Iesniegt" at bounding box center [168, 106] width 86 height 28
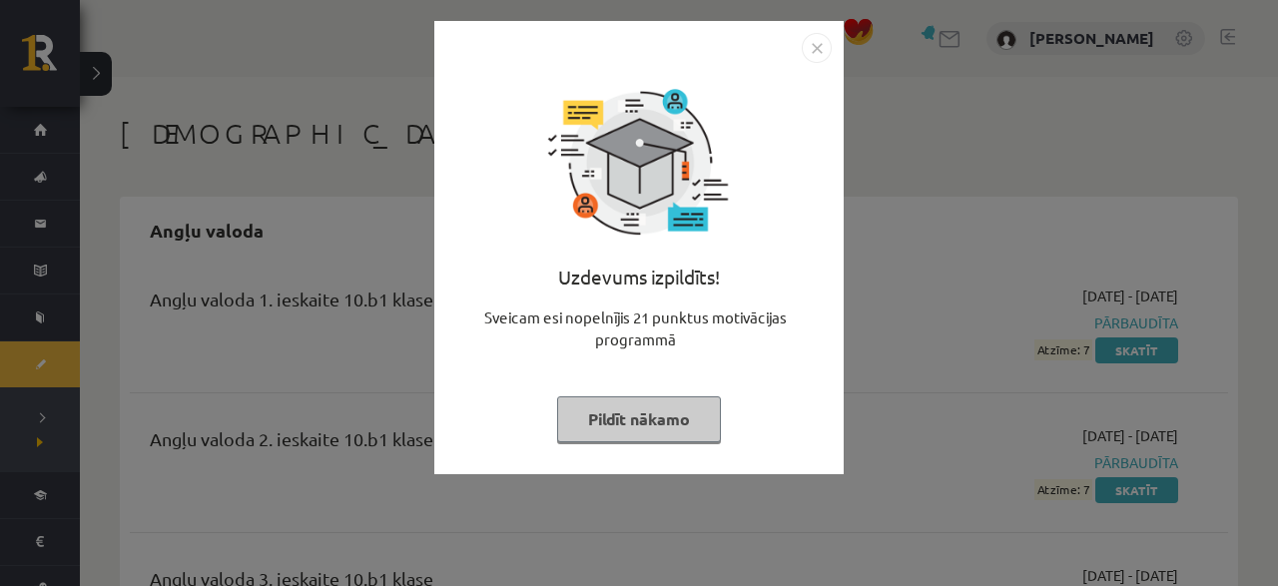
click at [664, 408] on button "Pildīt nākamo" at bounding box center [639, 419] width 164 height 46
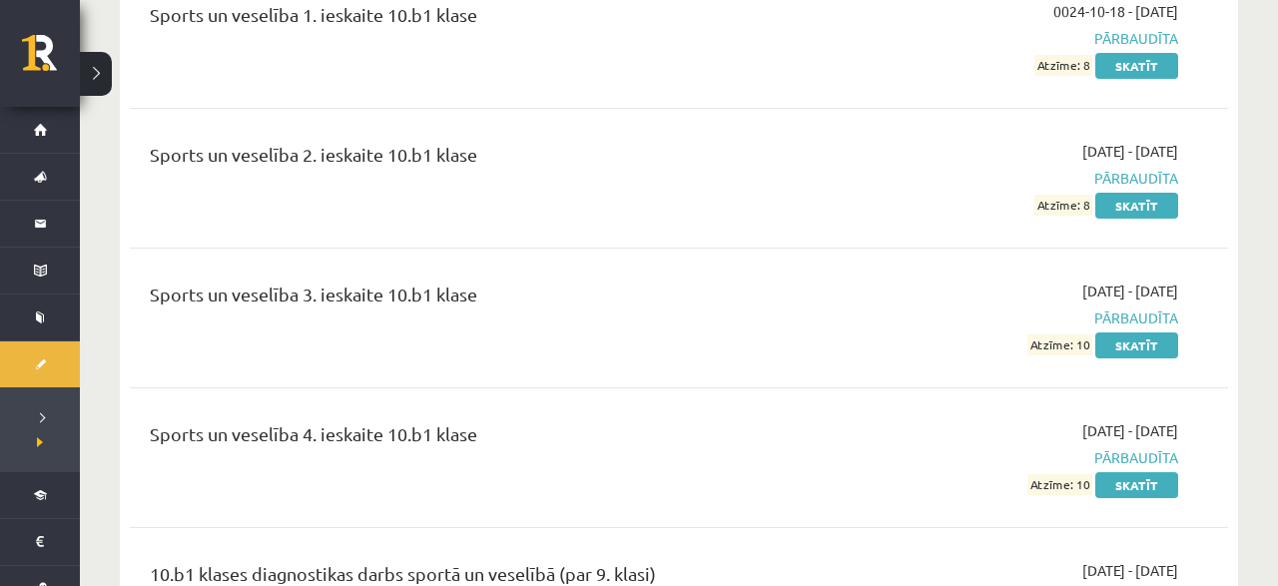
scroll to position [10280, 0]
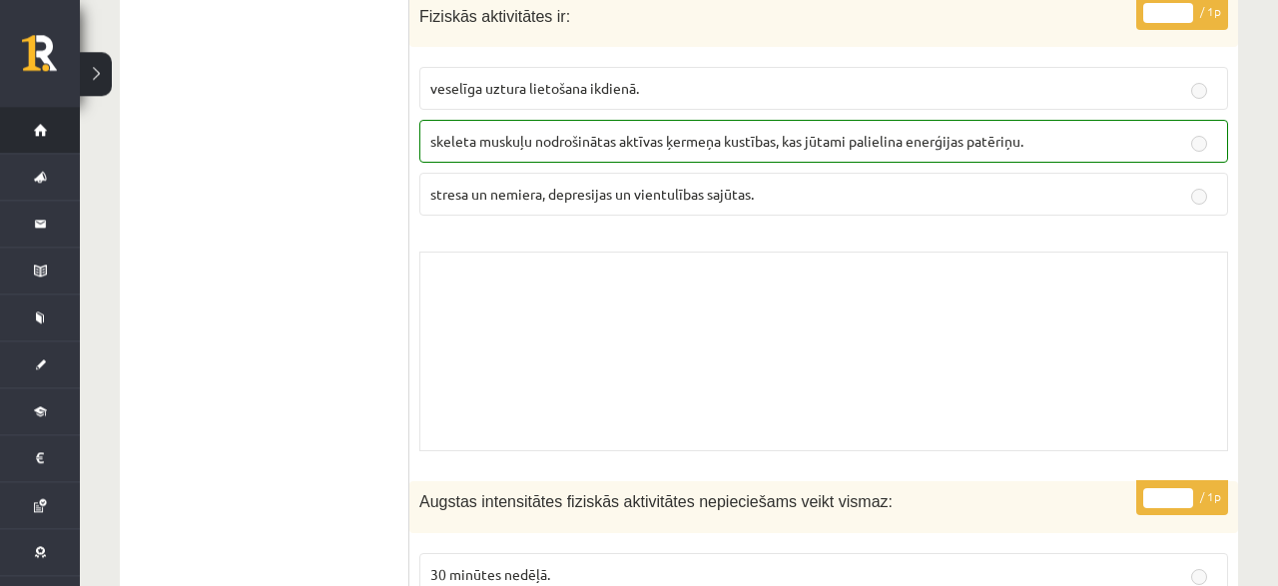
scroll to position [4258, 0]
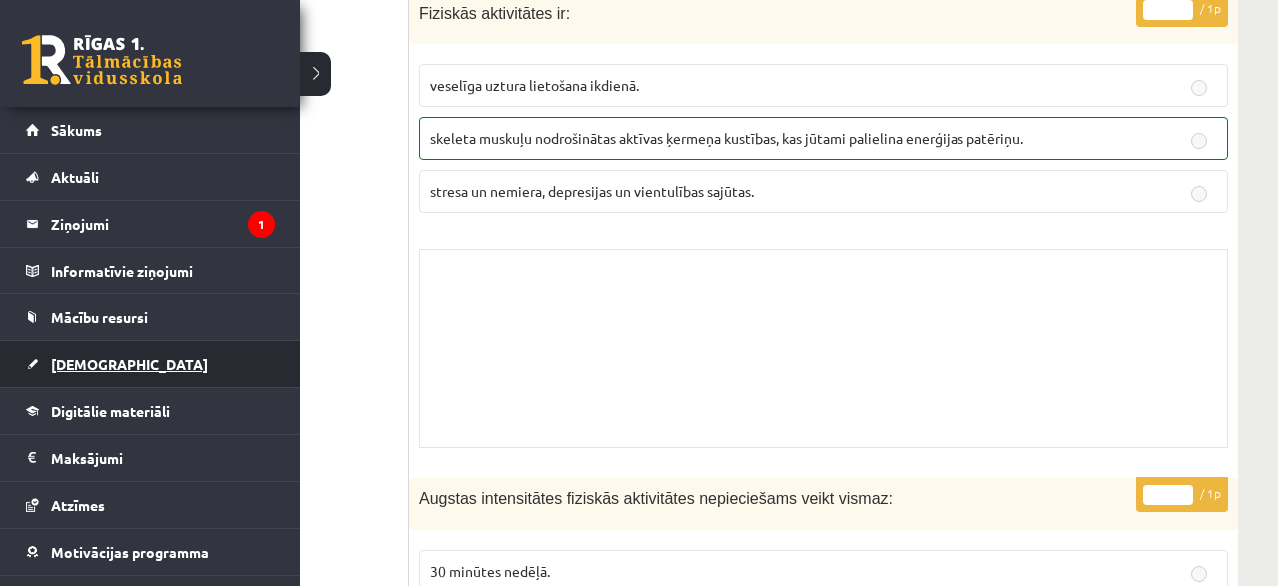
click at [62, 358] on span "[DEMOGRAPHIC_DATA]" at bounding box center [129, 364] width 157 height 18
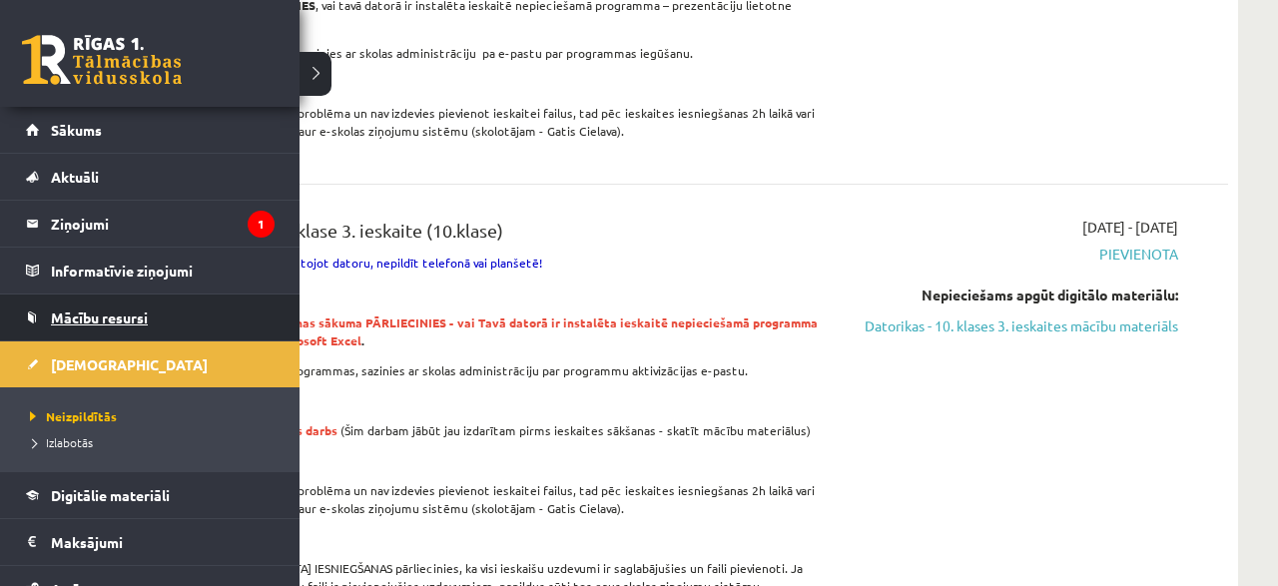
click at [93, 322] on span "Mācību resursi" at bounding box center [99, 318] width 97 height 18
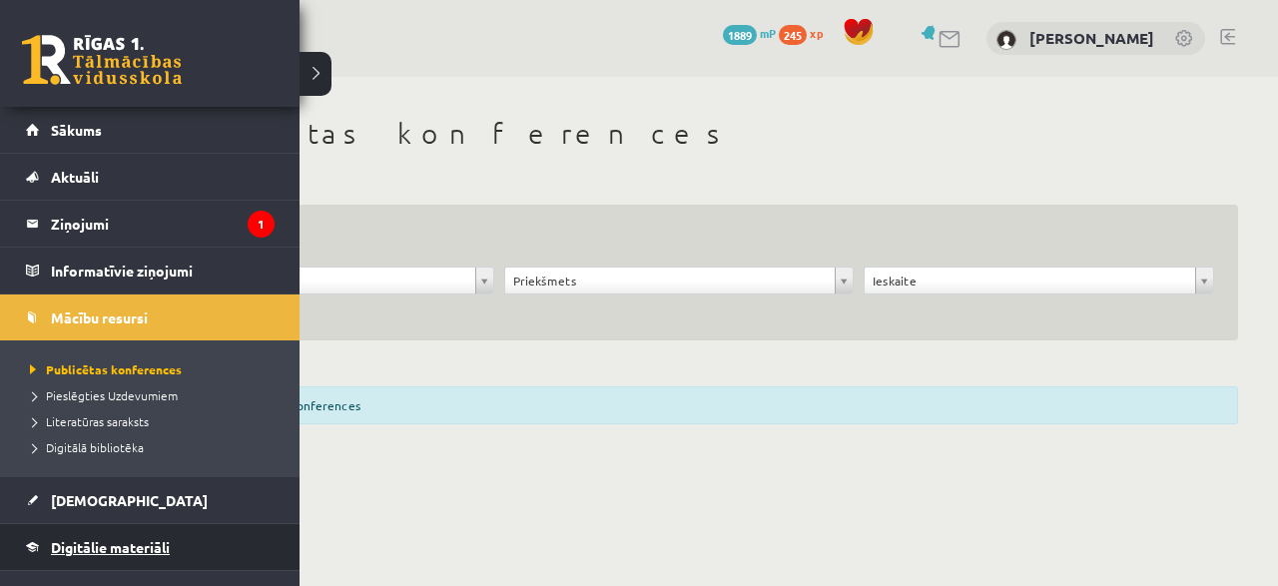
click at [53, 538] on span "Digitālie materiāli" at bounding box center [110, 547] width 119 height 18
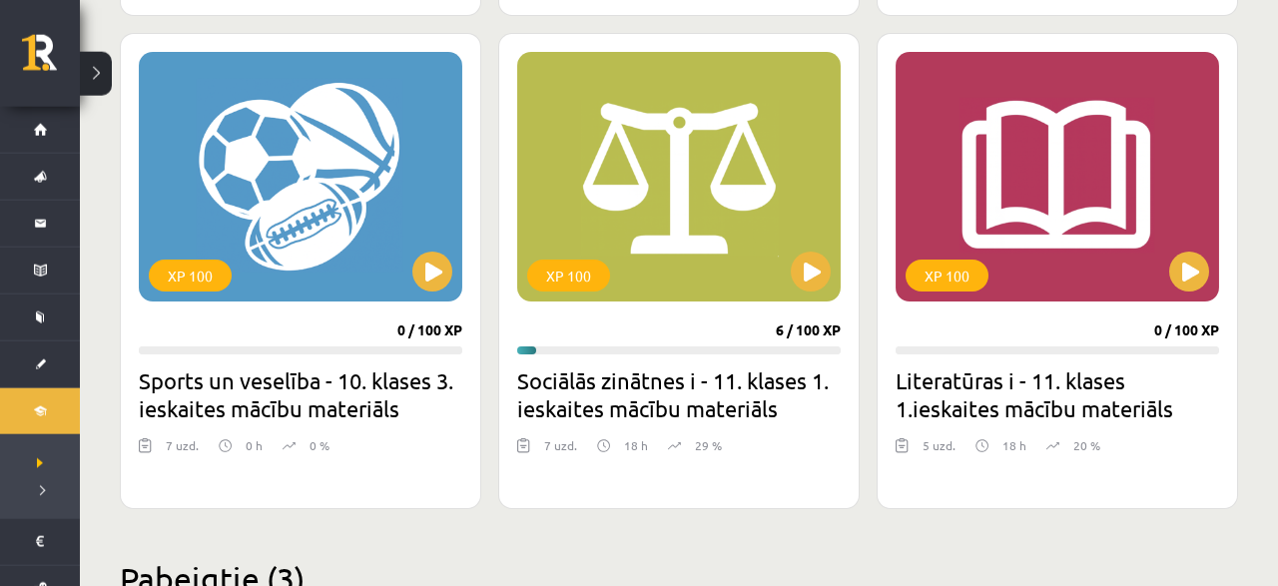
scroll to position [1869, 0]
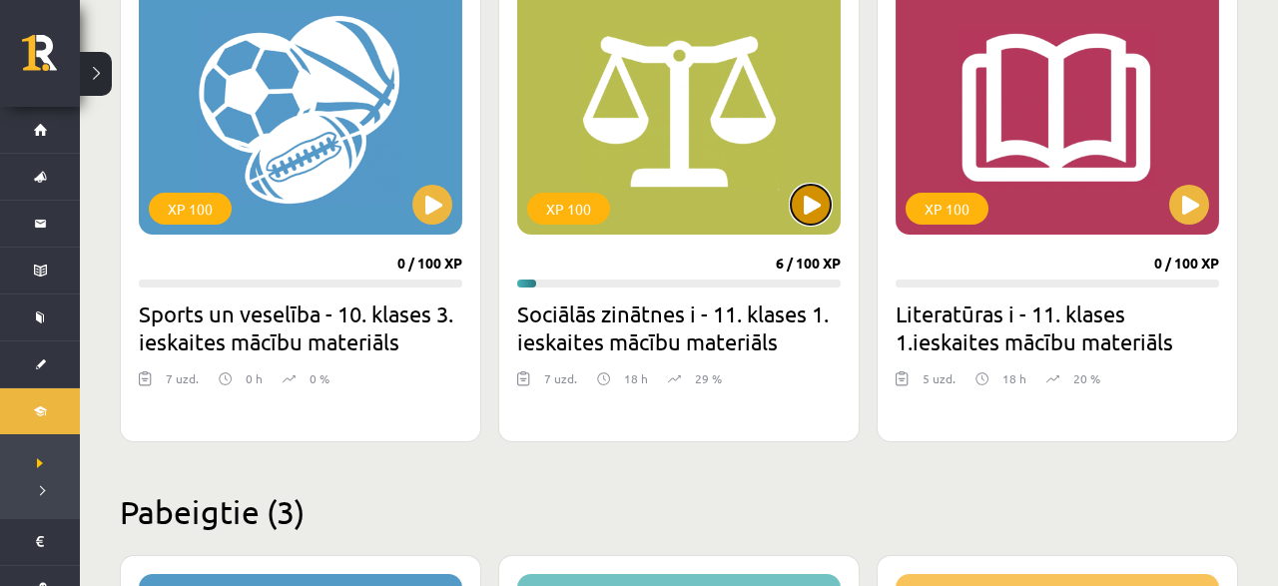
click at [798, 210] on button at bounding box center [811, 205] width 40 height 40
